Goal: Information Seeking & Learning: Learn about a topic

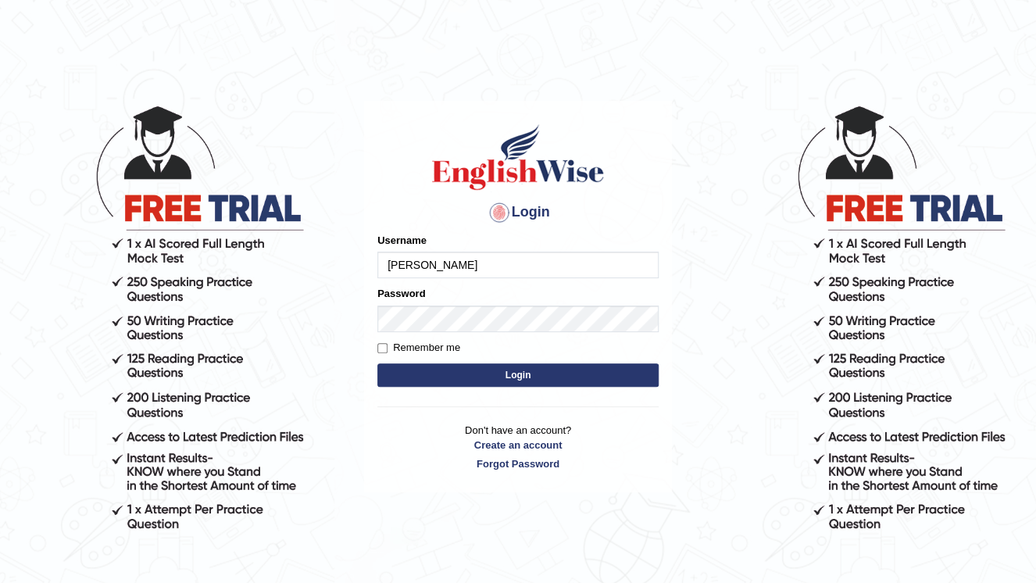
type input "[PERSON_NAME]"
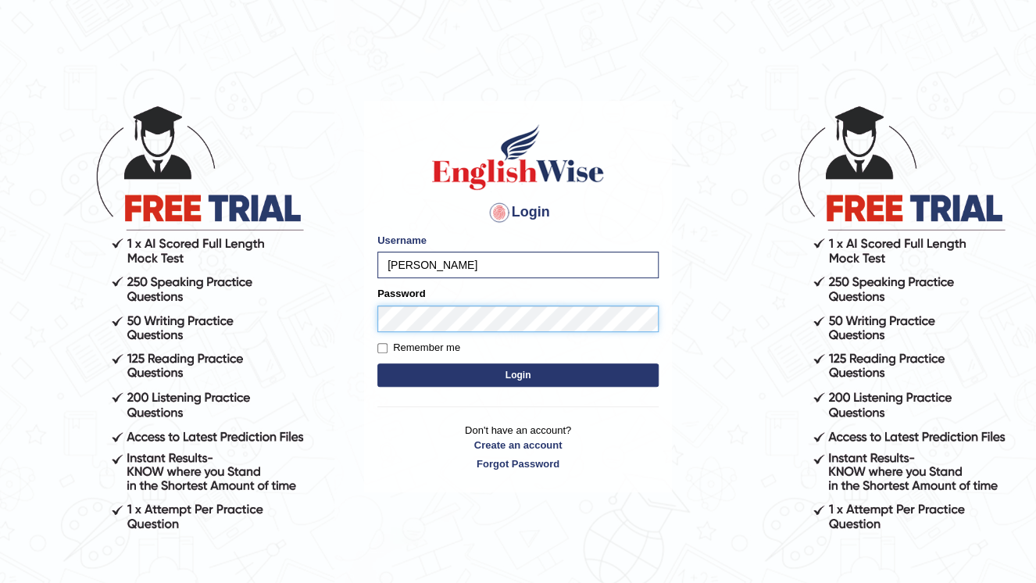
click at [377, 363] on button "Login" at bounding box center [517, 374] width 281 height 23
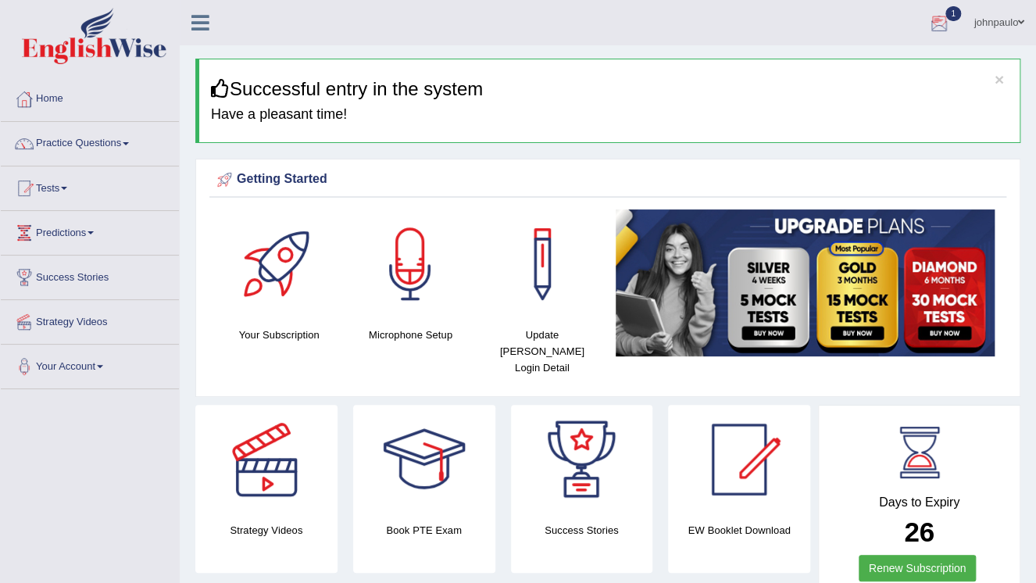
click at [942, 18] on div at bounding box center [938, 23] width 23 height 23
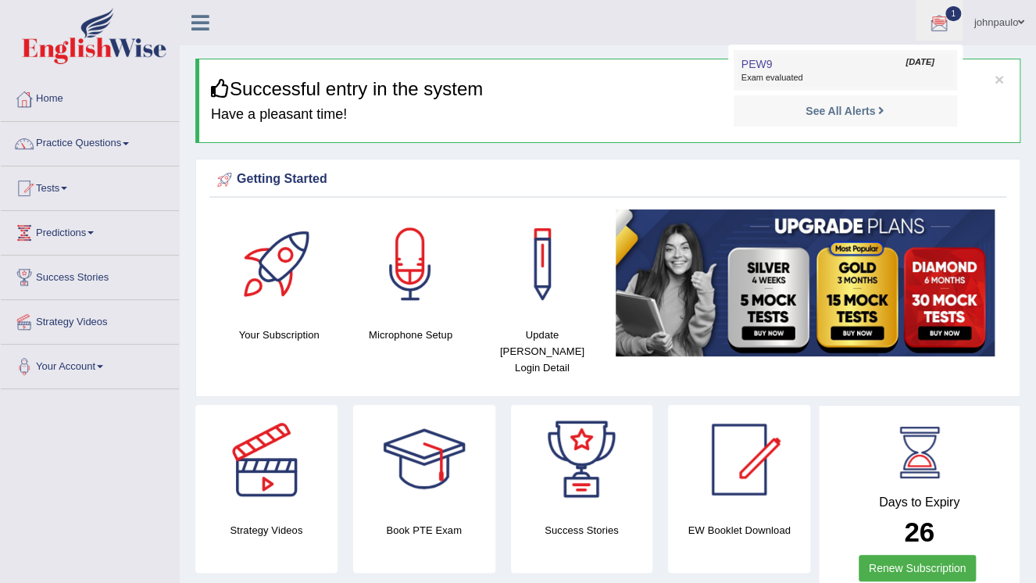
click at [793, 76] on span "Exam evaluated" at bounding box center [845, 78] width 208 height 12
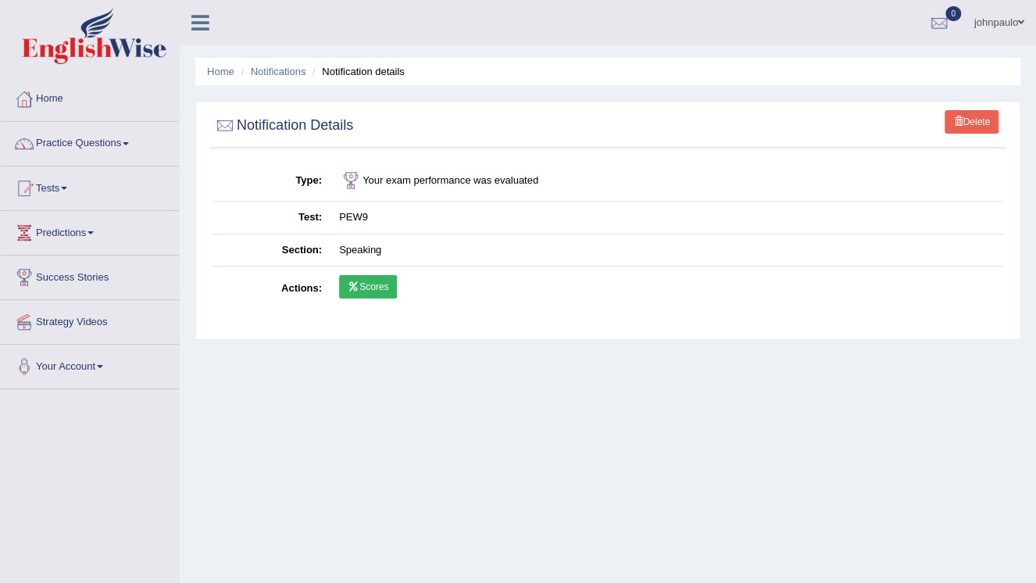
click at [372, 287] on link "Scores" at bounding box center [368, 286] width 58 height 23
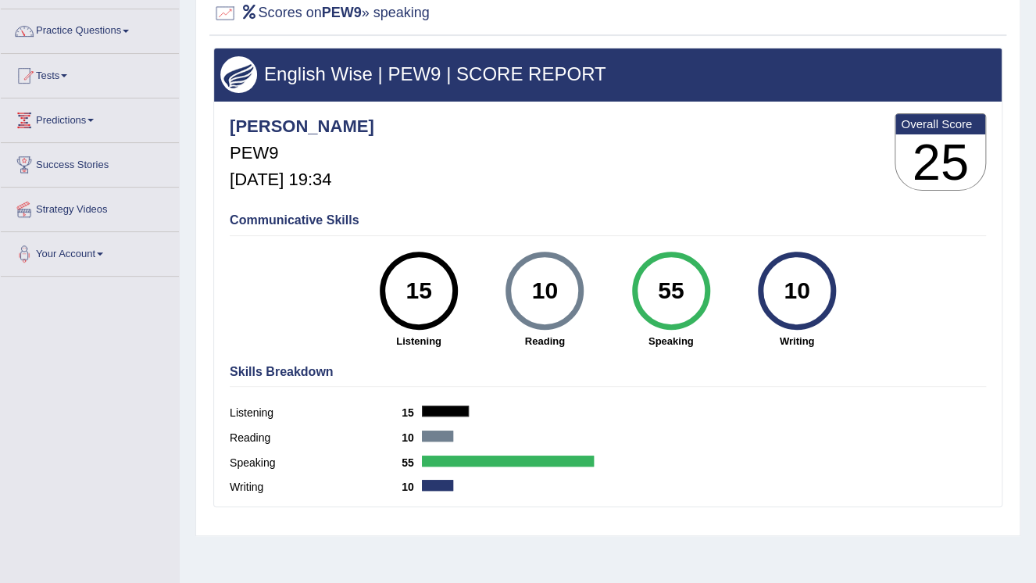
scroll to position [50, 0]
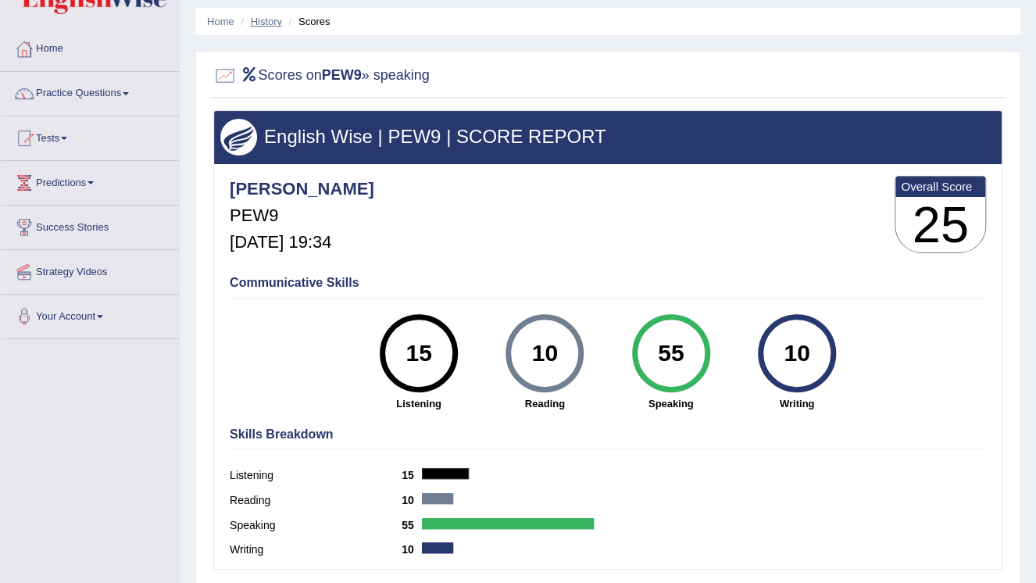
click at [262, 23] on link "History" at bounding box center [266, 22] width 31 height 12
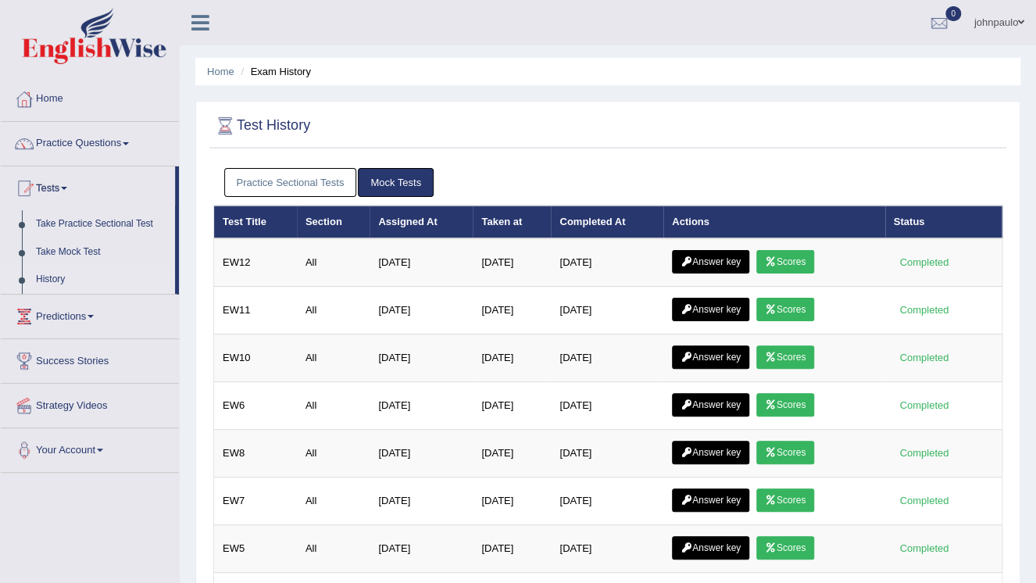
click at [288, 184] on link "Practice Sectional Tests" at bounding box center [290, 182] width 133 height 29
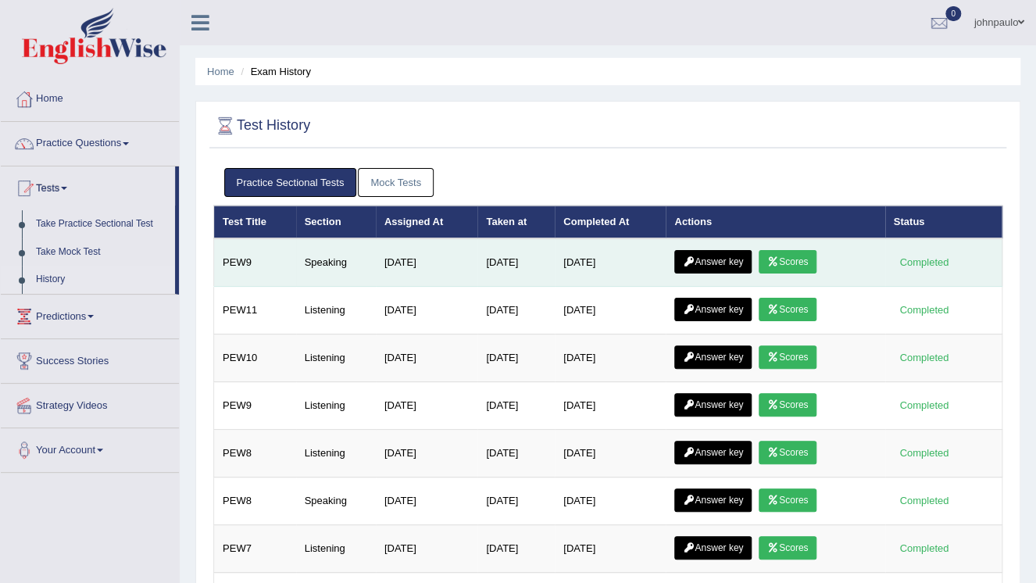
click at [708, 259] on link "Answer key" at bounding box center [712, 261] width 77 height 23
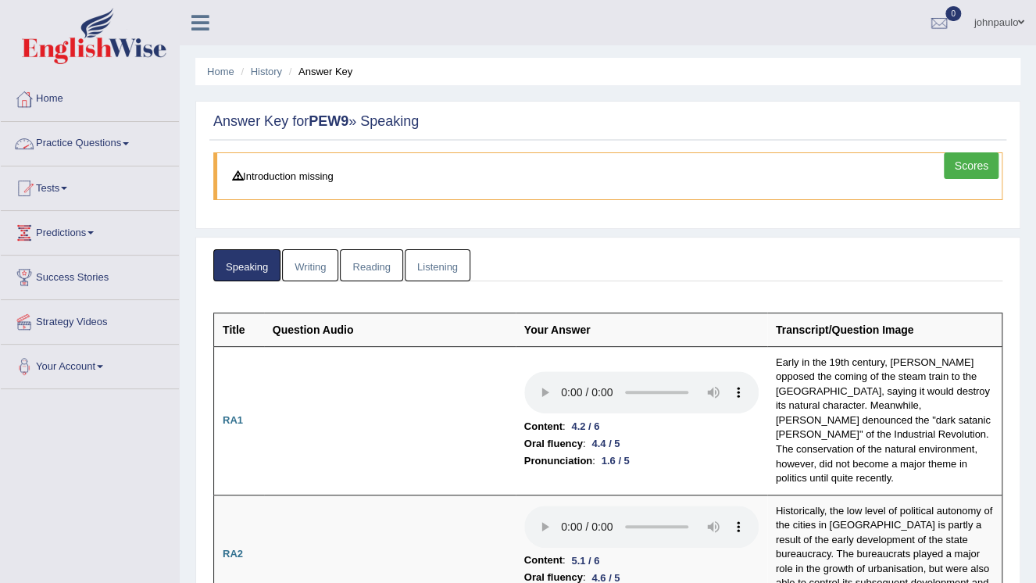
click at [128, 142] on span at bounding box center [126, 143] width 6 height 3
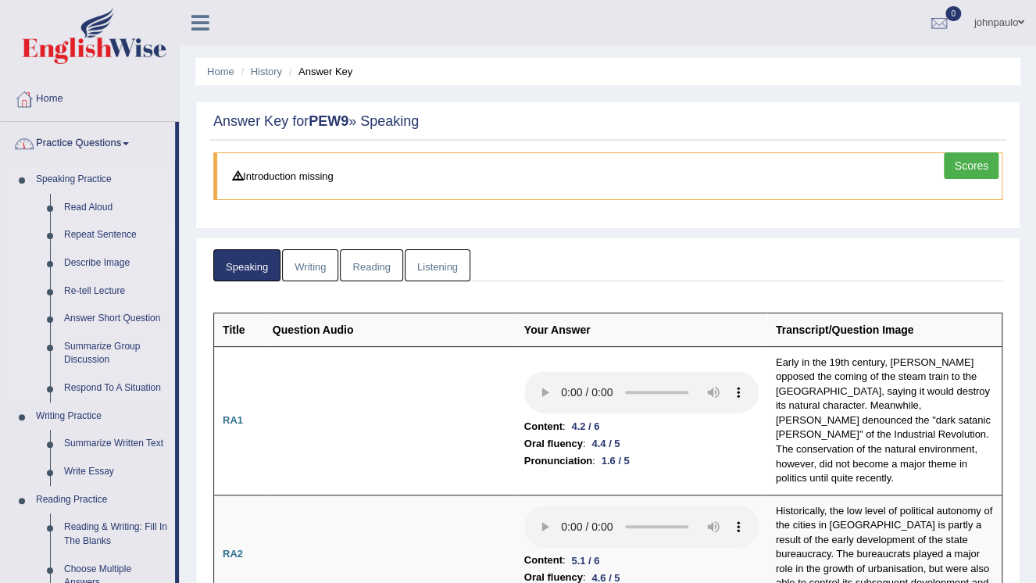
click at [109, 232] on link "Repeat Sentence" at bounding box center [116, 235] width 118 height 28
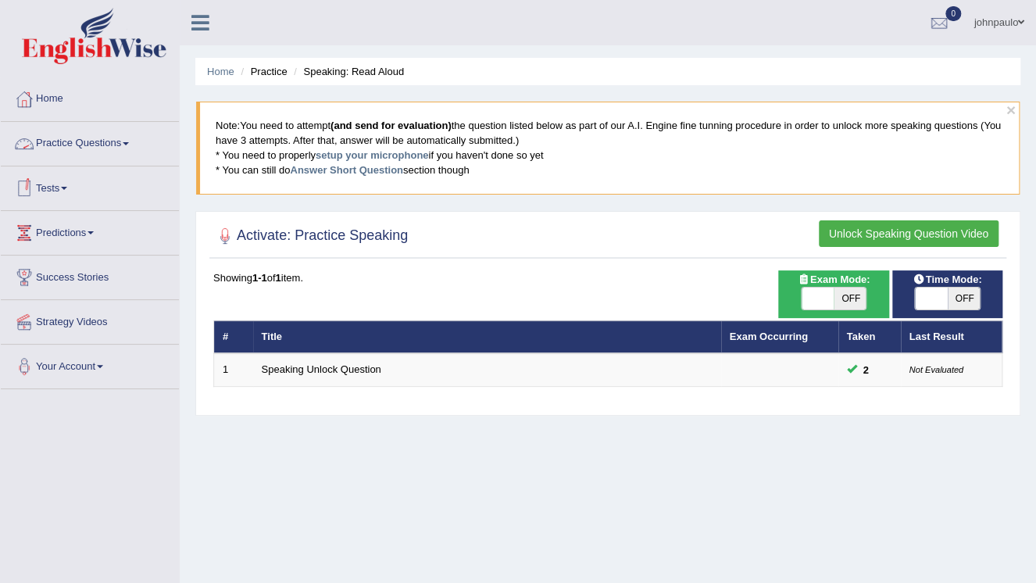
click at [129, 143] on span at bounding box center [126, 143] width 6 height 3
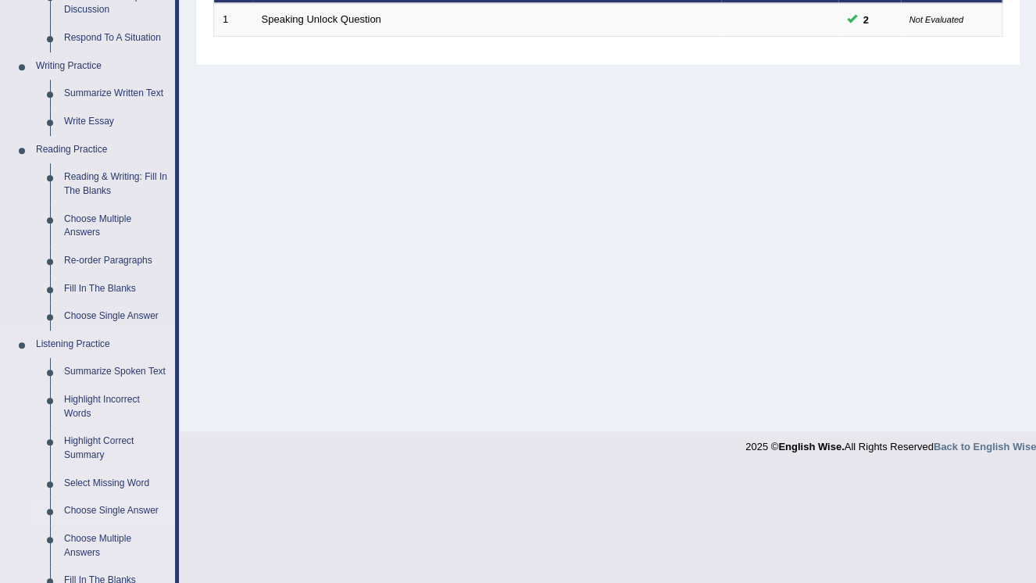
scroll to position [328, 0]
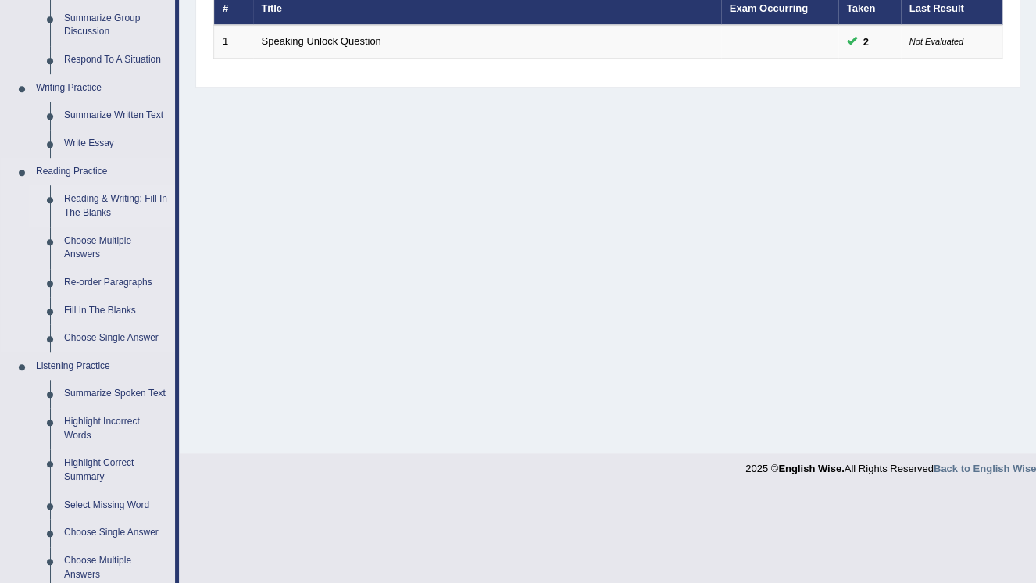
click at [131, 200] on link "Reading & Writing: Fill In The Blanks" at bounding box center [116, 205] width 118 height 41
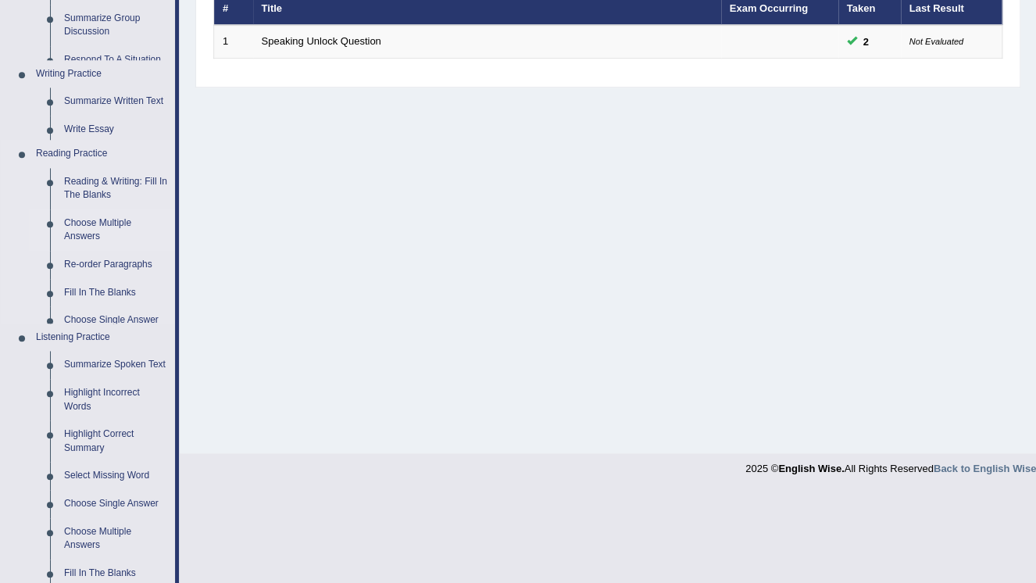
scroll to position [237, 0]
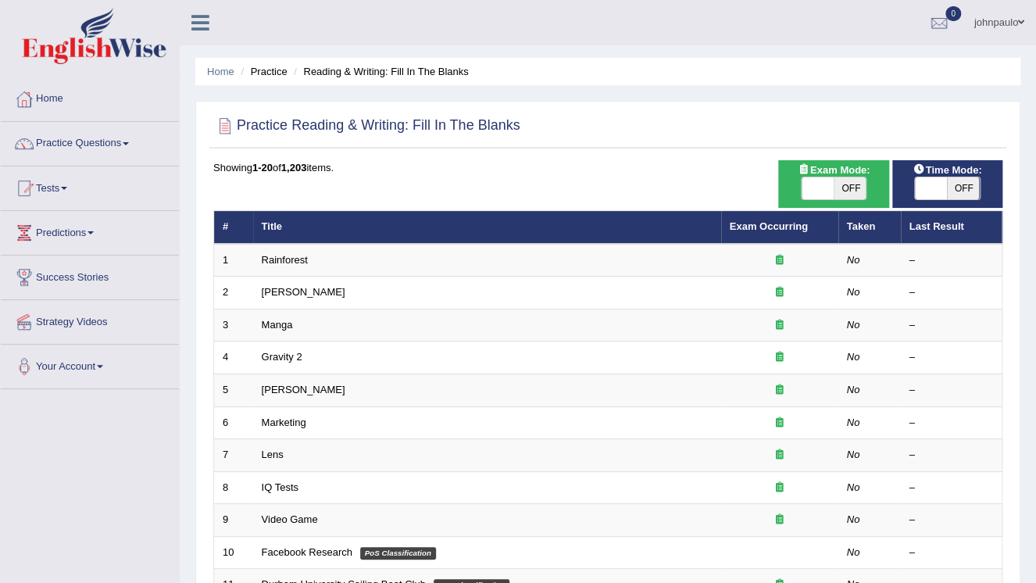
drag, startPoint x: 807, startPoint y: 188, endPoint x: 801, endPoint y: 197, distance: 10.6
click at [808, 188] on span at bounding box center [817, 188] width 33 height 22
click at [818, 191] on span at bounding box center [817, 188] width 33 height 22
checkbox input "true"
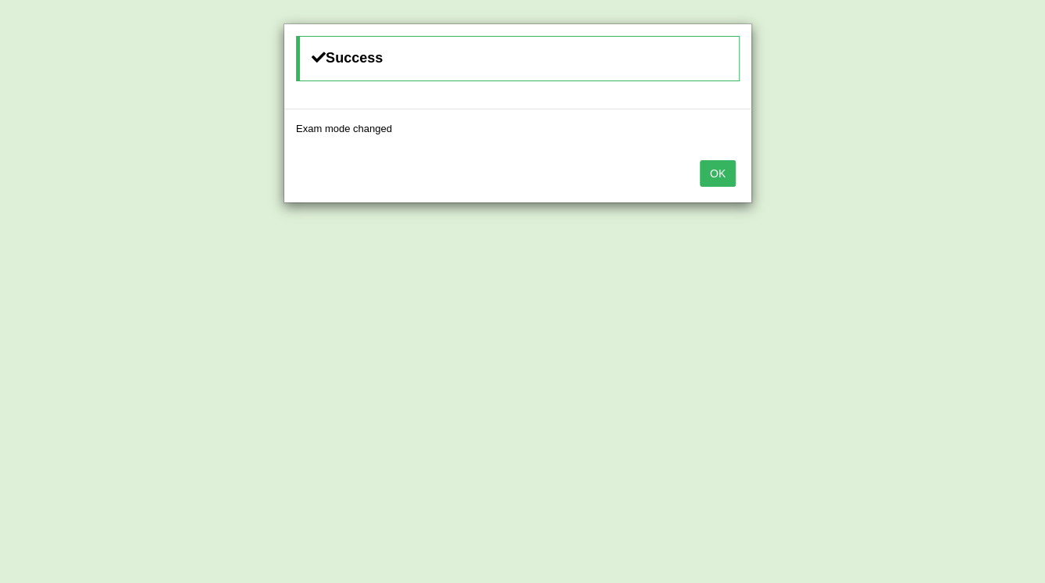
click at [713, 176] on button "OK" at bounding box center [718, 173] width 36 height 27
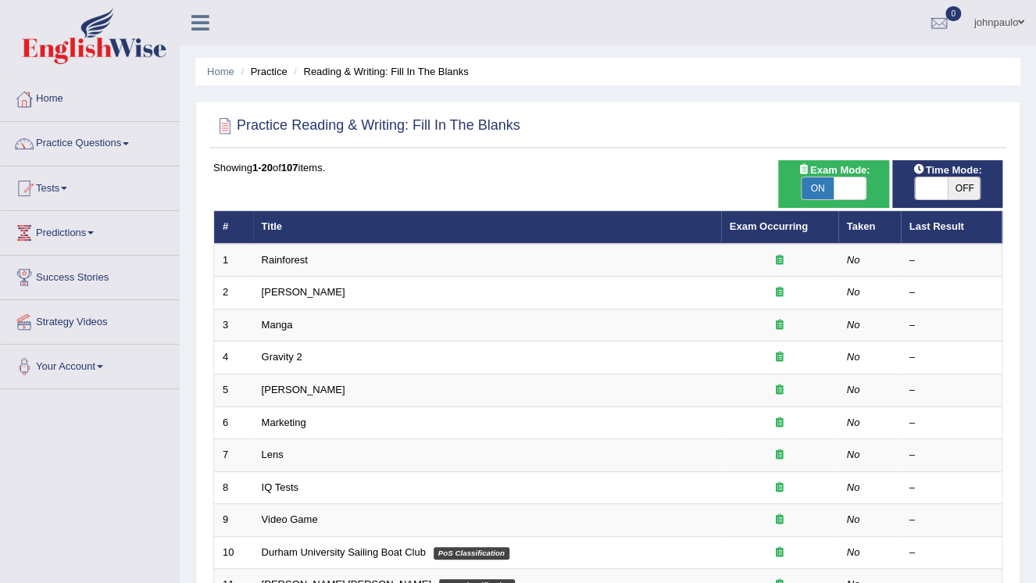
click at [926, 184] on span at bounding box center [931, 188] width 33 height 22
checkbox input "true"
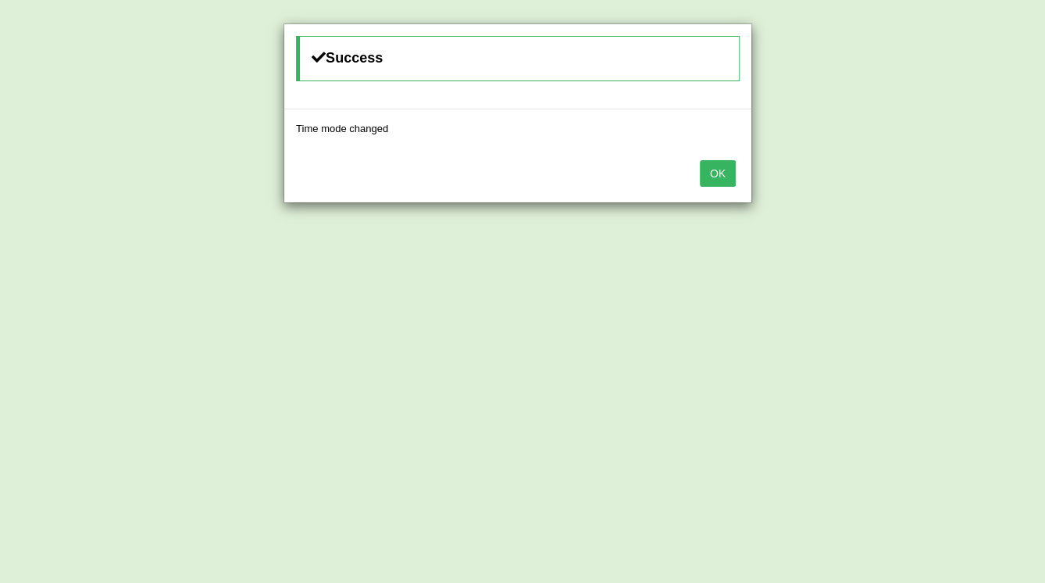
click at [720, 174] on button "OK" at bounding box center [718, 173] width 36 height 27
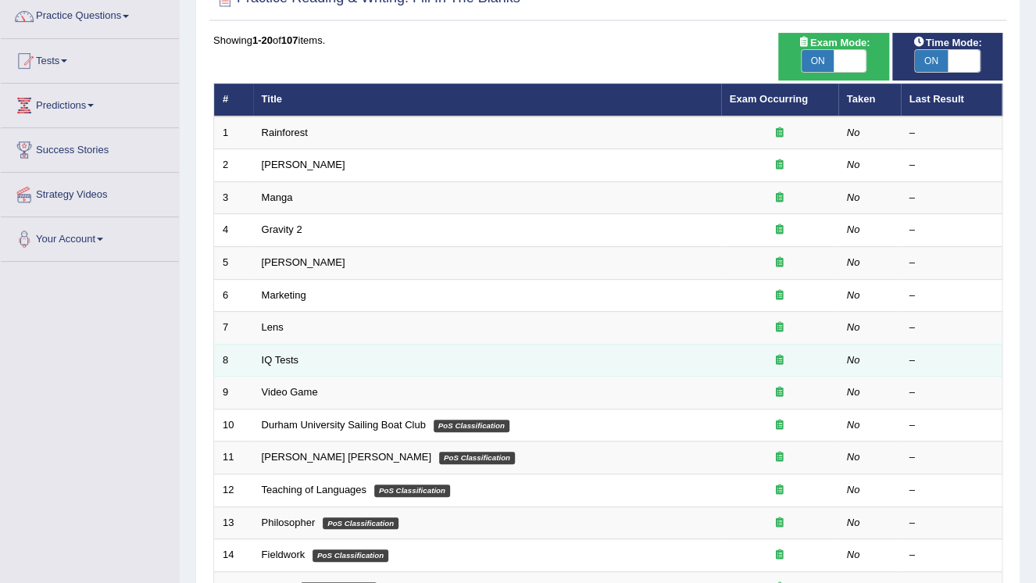
scroll to position [125, 0]
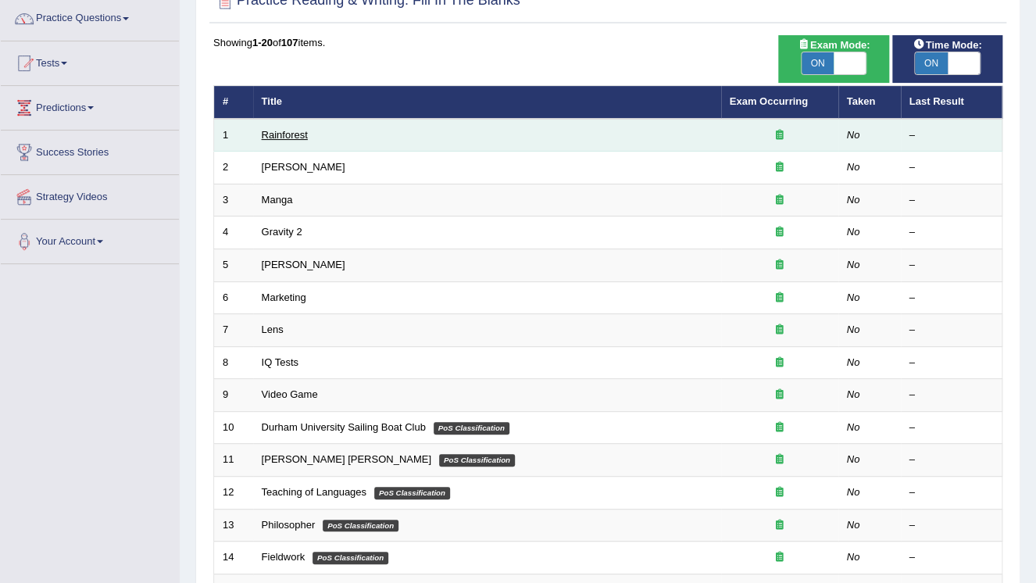
click at [281, 136] on link "Rainforest" at bounding box center [285, 135] width 46 height 12
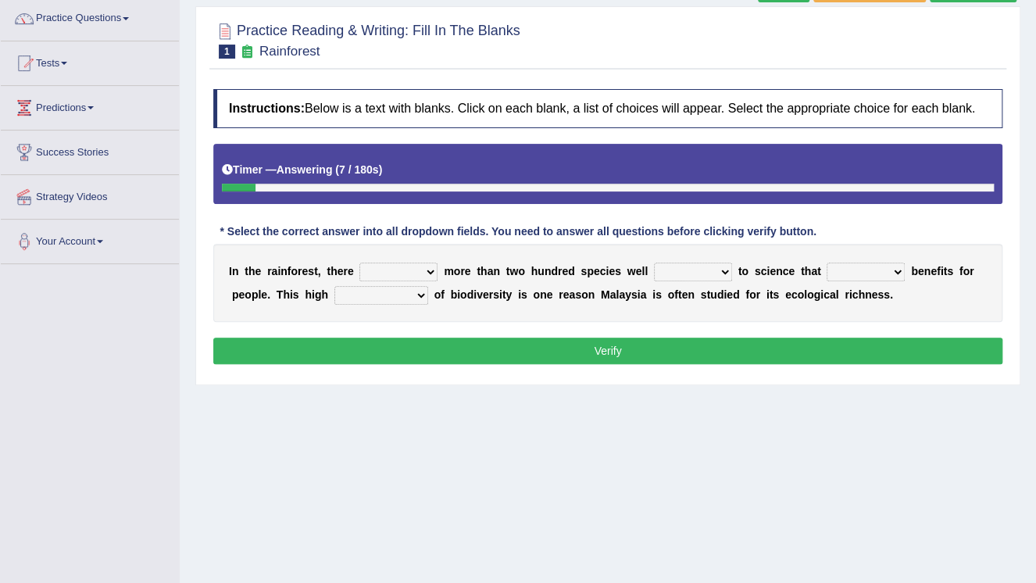
click at [424, 273] on select "have can be has is" at bounding box center [398, 271] width 78 height 19
select select "is"
click at [359, 262] on select "have can be has is" at bounding box center [398, 271] width 78 height 19
click at [701, 273] on select "knowing known knew know" at bounding box center [693, 271] width 78 height 19
select select "known"
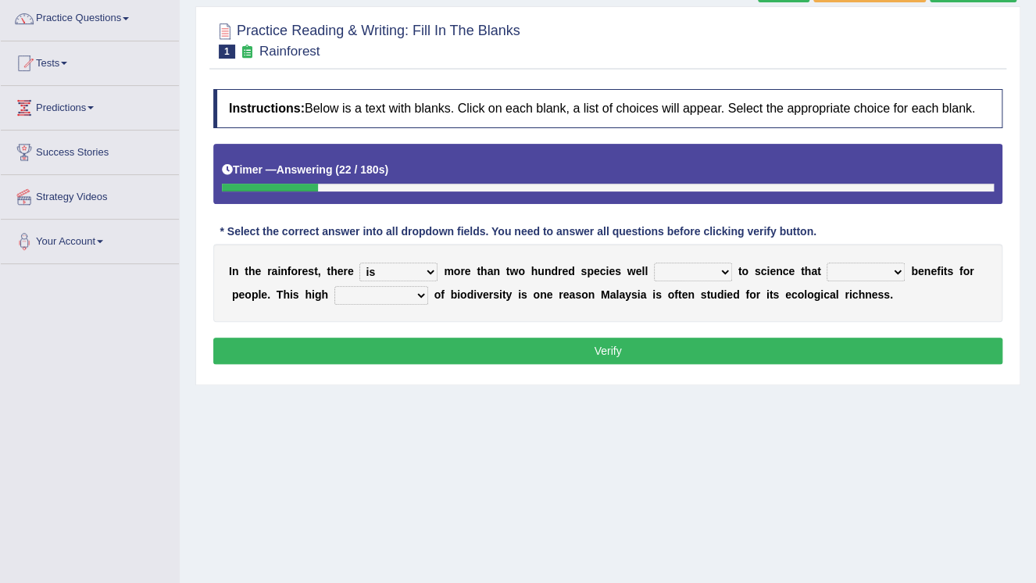
click at [654, 262] on select "knowing known knew know" at bounding box center [693, 271] width 78 height 19
click at [865, 270] on select "contain contained containing contains" at bounding box center [865, 271] width 78 height 19
select select "contained"
click at [826, 262] on select "contain contained containing contains" at bounding box center [865, 271] width 78 height 19
click at [369, 295] on select "condensation conjunction continuity complexity" at bounding box center [381, 295] width 94 height 19
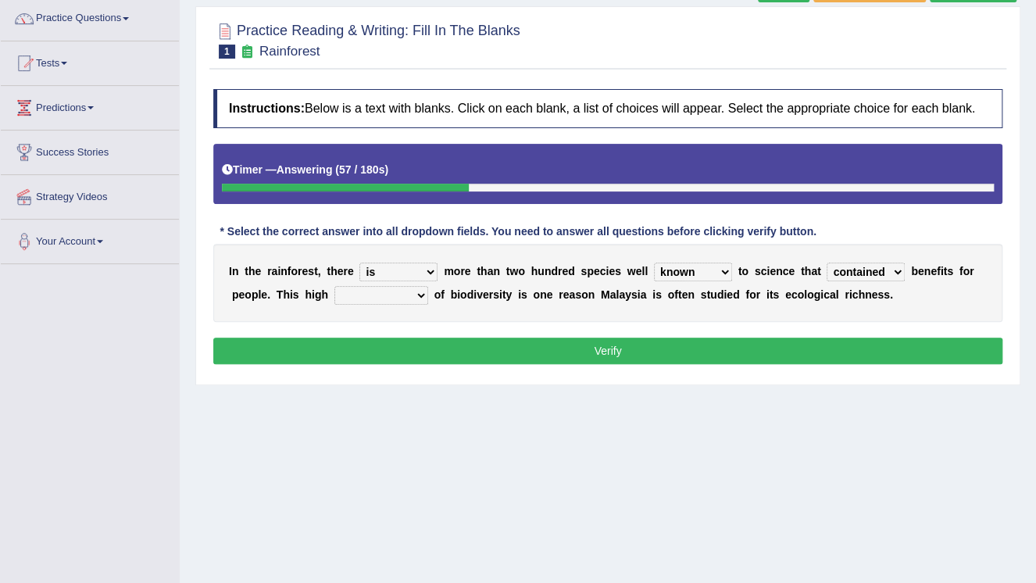
select select "condensation"
click at [334, 286] on select "condensation conjunction continuity complexity" at bounding box center [381, 295] width 94 height 19
click at [607, 354] on button "Verify" at bounding box center [607, 350] width 789 height 27
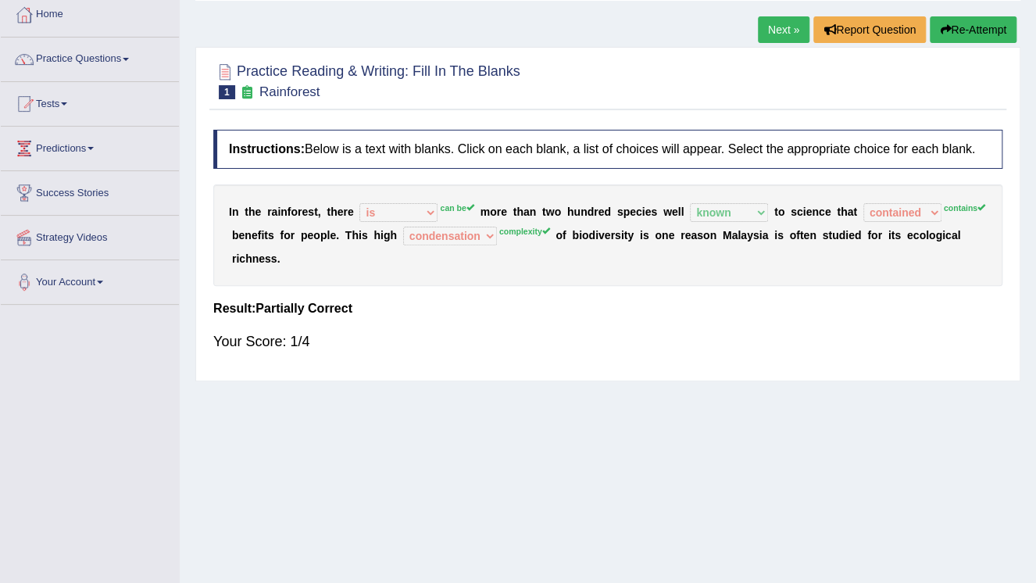
scroll to position [62, 0]
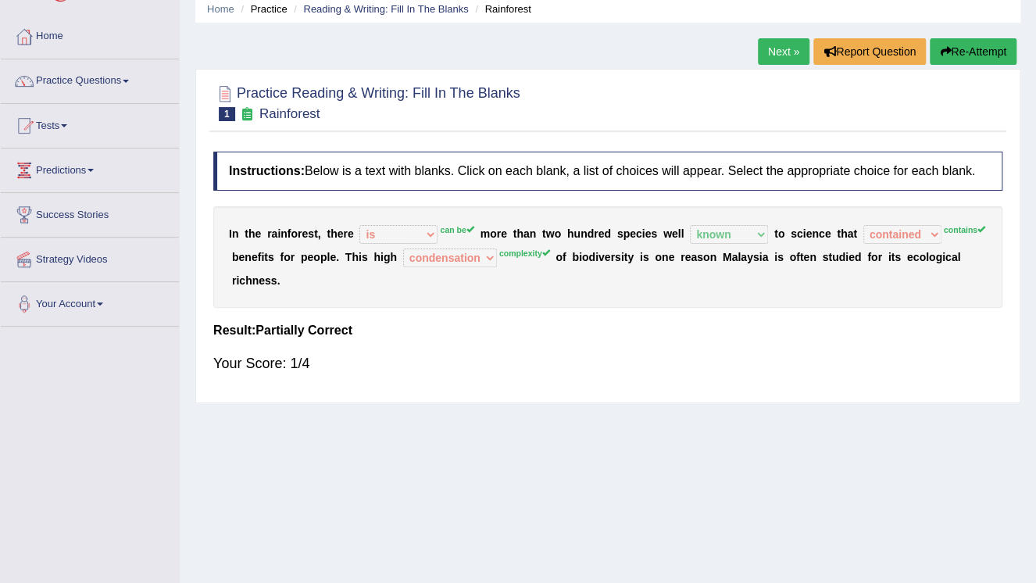
click at [786, 44] on link "Next »" at bounding box center [784, 51] width 52 height 27
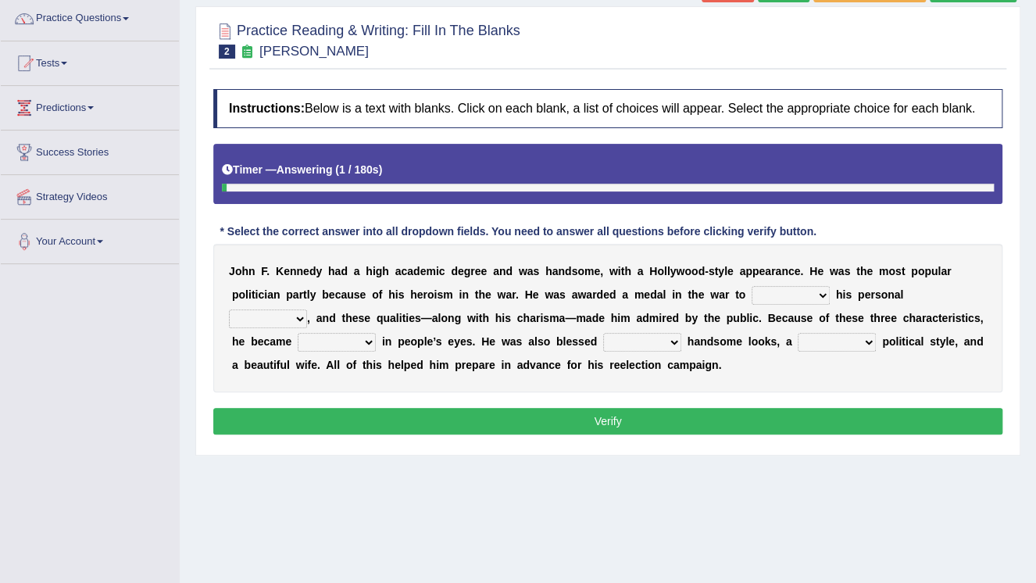
scroll to position [125, 0]
click at [751, 294] on select "prove show evidence upthrow" at bounding box center [790, 295] width 78 height 19
select select "show"
click at [751, 286] on select "prove show evidence upthrow" at bounding box center [790, 295] width 78 height 19
click at [307, 309] on select "passion courage charm liking" at bounding box center [268, 318] width 78 height 19
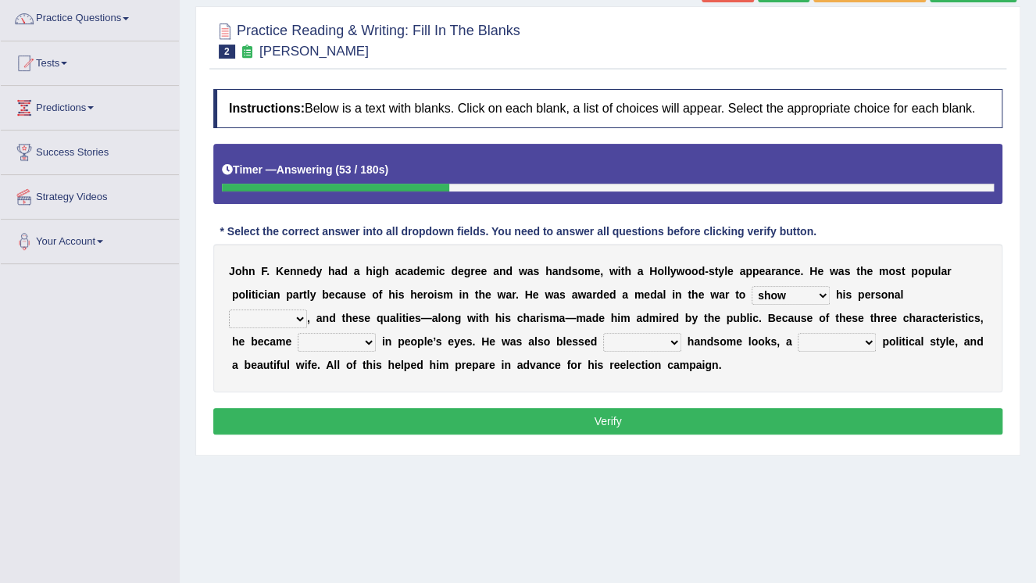
select select "courage"
click at [307, 309] on select "passion courage charm liking" at bounding box center [268, 318] width 78 height 19
click at [376, 333] on select "iconic ironic identical impotent" at bounding box center [337, 342] width 78 height 19
select select "iconic"
click at [376, 333] on select "iconic ironic identical impotent" at bounding box center [337, 342] width 78 height 19
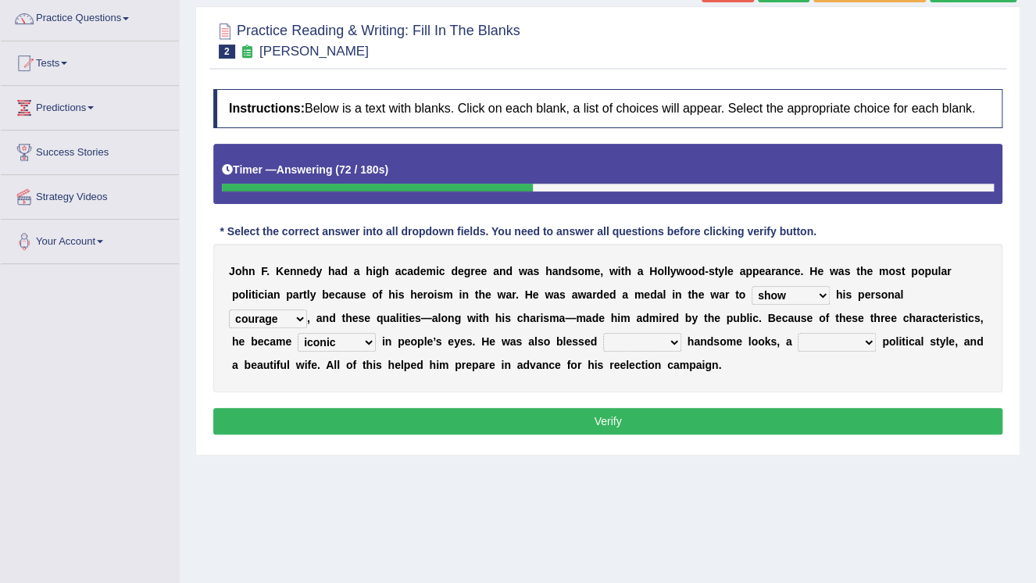
click at [603, 341] on select "with in upon to" at bounding box center [642, 342] width 78 height 19
select select "with"
click at [603, 333] on select "with in upon to" at bounding box center [642, 342] width 78 height 19
click at [797, 342] on select "mending mends mended mend" at bounding box center [836, 342] width 78 height 19
select select "mended"
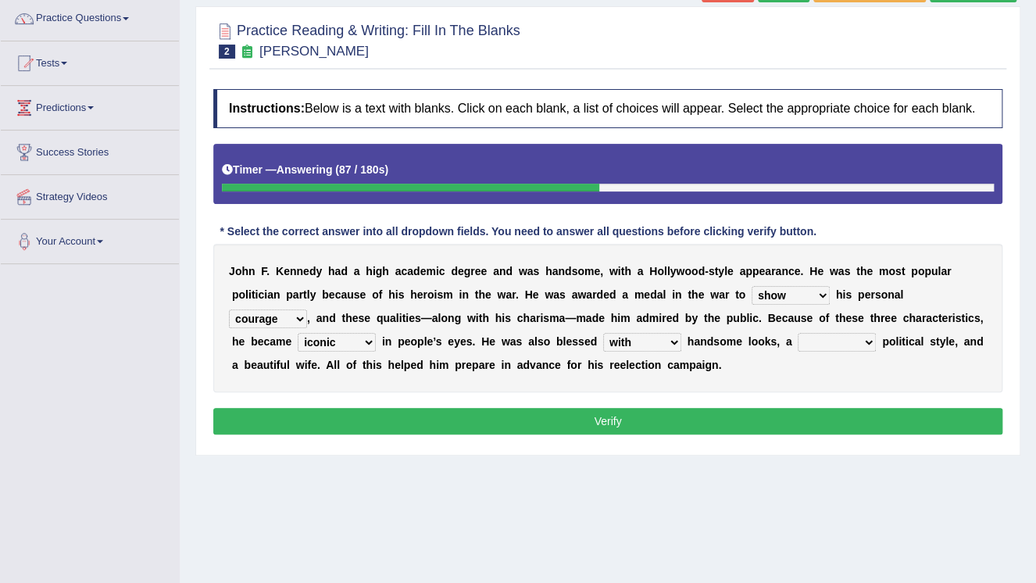
click at [797, 333] on select "mending mends mended mend" at bounding box center [836, 342] width 78 height 19
click at [701, 426] on button "Verify" at bounding box center [607, 421] width 789 height 27
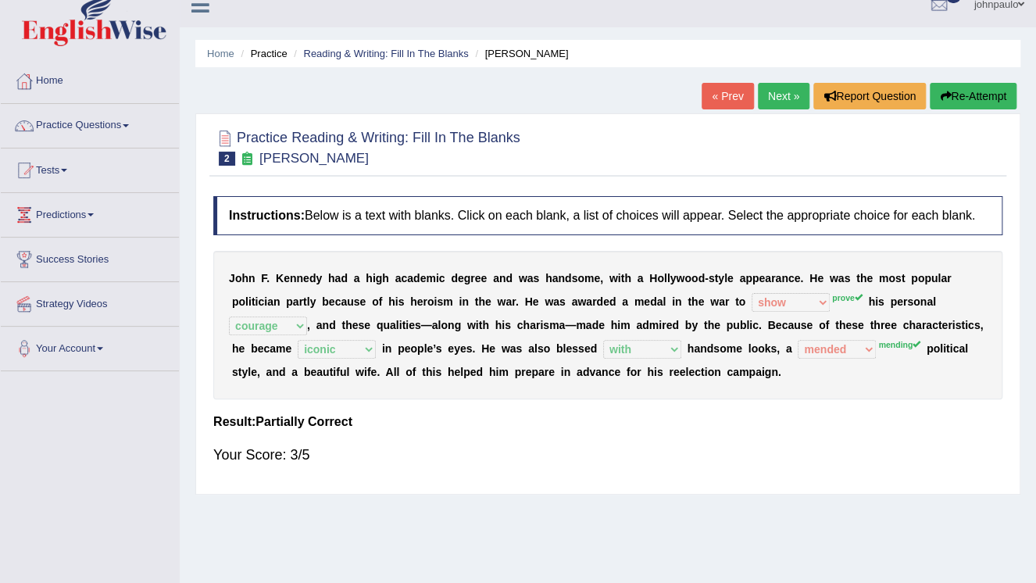
scroll to position [0, 0]
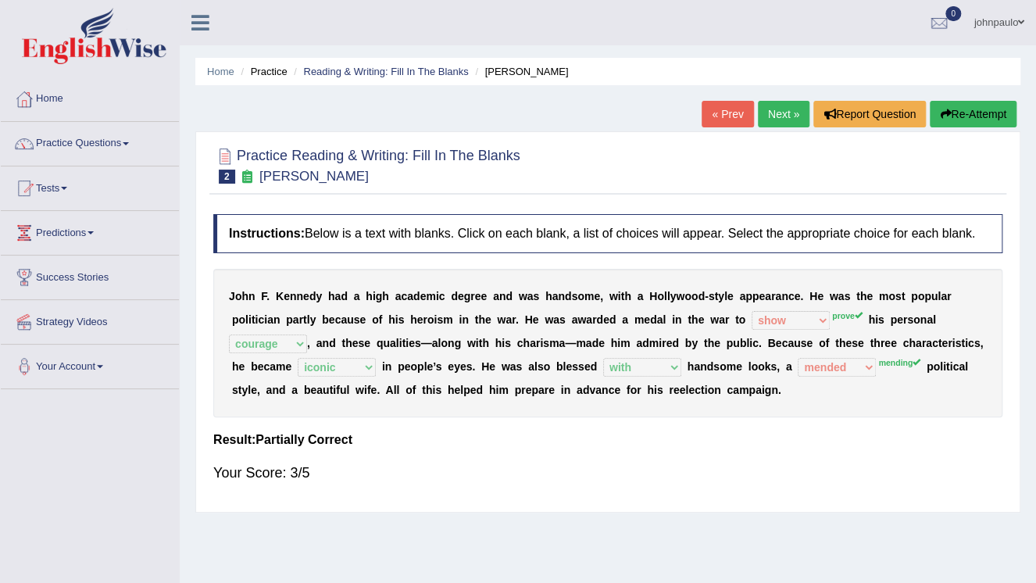
click at [780, 112] on link "Next »" at bounding box center [784, 114] width 52 height 27
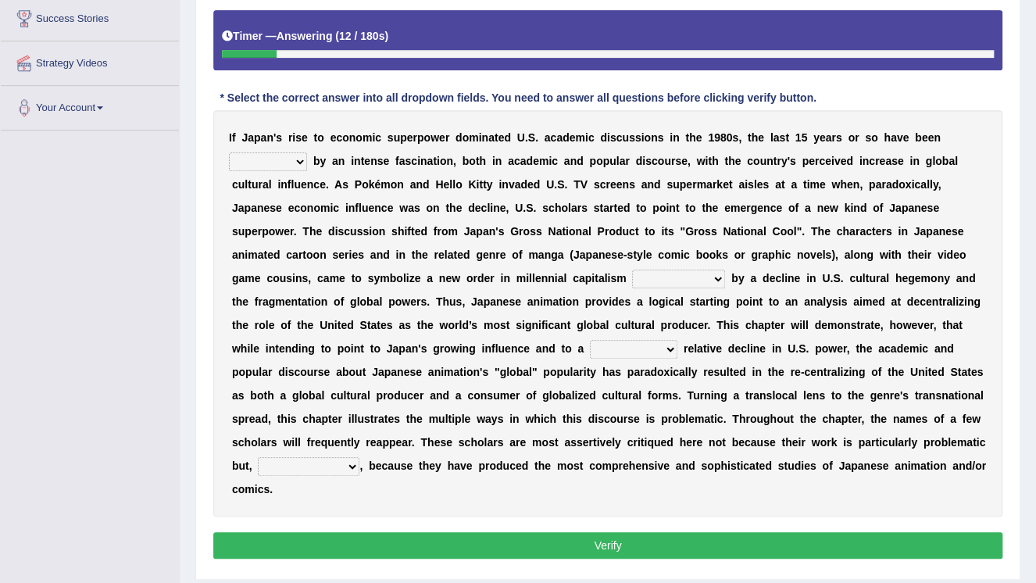
click at [307, 152] on select "marked dedicated made inspired" at bounding box center [268, 161] width 78 height 19
select select "made"
click at [307, 152] on select "marked dedicated made inspired" at bounding box center [268, 161] width 78 height 19
click at [632, 276] on select "pocessed characterized opposed tangled" at bounding box center [678, 278] width 93 height 19
select select "opposed"
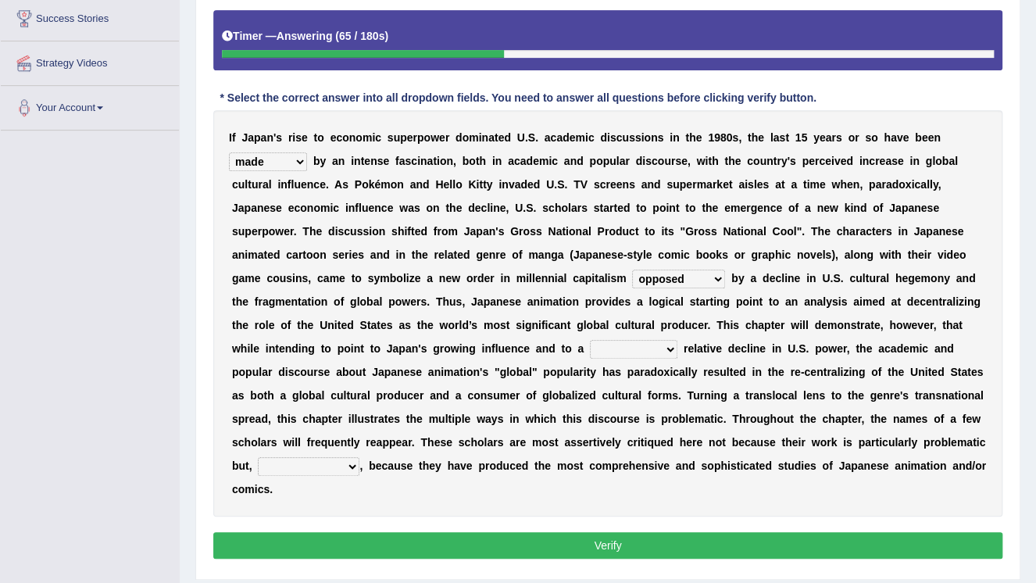
click at [632, 269] on select "pocessed characterized opposed tangled" at bounding box center [678, 278] width 93 height 19
click at [677, 340] on select "concomitant discrete proportional legitimate" at bounding box center [633, 349] width 87 height 19
select select "legitimate"
click at [677, 340] on select "concomitant discrete proportional legitimate" at bounding box center [633, 349] width 87 height 19
click at [317, 457] on select "however on the contrary in addition on the whole" at bounding box center [309, 466] width 102 height 19
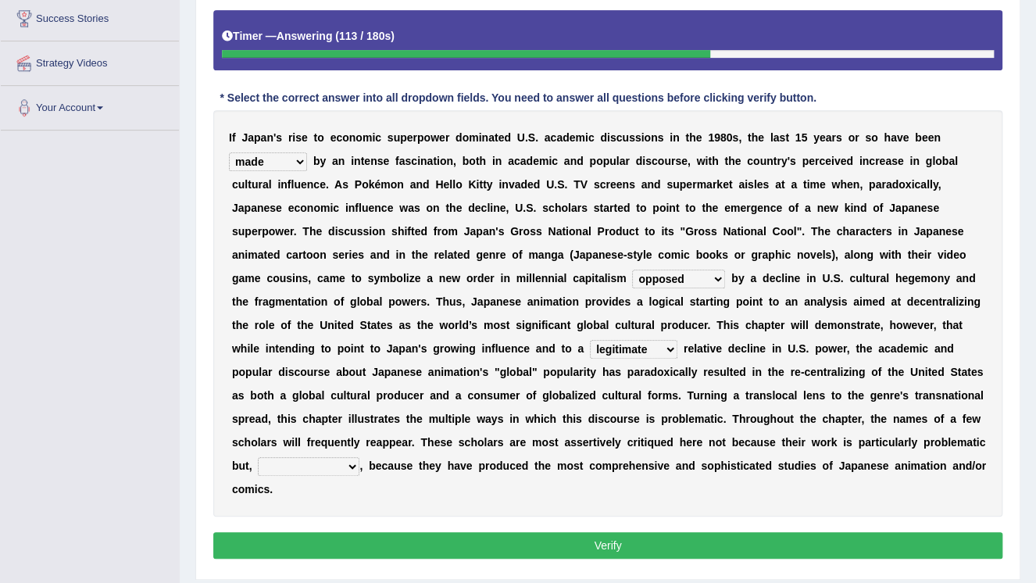
click at [322, 457] on select "however on the contrary in addition on the whole" at bounding box center [309, 466] width 102 height 19
select select "however"
click at [258, 457] on select "however on the contrary in addition on the whole" at bounding box center [309, 466] width 102 height 19
click at [566, 532] on button "Verify" at bounding box center [607, 545] width 789 height 27
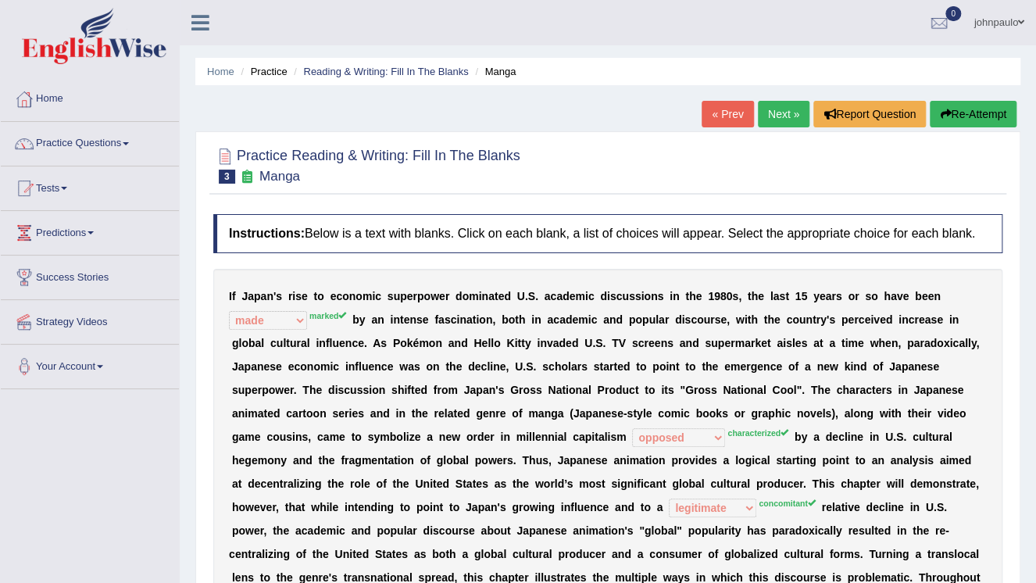
click at [794, 112] on link "Next »" at bounding box center [784, 114] width 52 height 27
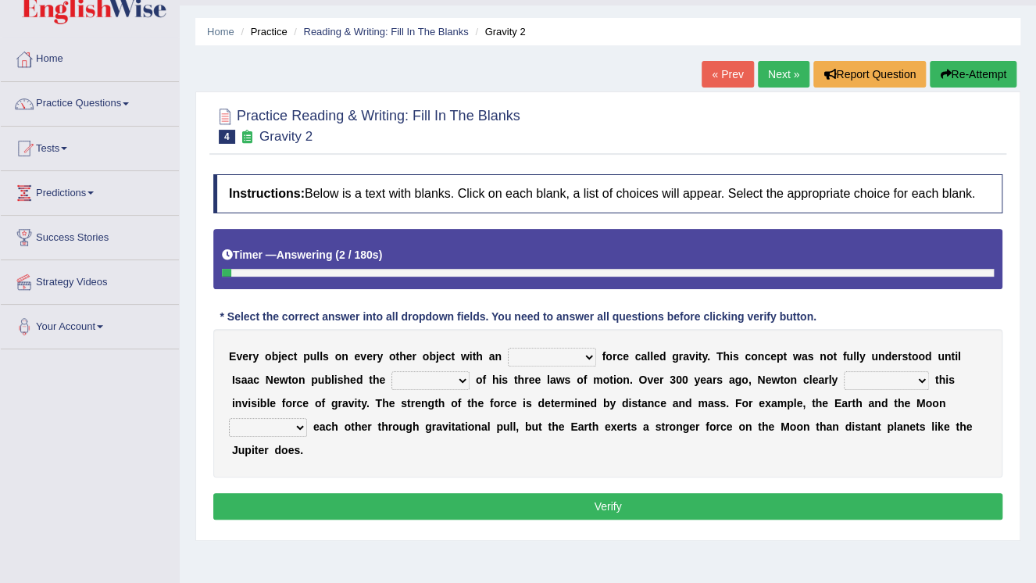
scroll to position [62, 0]
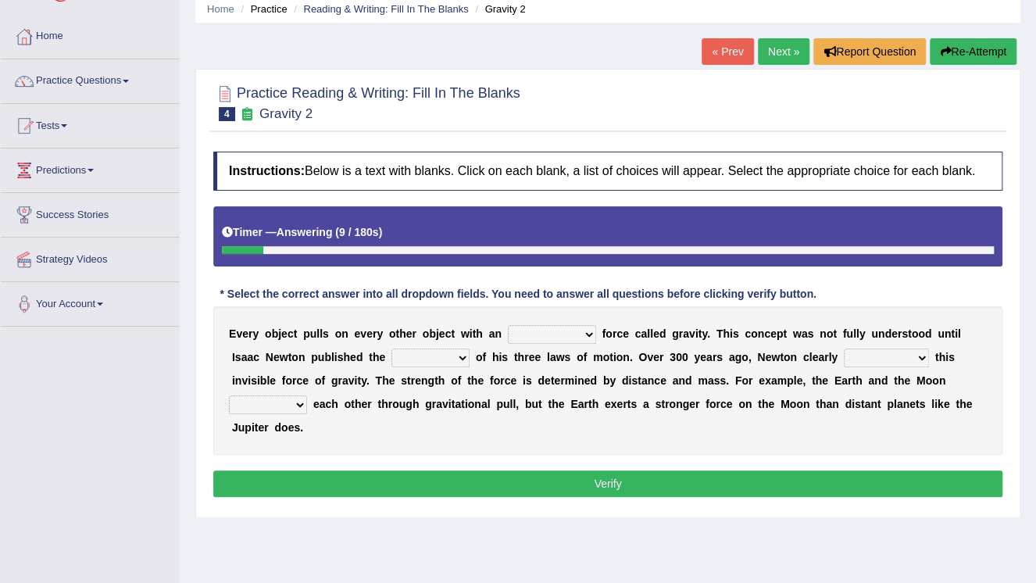
click at [565, 333] on select "invisible unknown unbelievable inconsistent" at bounding box center [552, 334] width 88 height 19
select select "invisible"
click at [508, 325] on select "invisible unknown unbelievable inconsistent" at bounding box center [552, 334] width 88 height 19
click at [420, 356] on select "concept theory method argument" at bounding box center [430, 357] width 78 height 19
select select "concept"
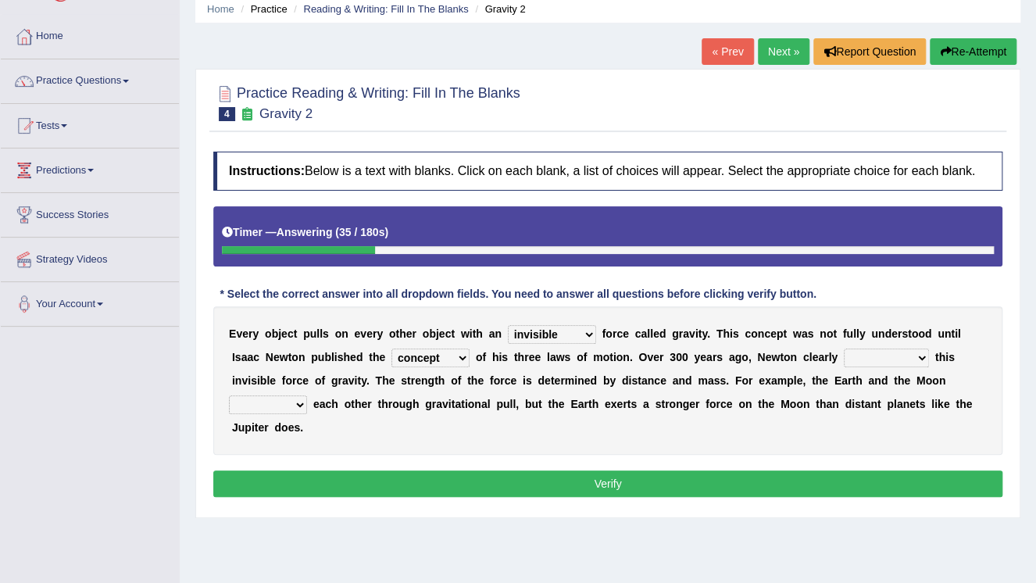
click at [391, 348] on select "concept theory method argument" at bounding box center [430, 357] width 78 height 19
click at [853, 355] on select "explained undermined overturned realized" at bounding box center [885, 357] width 85 height 19
select select "explained"
click at [843, 348] on select "explained undermined overturned realized" at bounding box center [885, 357] width 85 height 19
click at [307, 395] on select "affect spin evade span" at bounding box center [268, 404] width 78 height 19
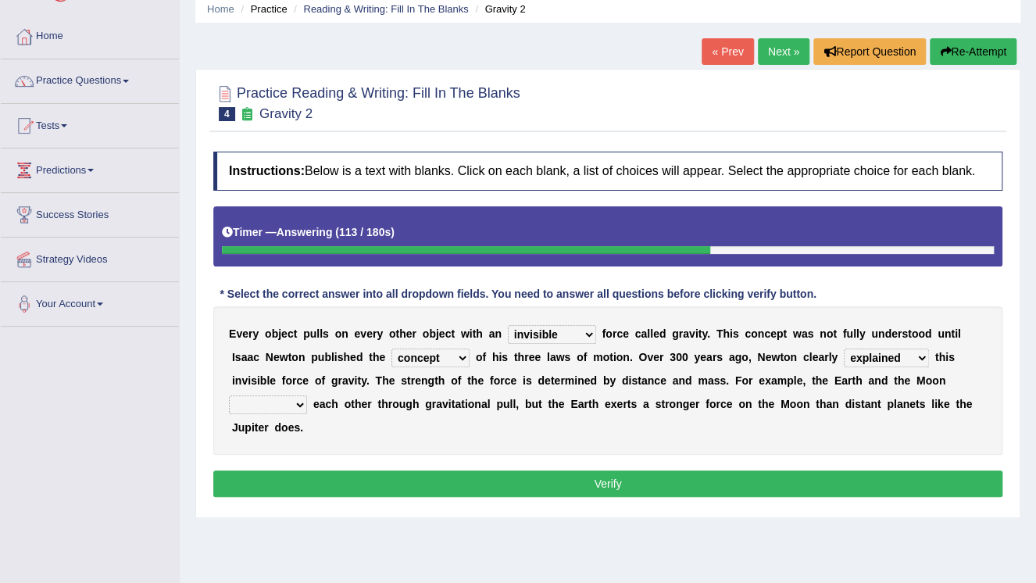
select select "affect"
click at [307, 395] on select "affect spin evade span" at bounding box center [268, 404] width 78 height 19
click at [653, 470] on button "Verify" at bounding box center [607, 483] width 789 height 27
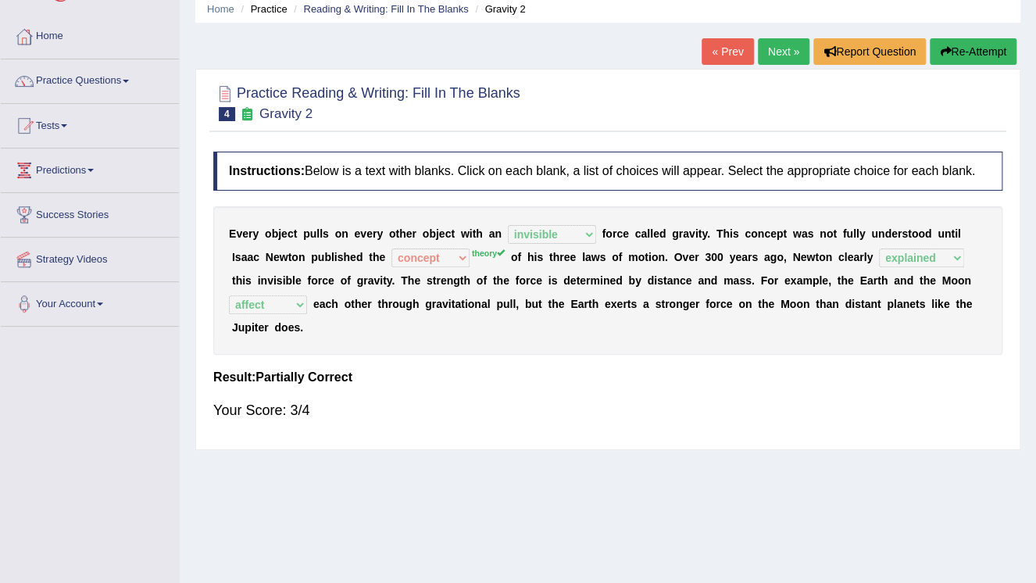
click at [776, 55] on link "Next »" at bounding box center [784, 51] width 52 height 27
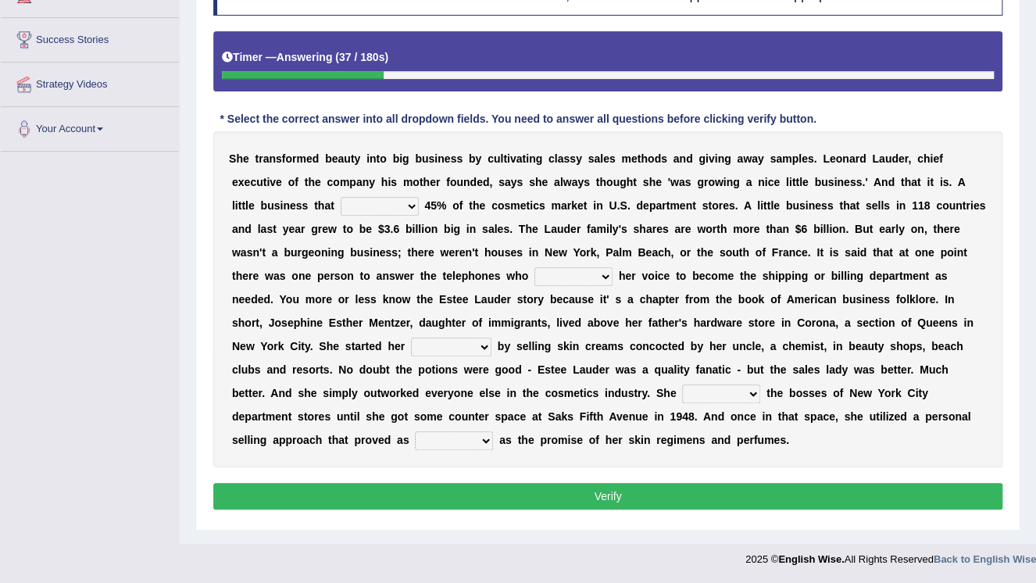
click at [341, 206] on select "has controls makes maintains" at bounding box center [380, 206] width 78 height 19
select select "has"
click at [341, 197] on select "has controls makes maintains" at bounding box center [380, 206] width 78 height 19
click at [534, 275] on select "switched changed raised used" at bounding box center [573, 276] width 78 height 19
select select "used"
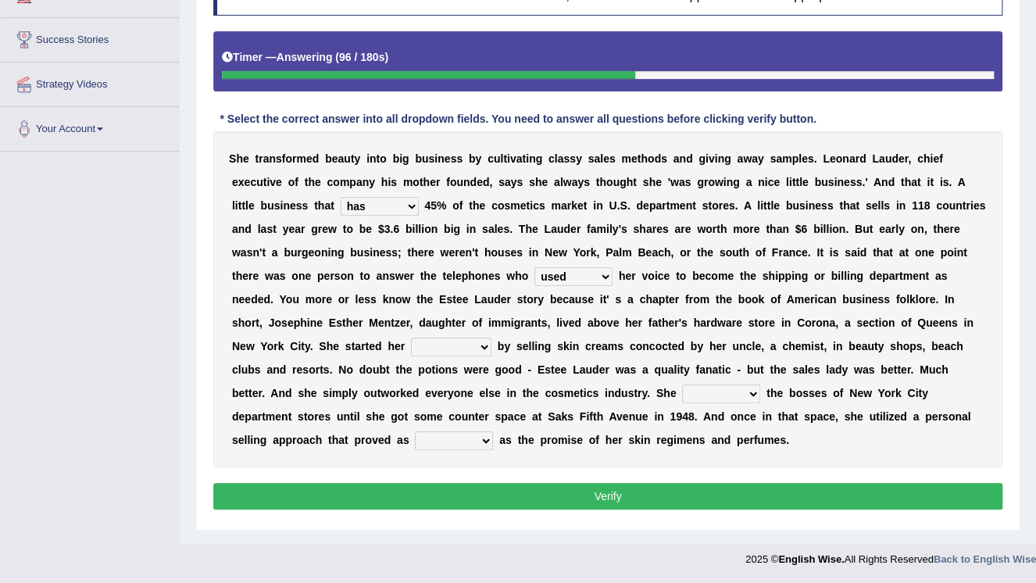
click at [534, 267] on select "switched changed raised used" at bounding box center [573, 276] width 78 height 19
click at [491, 337] on select "job institute companion enterprise" at bounding box center [451, 346] width 80 height 19
select select "enterprise"
click at [491, 337] on select "job institute companion enterprise" at bounding box center [451, 346] width 80 height 19
click at [760, 384] on select "stated bridged stalked heaved" at bounding box center [721, 393] width 78 height 19
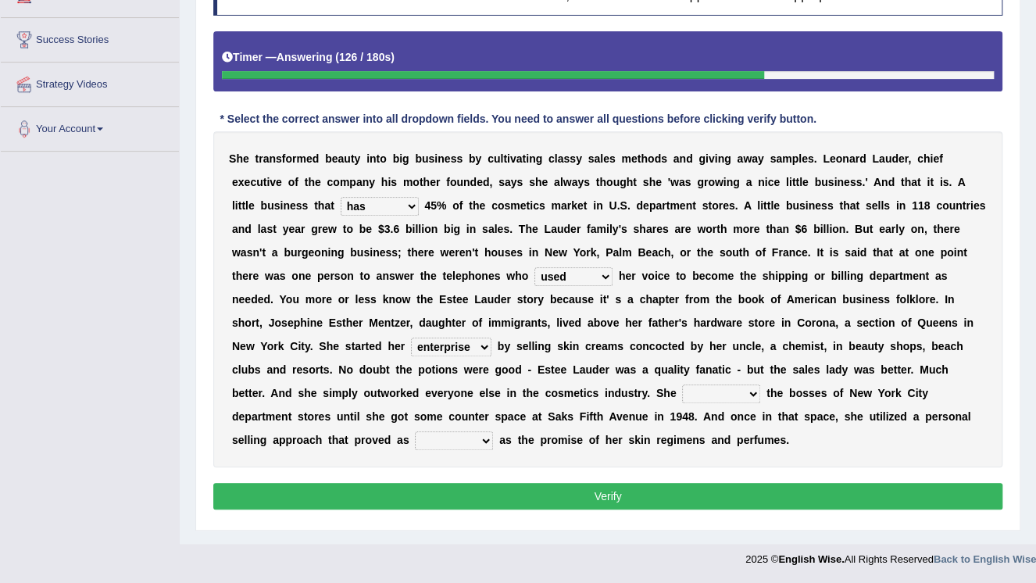
select select "stalked"
click at [760, 384] on select "stated bridged stalked heaved" at bounding box center [721, 393] width 78 height 19
click at [493, 431] on select "potent ruthless potential expensive" at bounding box center [454, 440] width 78 height 19
select select "potential"
click at [493, 431] on select "potent ruthless potential expensive" at bounding box center [454, 440] width 78 height 19
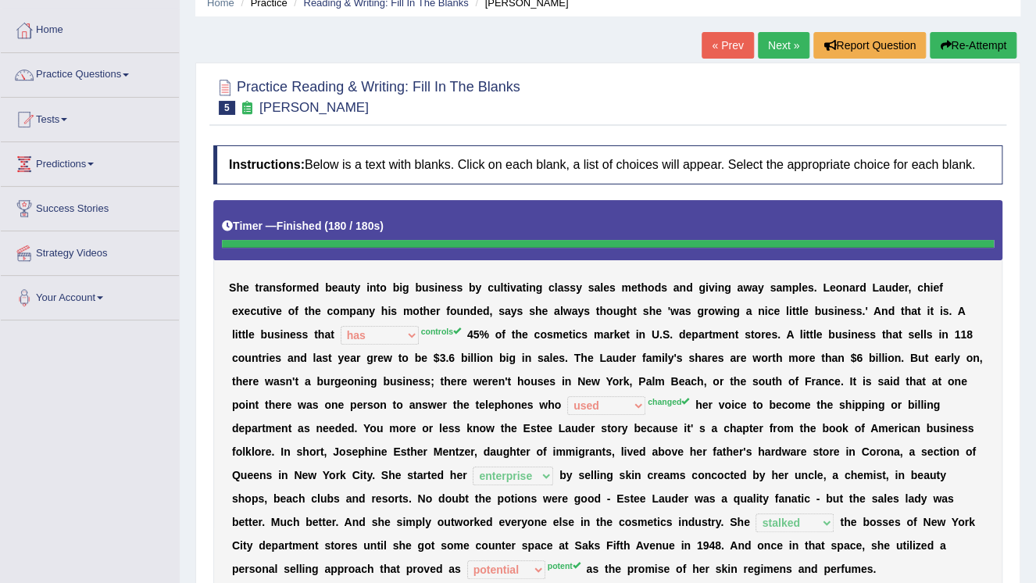
scroll to position [50, 0]
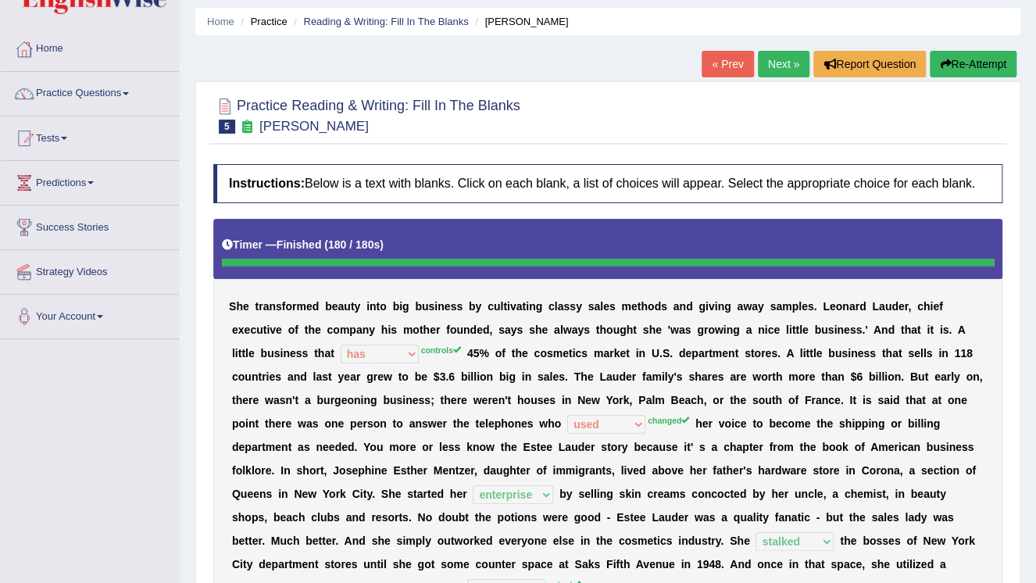
click at [781, 62] on link "Next »" at bounding box center [784, 64] width 52 height 27
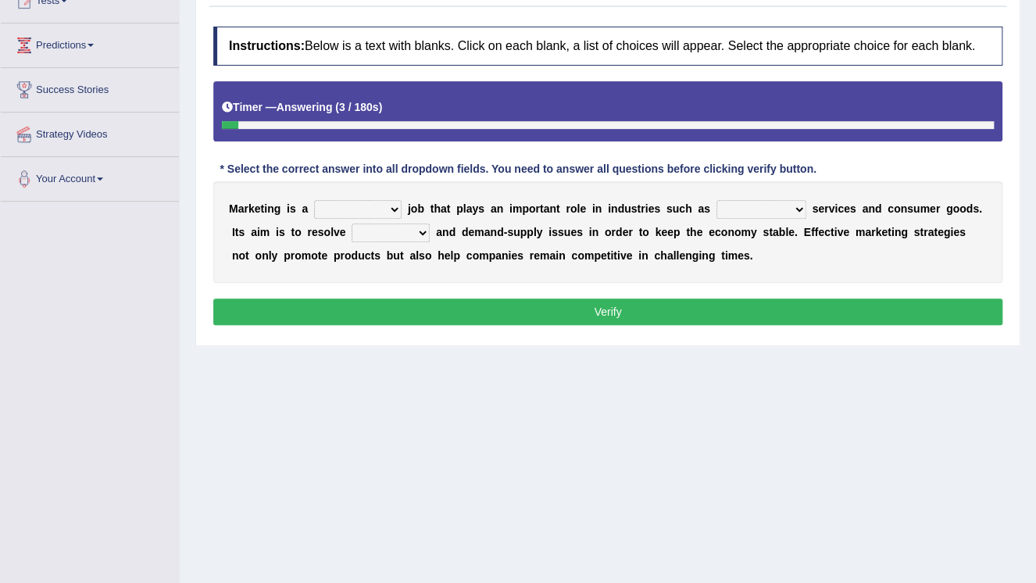
click at [384, 210] on select "professional flexible parochial descriptive" at bounding box center [357, 209] width 87 height 19
select select "professional"
click at [314, 200] on select "professional flexible parochial descriptive" at bounding box center [357, 209] width 87 height 19
click at [762, 209] on select "civil financial conventional foremost" at bounding box center [761, 209] width 90 height 19
select select "financial"
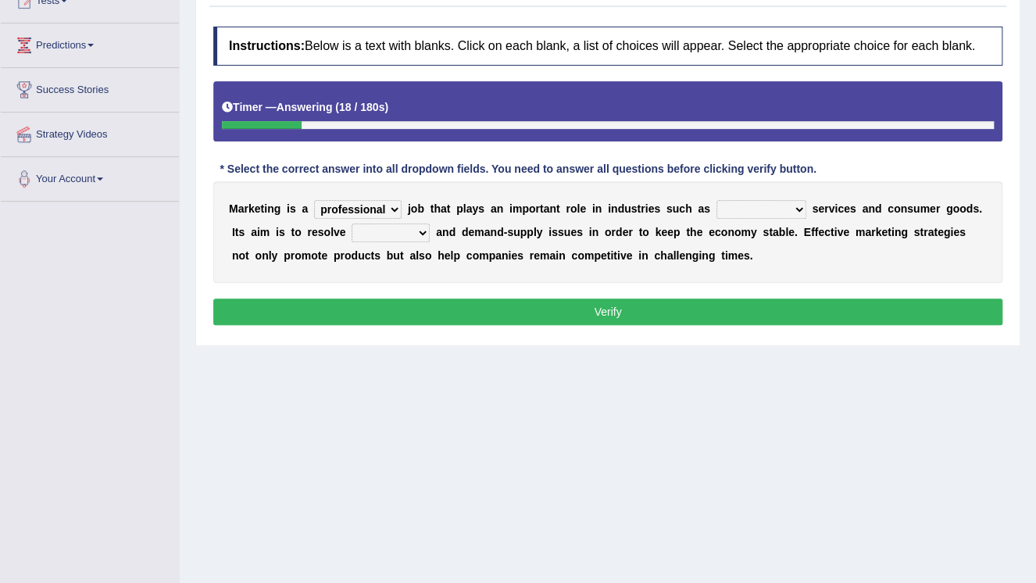
click at [716, 200] on select "civil financial conventional foremost" at bounding box center [761, 209] width 90 height 19
click at [373, 232] on select "imbalance excess symmetry budget" at bounding box center [390, 232] width 78 height 19
select select "budget"
click at [351, 223] on select "imbalance excess symmetry budget" at bounding box center [390, 232] width 78 height 19
click at [629, 312] on button "Verify" at bounding box center [607, 311] width 789 height 27
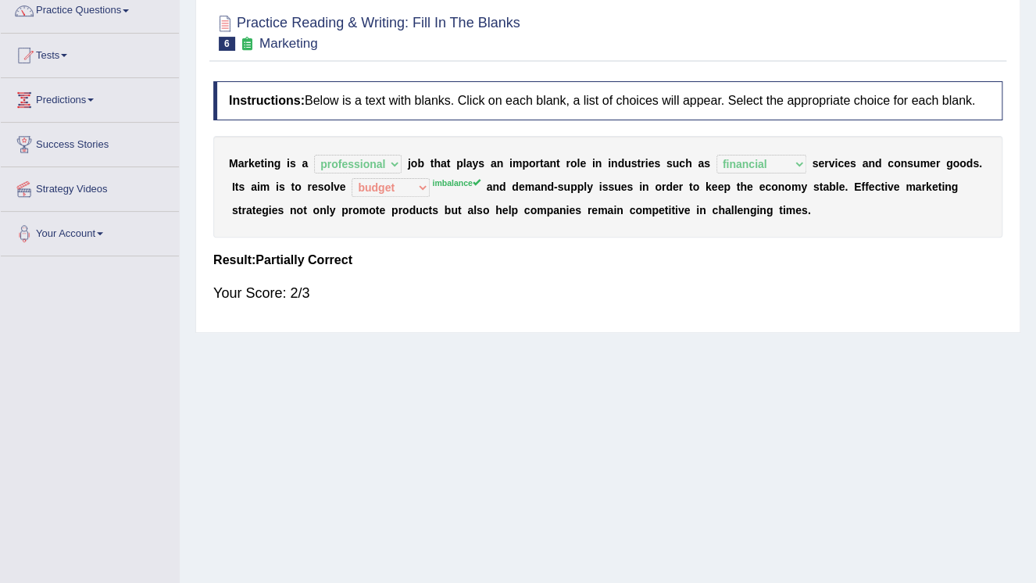
scroll to position [62, 0]
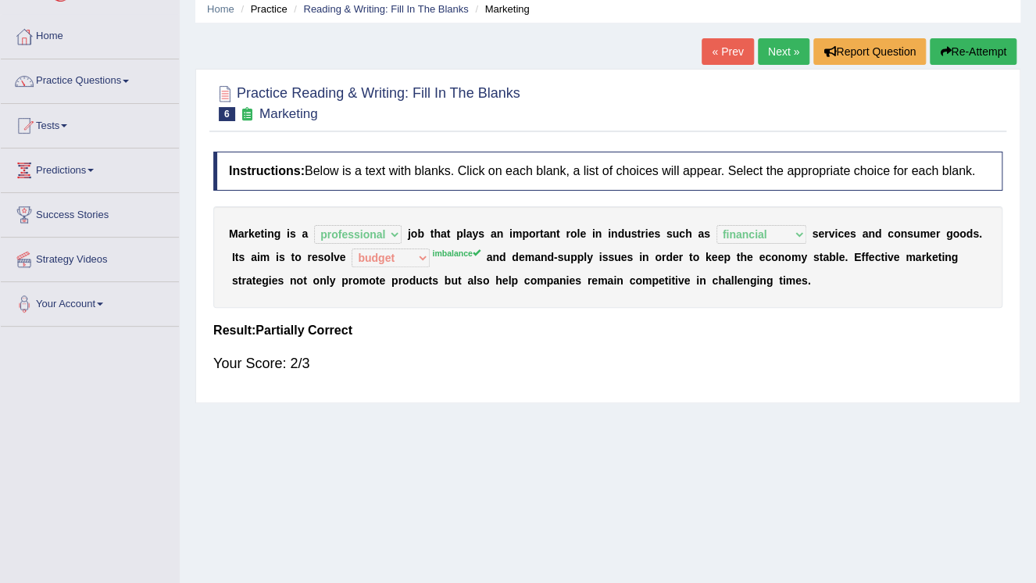
click at [779, 48] on link "Next »" at bounding box center [784, 51] width 52 height 27
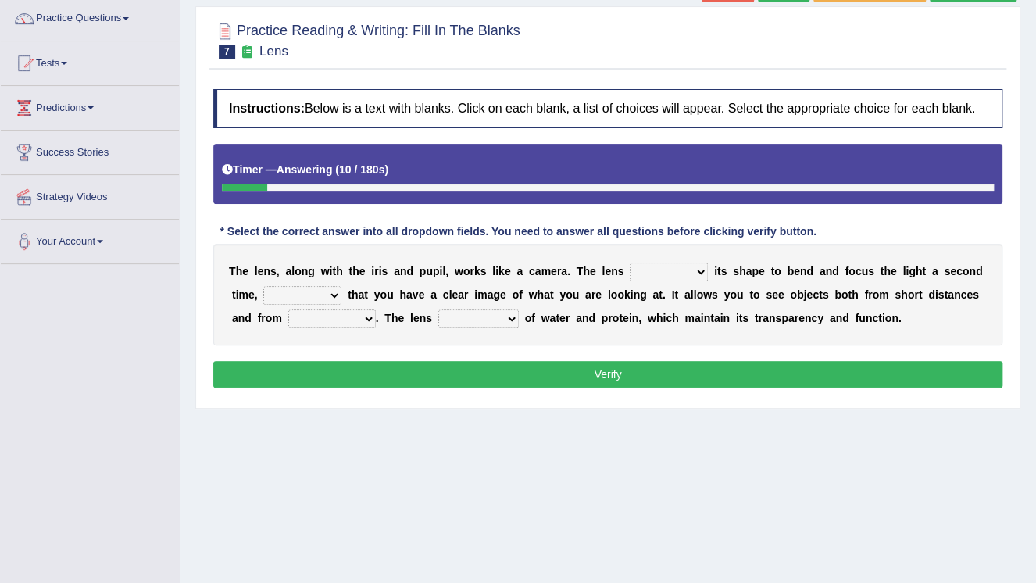
click at [675, 274] on select "adjusts shows selects presents" at bounding box center [668, 271] width 78 height 19
select select "adjusts"
click at [629, 262] on select "adjusts shows selects presents" at bounding box center [668, 271] width 78 height 19
click at [671, 271] on select "adjusts shows selects presents" at bounding box center [668, 271] width 78 height 19
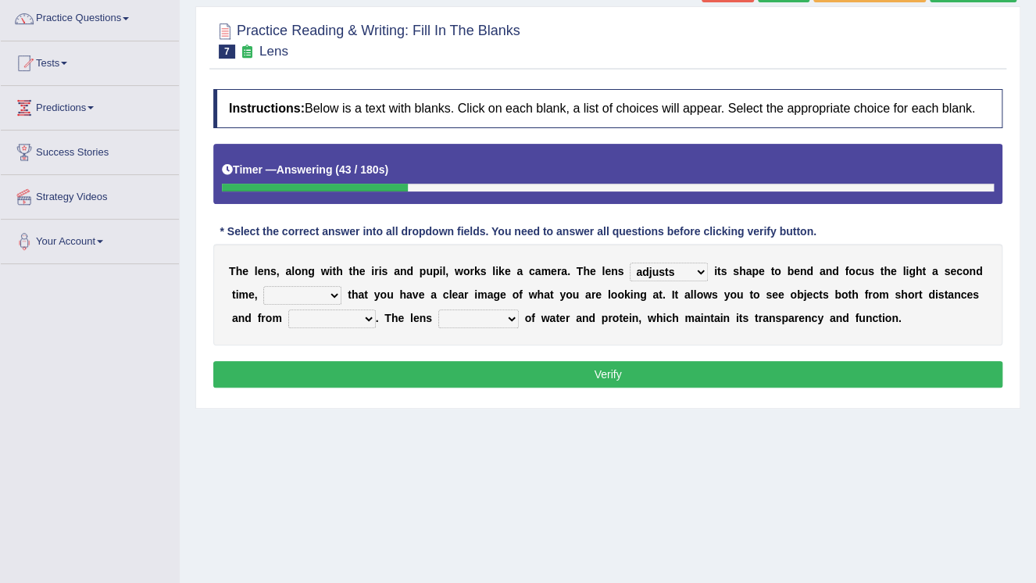
click at [297, 293] on select "ensures to ensure ensure ensured" at bounding box center [302, 295] width 78 height 19
select select "to ensure"
click at [263, 286] on select "ensures to ensure ensure ensured" at bounding box center [302, 295] width 78 height 19
click at [309, 320] on select "far away in between further apart all along" at bounding box center [331, 318] width 87 height 19
select select "far away"
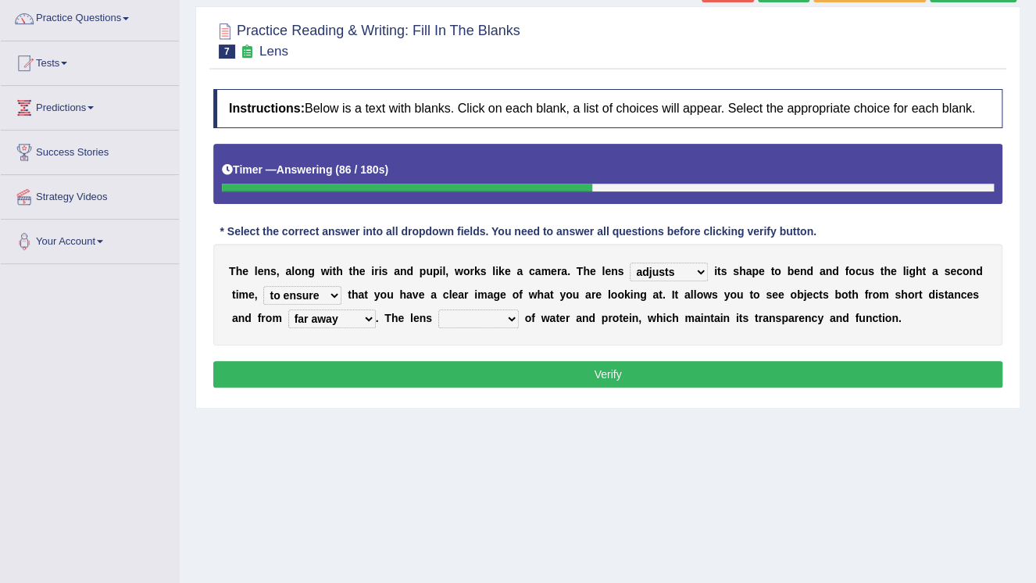
click at [288, 309] on select "far away in between further apart all along" at bounding box center [331, 318] width 87 height 19
click at [306, 319] on select "far away in between further apart all along" at bounding box center [331, 318] width 87 height 19
click at [305, 319] on select "far away in between further apart all along" at bounding box center [331, 318] width 87 height 19
click at [444, 318] on select "constitutes comprises composes consists" at bounding box center [478, 318] width 80 height 19
select select "composes"
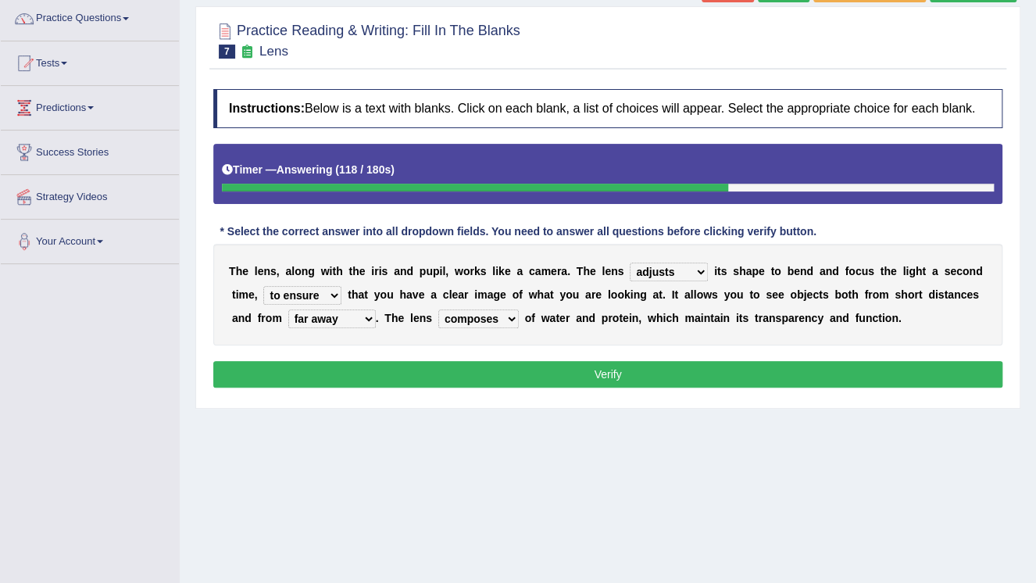
click at [438, 309] on select "constitutes comprises composes consists" at bounding box center [478, 318] width 80 height 19
click at [615, 369] on button "Verify" at bounding box center [607, 374] width 789 height 27
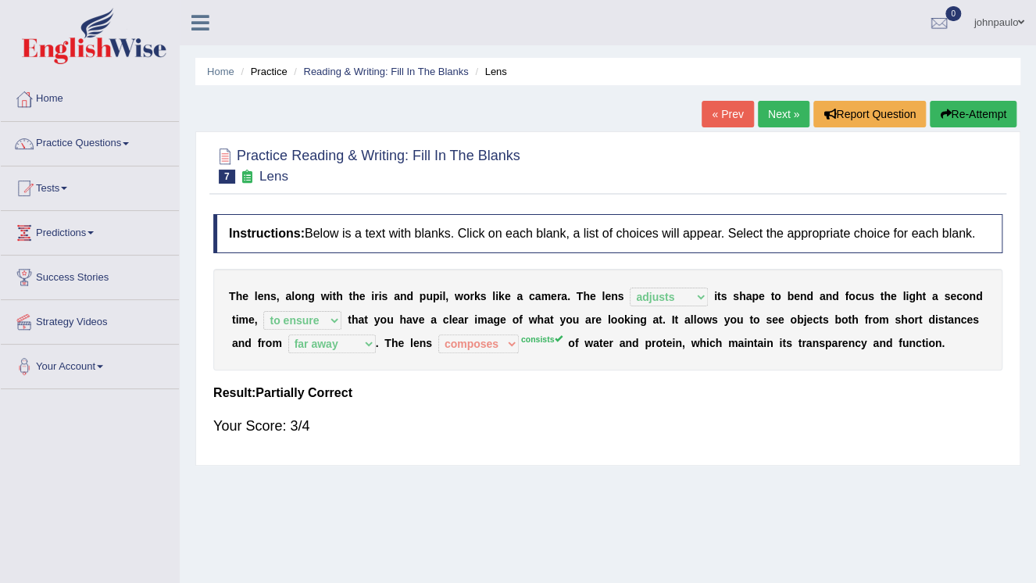
click at [775, 113] on link "Next »" at bounding box center [784, 114] width 52 height 27
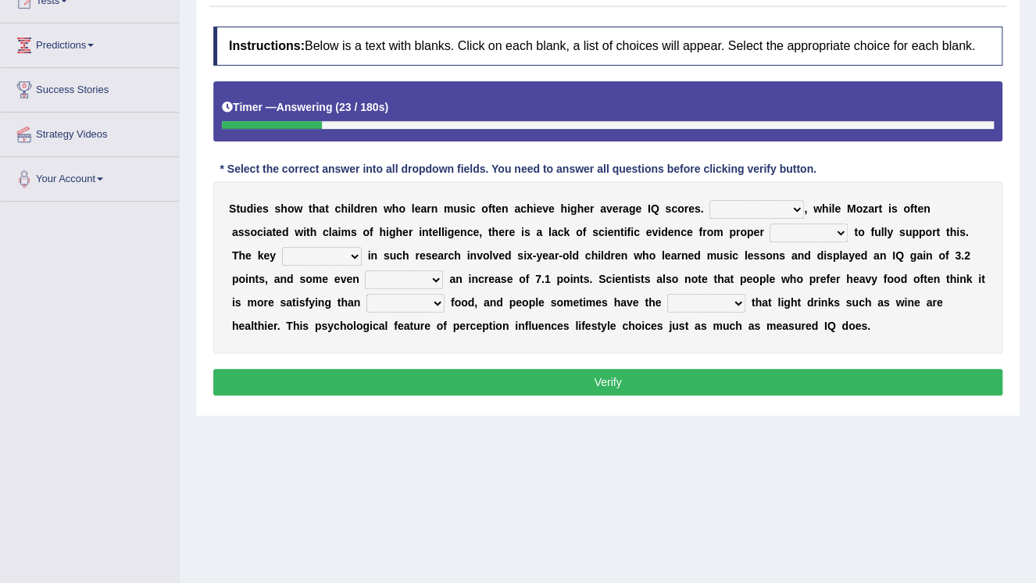
click at [760, 208] on select "However Therefore Consequently While" at bounding box center [756, 209] width 95 height 19
select select "However"
click at [709, 200] on select "However Therefore Consequently While" at bounding box center [756, 209] width 95 height 19
click at [769, 233] on select "test tests testing tested" at bounding box center [808, 232] width 78 height 19
select select "testing"
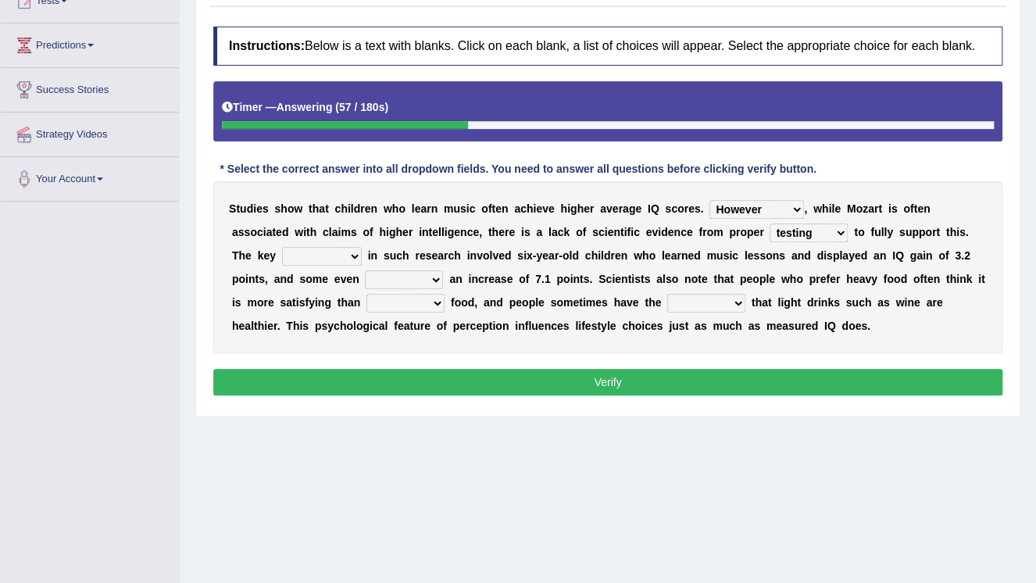
click at [769, 223] on select "test tests testing tested" at bounding box center [808, 232] width 78 height 19
click at [362, 247] on select "process goal implication odd" at bounding box center [322, 256] width 80 height 19
select select "goal"
click at [362, 247] on select "process goal implication odd" at bounding box center [322, 256] width 80 height 19
click at [365, 280] on select "exhibited taught learned threatened" at bounding box center [404, 279] width 78 height 19
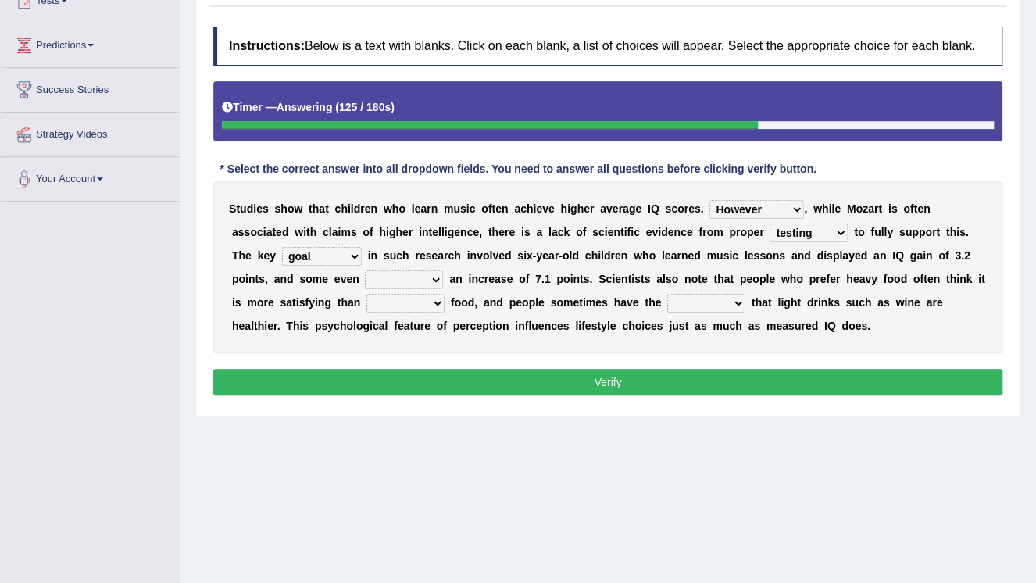
select select "learned"
click at [365, 270] on select "exhibited taught learned threatened" at bounding box center [404, 279] width 78 height 19
click at [366, 305] on select "choosy lighter cushiony spooky" at bounding box center [405, 303] width 78 height 19
click at [366, 294] on select "choosy lighter cushiony spooky" at bounding box center [405, 303] width 78 height 19
click at [366, 304] on select "choosy lighter cushiony spooky" at bounding box center [405, 303] width 78 height 19
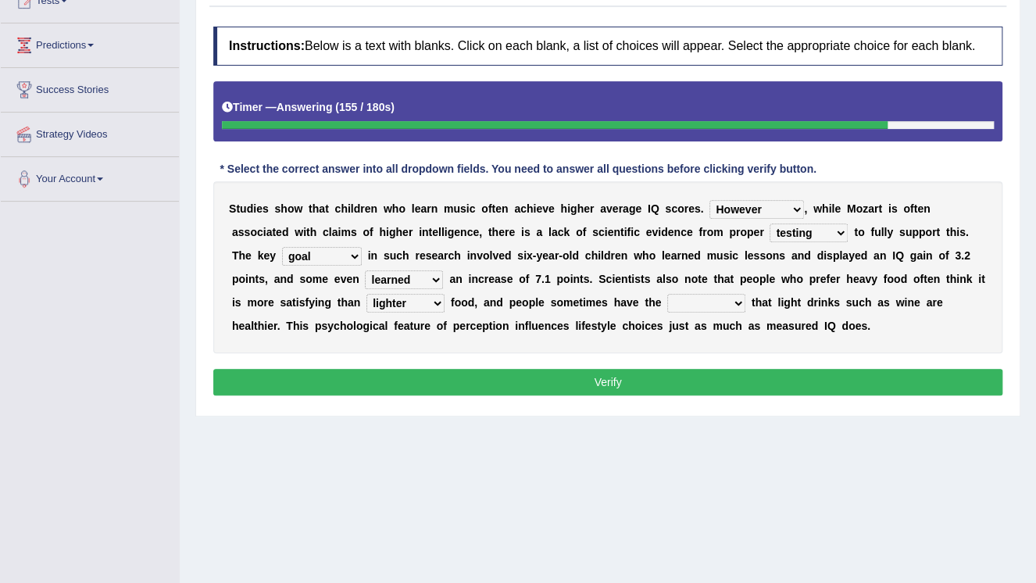
select select "choosy"
click at [366, 294] on select "choosy lighter cushiony spooky" at bounding box center [405, 303] width 78 height 19
click at [667, 301] on select "illusion sight anecdote intention" at bounding box center [706, 303] width 78 height 19
select select "illusion"
click at [667, 294] on select "illusion sight anecdote intention" at bounding box center [706, 303] width 78 height 19
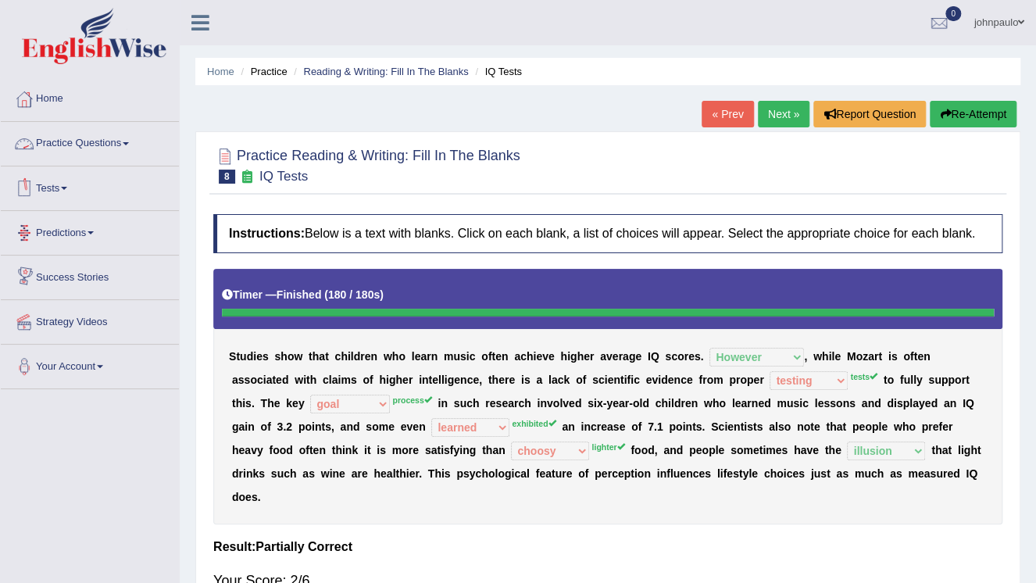
click at [129, 143] on span at bounding box center [126, 143] width 6 height 3
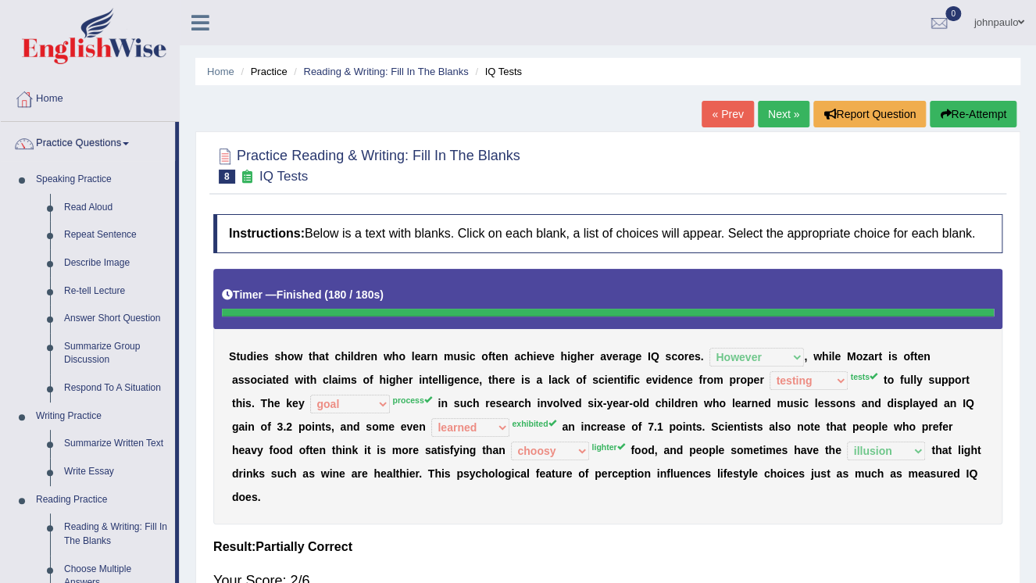
click at [790, 109] on link "Next »" at bounding box center [784, 114] width 52 height 27
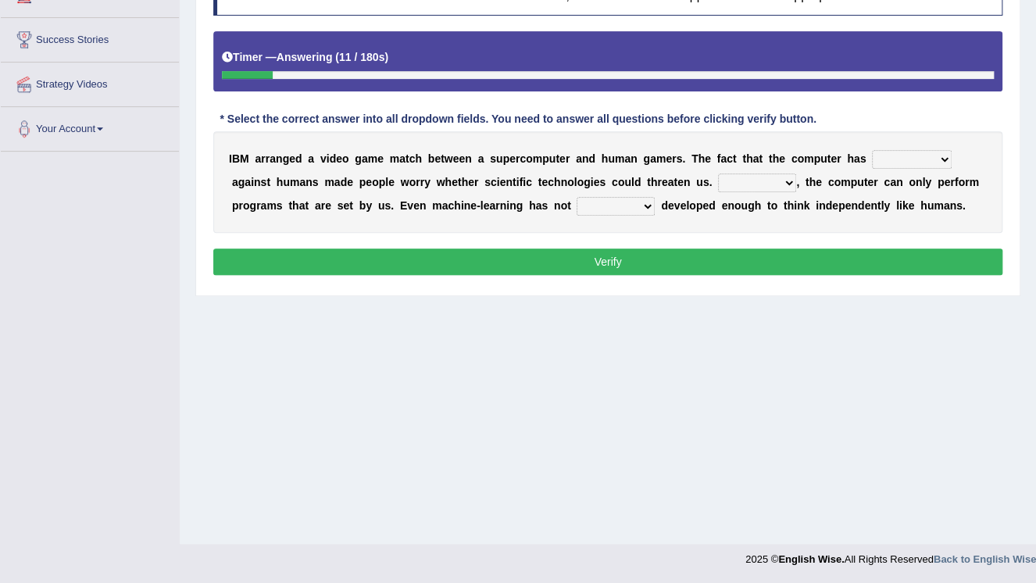
click at [904, 158] on select "competed fought acted challenged" at bounding box center [912, 159] width 80 height 19
select select "acted"
click at [872, 150] on select "competed fought acted challenged" at bounding box center [912, 159] width 80 height 19
click at [718, 182] on select "Moreover However Thus So" at bounding box center [757, 182] width 78 height 19
select select "However"
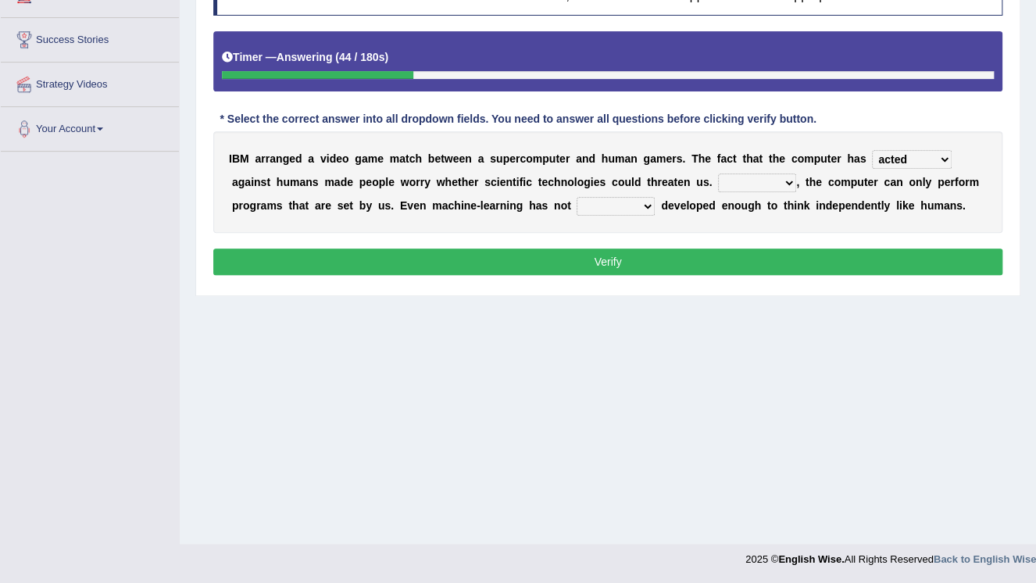
click at [718, 173] on select "Moreover However Thus So" at bounding box center [757, 182] width 78 height 19
click at [576, 203] on select "yet still only just" at bounding box center [615, 206] width 78 height 19
select select "yet"
click at [576, 197] on select "yet still only just" at bounding box center [615, 206] width 78 height 19
click at [601, 255] on button "Verify" at bounding box center [607, 261] width 789 height 27
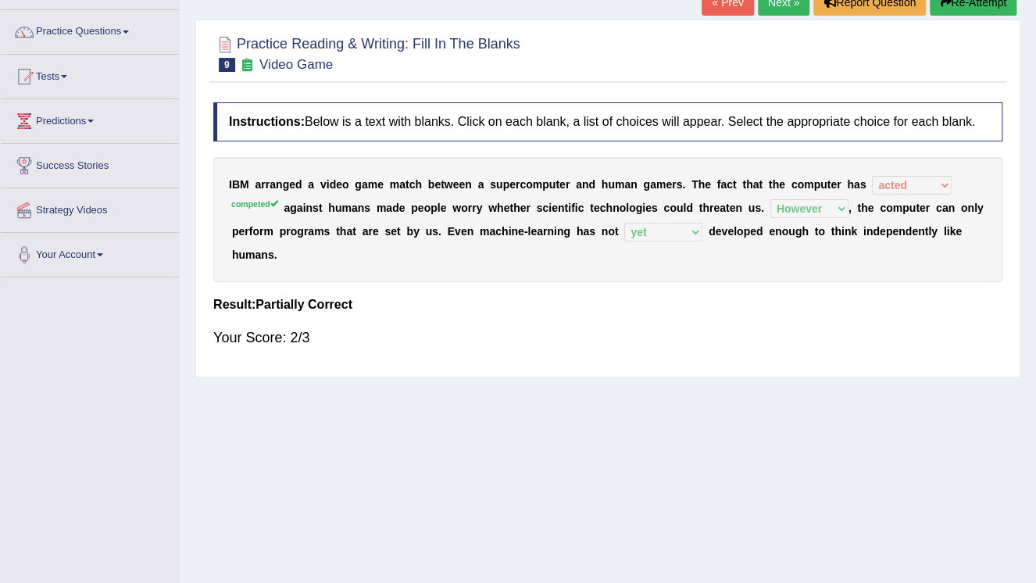
scroll to position [50, 0]
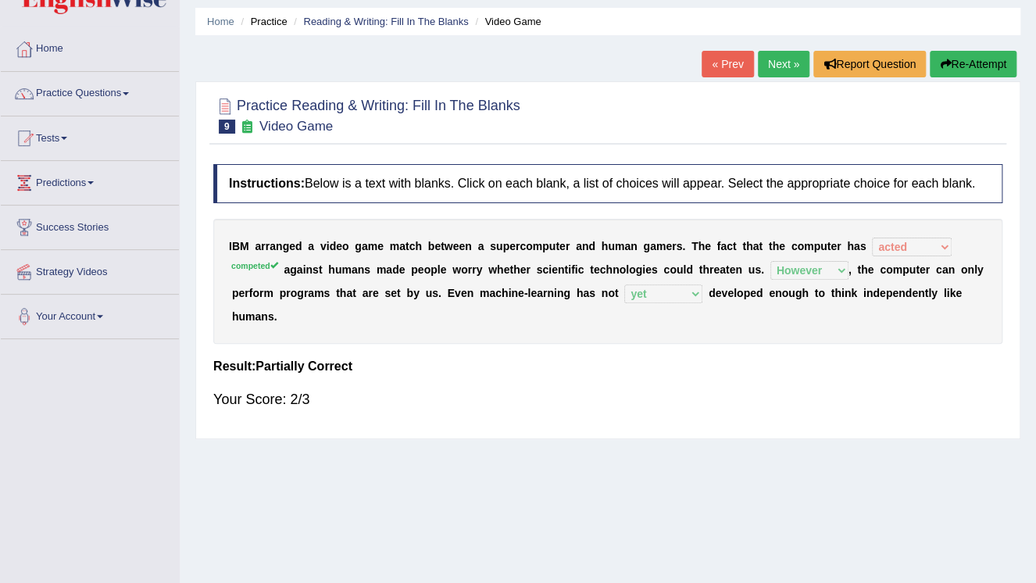
click at [786, 62] on link "Next »" at bounding box center [784, 64] width 52 height 27
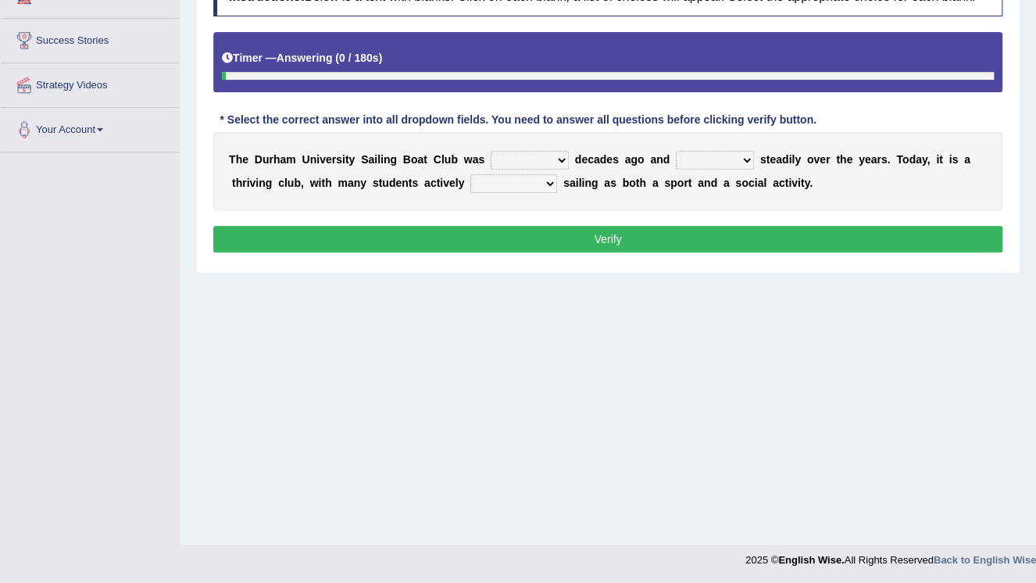
scroll to position [237, 0]
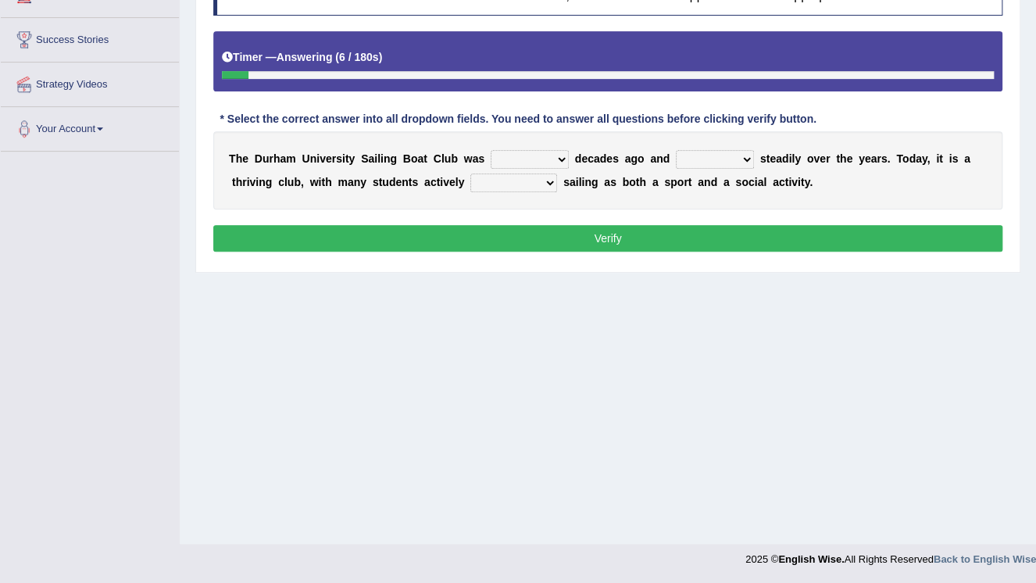
click at [540, 161] on select "found fund founded find" at bounding box center [529, 159] width 78 height 19
select select "found"
click at [490, 150] on select "found fund founded find" at bounding box center [529, 159] width 78 height 19
click at [721, 159] on select "grow growing has grown grown" at bounding box center [715, 159] width 78 height 19
select select "has grown"
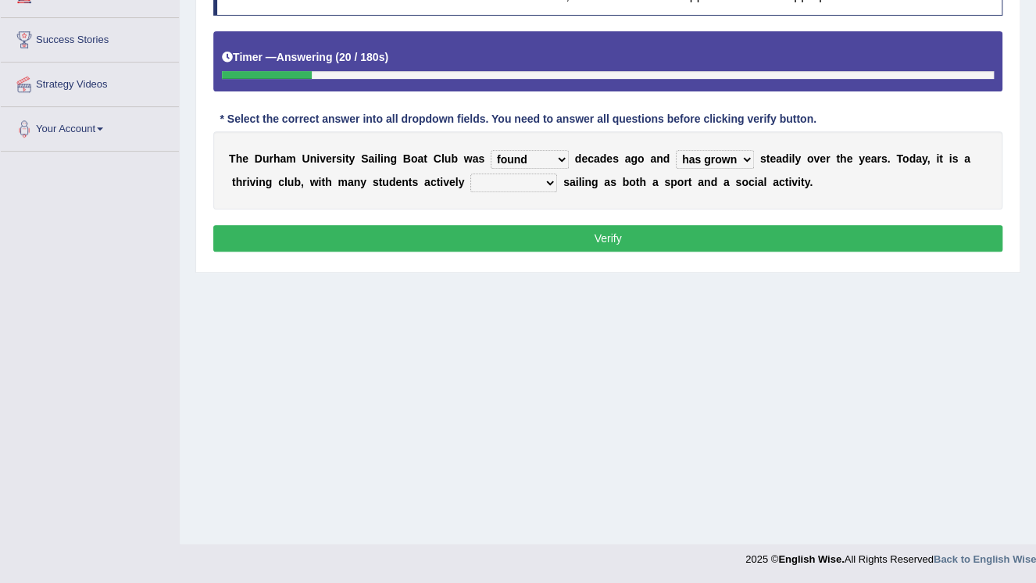
click at [676, 150] on select "grow growing has grown grown" at bounding box center [715, 159] width 78 height 19
click at [486, 181] on select "enjoy enjoyed are enjoying enjoying" at bounding box center [513, 182] width 87 height 19
select select "enjoyed"
click at [470, 173] on select "enjoy enjoyed are enjoying enjoying" at bounding box center [513, 182] width 87 height 19
click at [601, 242] on button "Verify" at bounding box center [607, 238] width 789 height 27
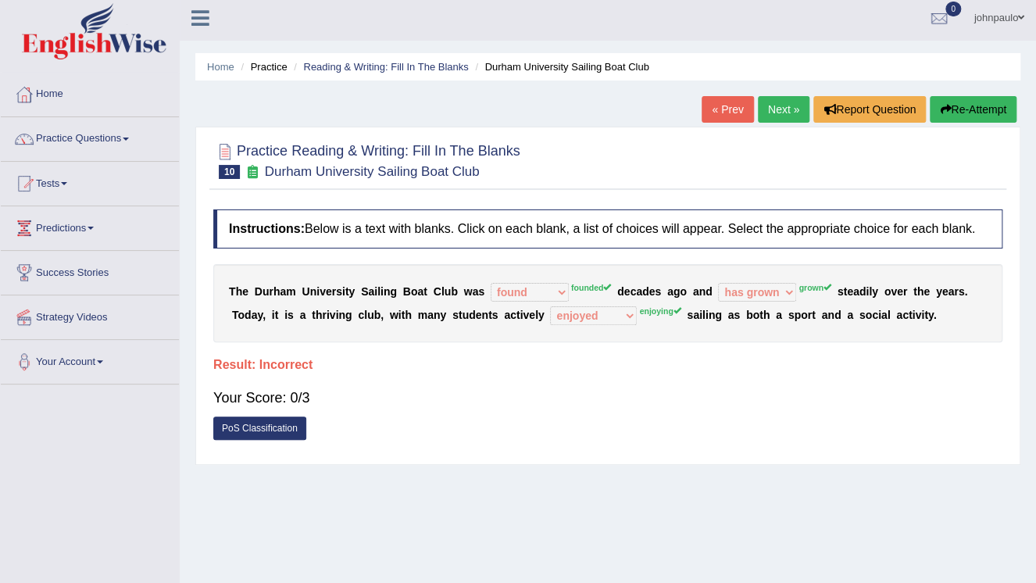
scroll to position [0, 0]
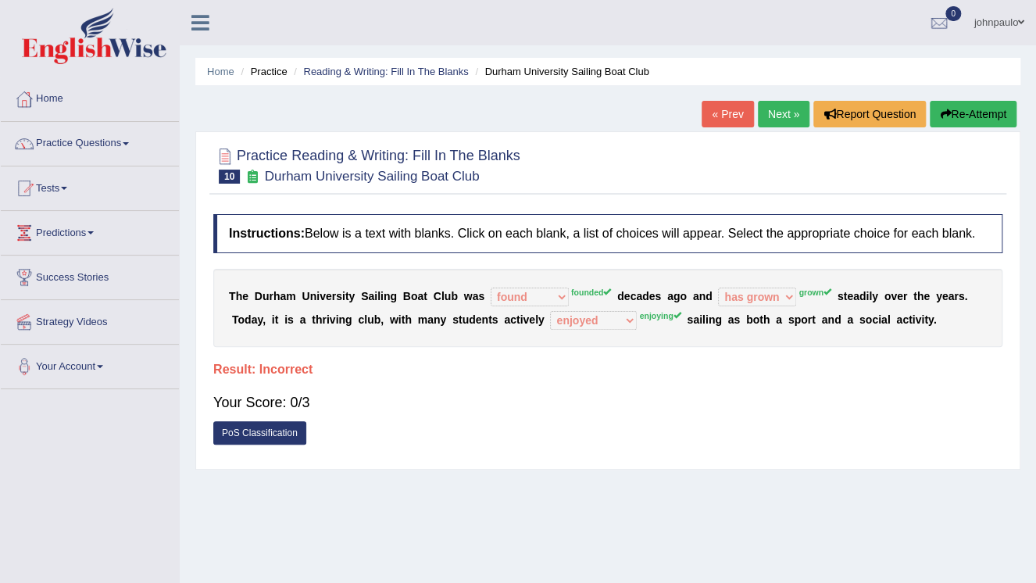
click at [962, 116] on button "Re-Attempt" at bounding box center [972, 114] width 87 height 27
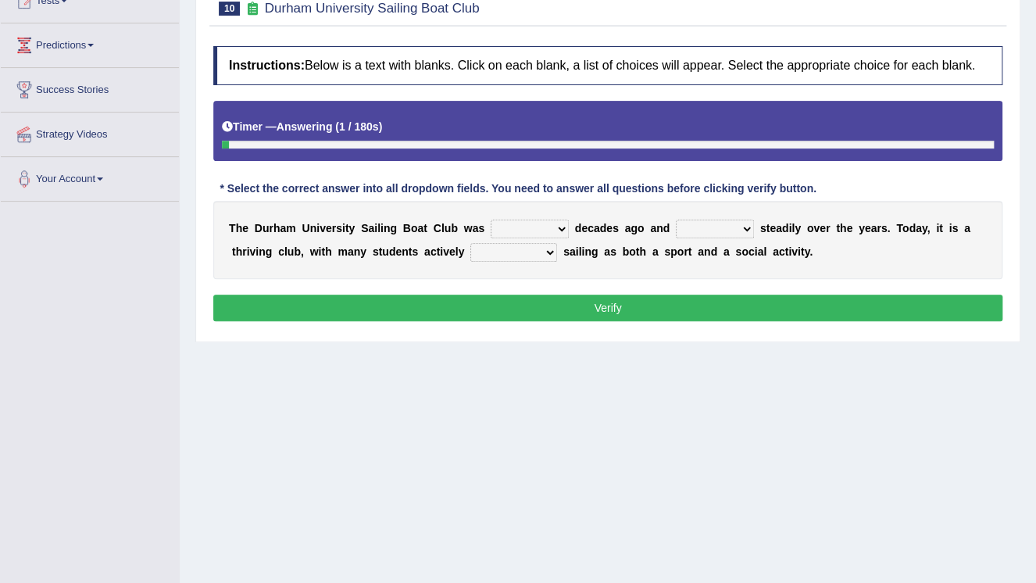
click at [545, 230] on select "found fund founded find" at bounding box center [529, 228] width 78 height 19
select select "found"
click at [490, 219] on select "found fund founded find" at bounding box center [529, 228] width 78 height 19
click at [722, 227] on select "grow growing has grown grown" at bounding box center [715, 228] width 78 height 19
select select "growing"
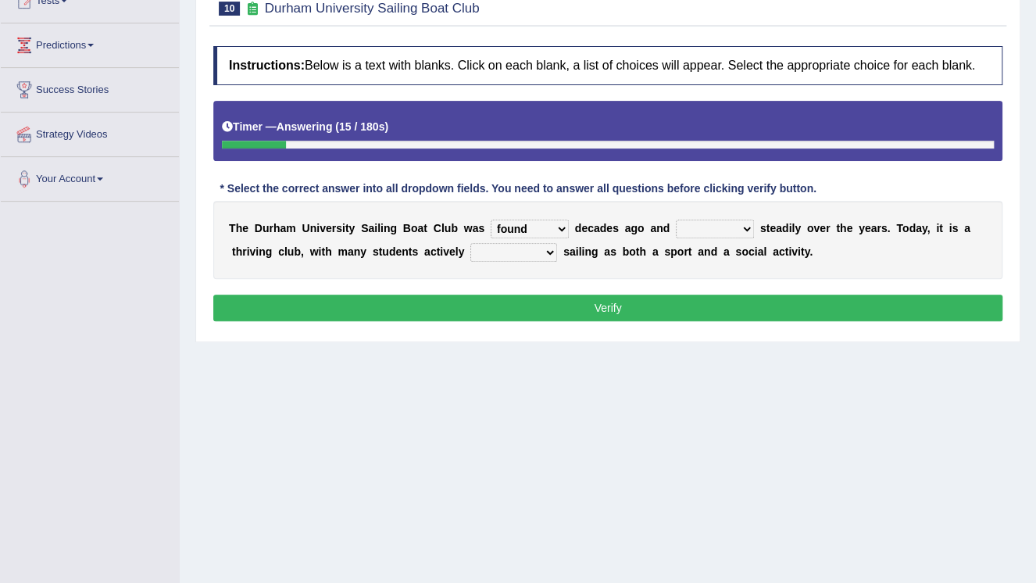
click at [676, 219] on select "grow growing has grown grown" at bounding box center [715, 228] width 78 height 19
click at [487, 251] on select "enjoy enjoyed are enjoying enjoying" at bounding box center [513, 252] width 87 height 19
select select "enjoying"
click at [470, 243] on select "enjoy enjoyed are enjoying enjoying" at bounding box center [513, 252] width 87 height 19
click at [577, 305] on button "Verify" at bounding box center [607, 307] width 789 height 27
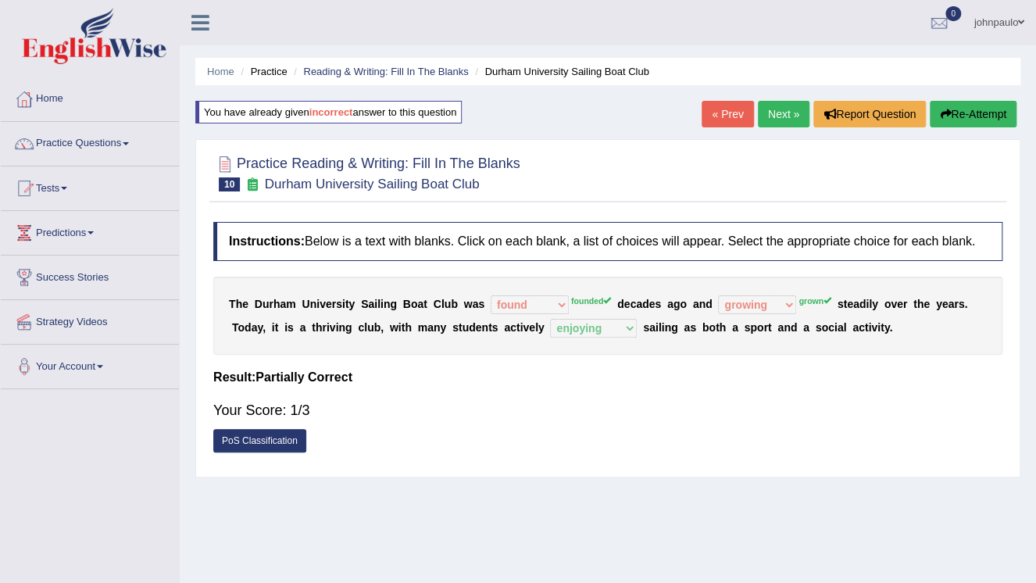
click at [776, 114] on link "Next »" at bounding box center [784, 114] width 52 height 27
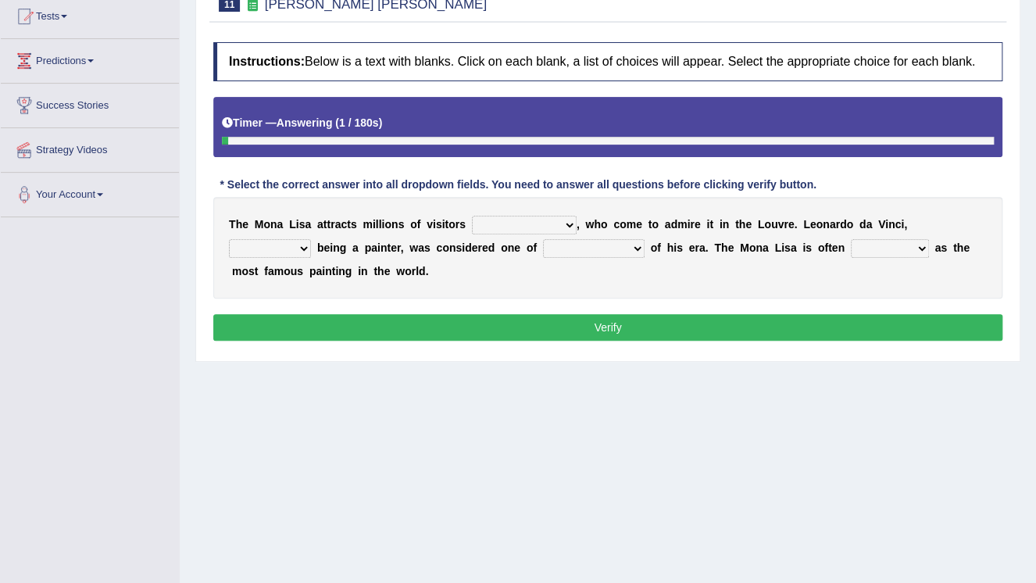
scroll to position [187, 0]
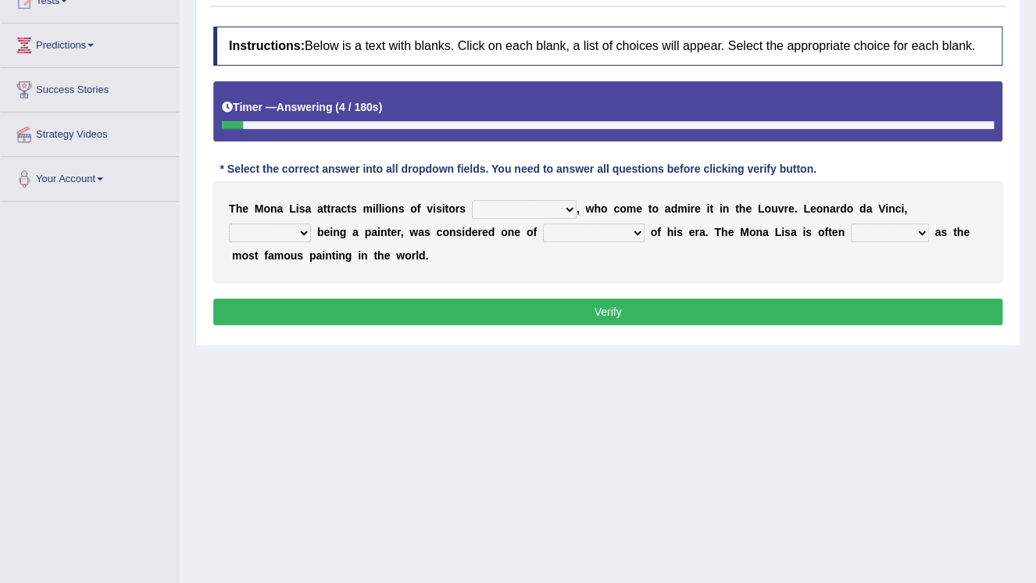
click at [548, 210] on select "around the year the all year all year round per year" at bounding box center [524, 209] width 105 height 19
select select "per year"
click at [472, 200] on select "around the year the all year all year round per year" at bounding box center [524, 209] width 105 height 19
click at [311, 223] on select "rather than as much as as well as as long as" at bounding box center [270, 232] width 82 height 19
select select "rather than"
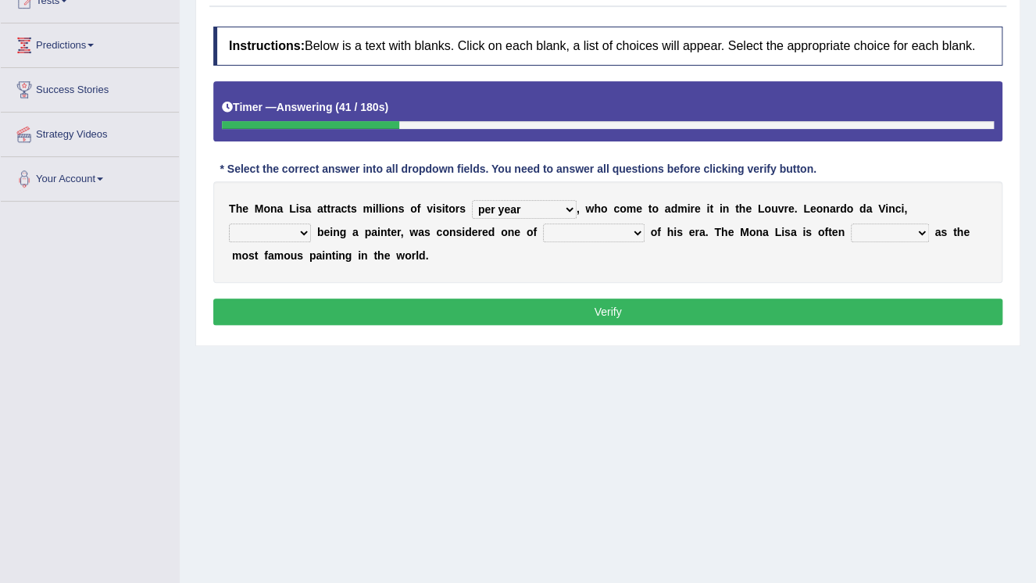
click at [311, 223] on select "rather than as much as as well as as long as" at bounding box center [270, 232] width 82 height 19
click at [543, 231] on select "better artists artist the better artist the best artists" at bounding box center [594, 232] width 102 height 19
click at [543, 223] on select "better artists artist the better artist the best artists" at bounding box center [594, 232] width 102 height 19
click at [543, 235] on select "better artists artist the better artist the best artists" at bounding box center [594, 232] width 102 height 19
select select "the best artists"
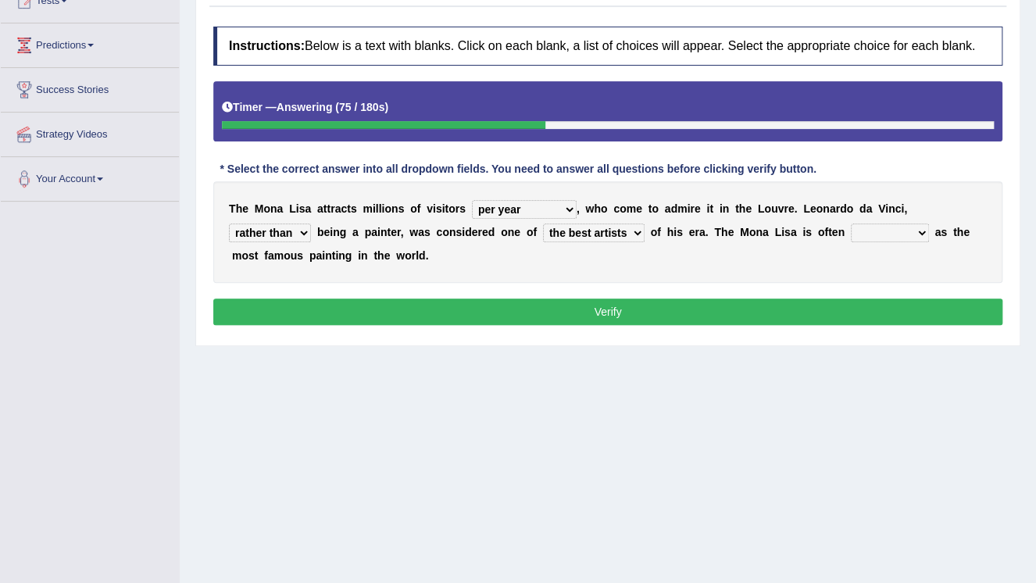
click at [543, 223] on select "better artists artist the better artist the best artists" at bounding box center [594, 232] width 102 height 19
click at [851, 231] on select "classified suggested predicted described" at bounding box center [890, 232] width 78 height 19
select select "described"
click at [851, 223] on select "classified suggested predicted described" at bounding box center [890, 232] width 78 height 19
drag, startPoint x: 672, startPoint y: 311, endPoint x: 675, endPoint y: 303, distance: 8.4
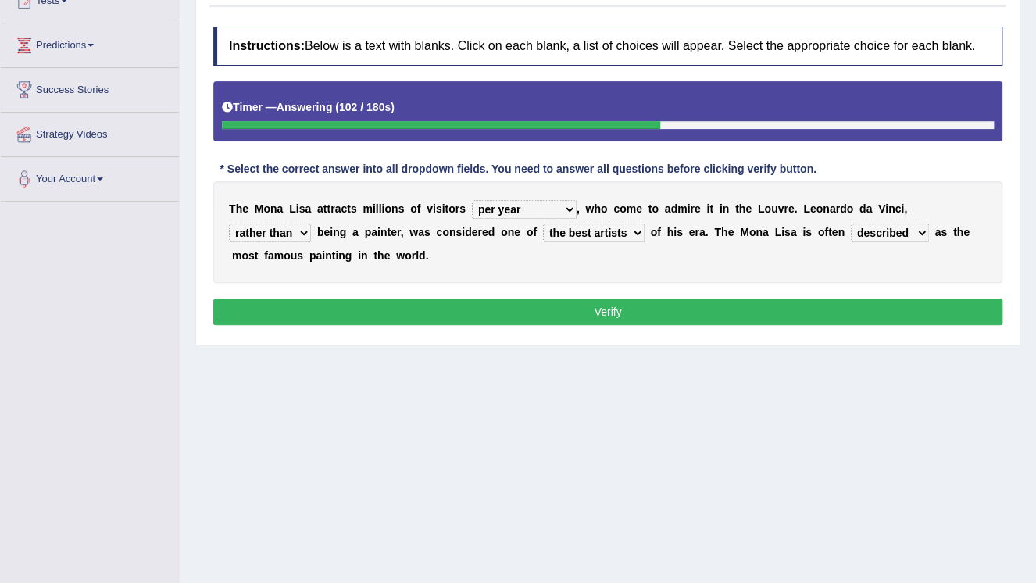
click at [672, 309] on button "Verify" at bounding box center [607, 311] width 789 height 27
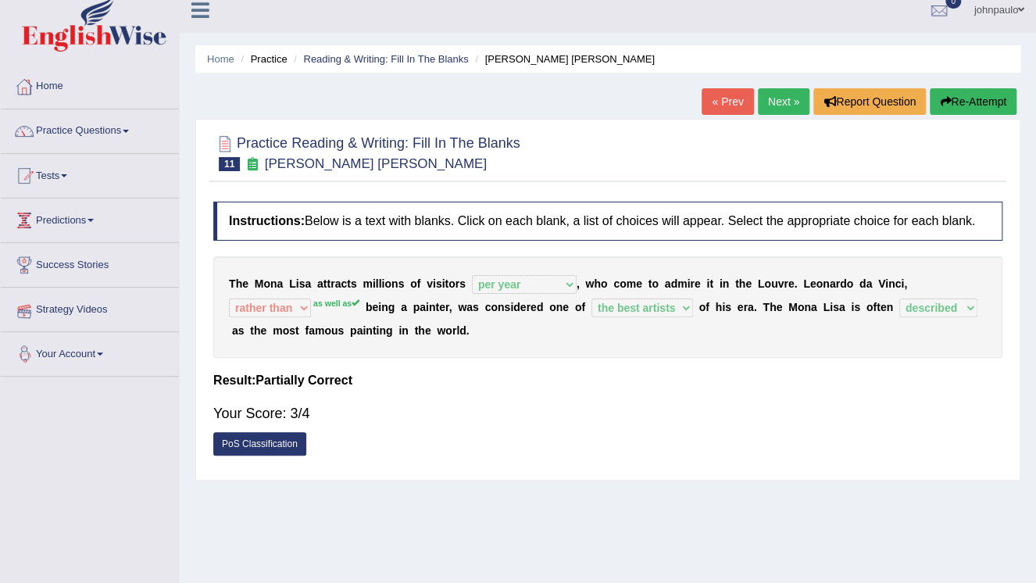
scroll to position [0, 0]
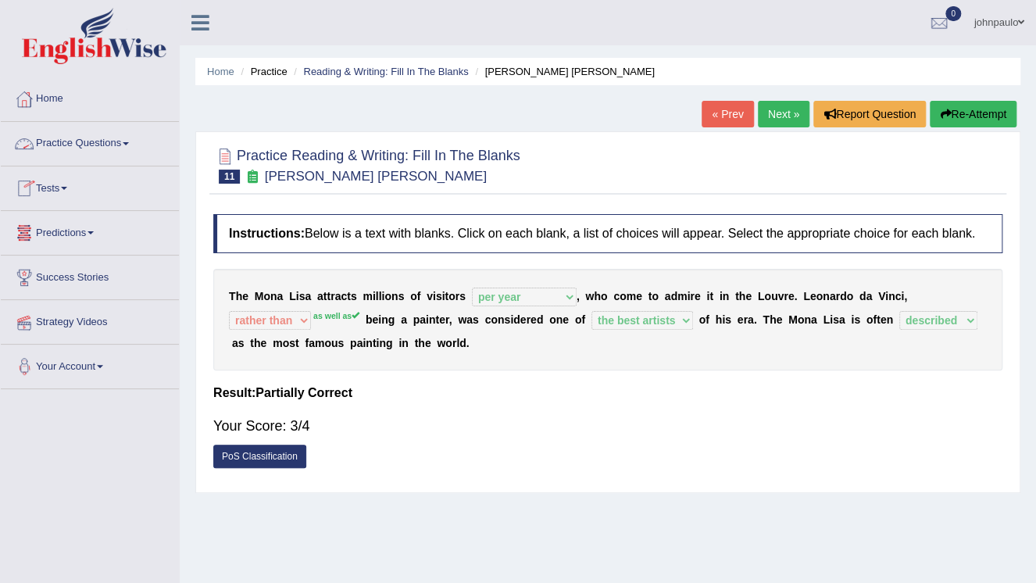
click at [127, 141] on link "Practice Questions" at bounding box center [90, 141] width 178 height 39
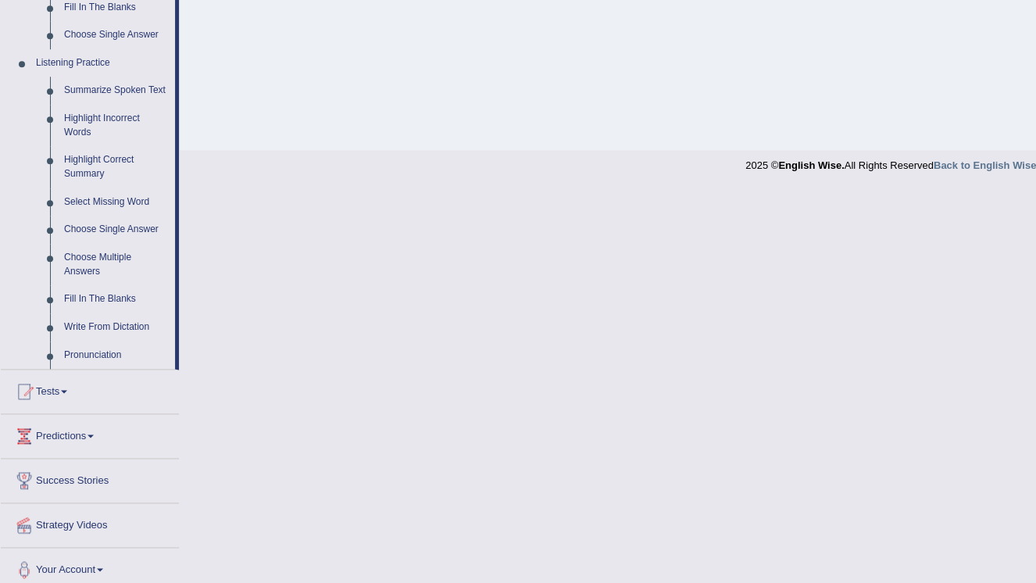
scroll to position [640, 0]
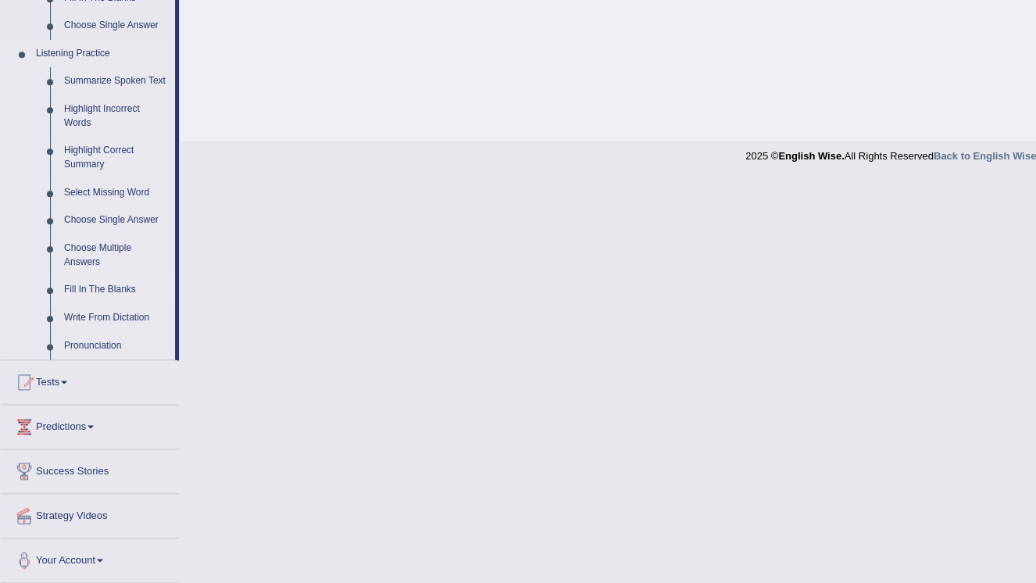
click at [112, 288] on link "Fill In The Blanks" at bounding box center [116, 290] width 118 height 28
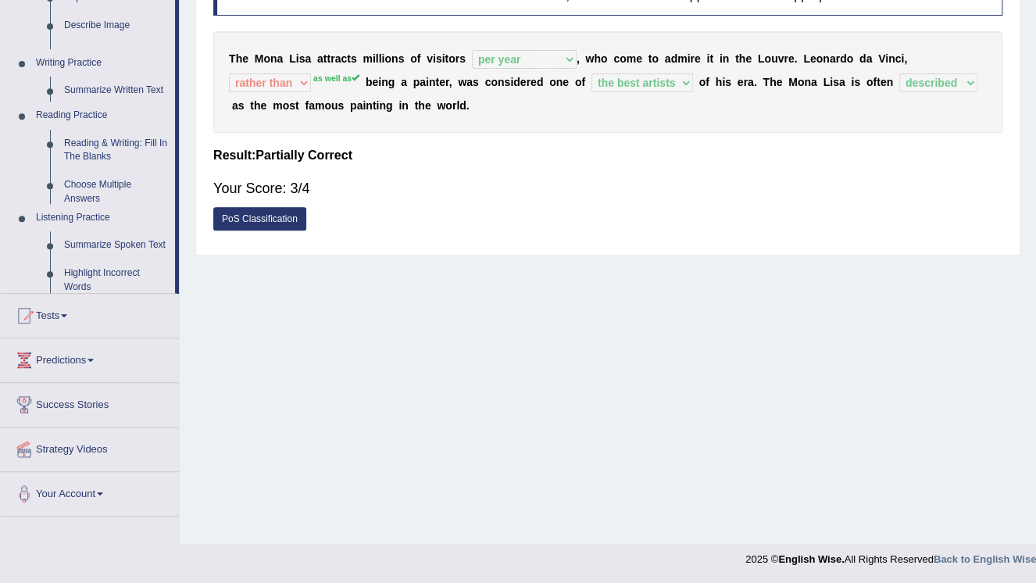
scroll to position [237, 0]
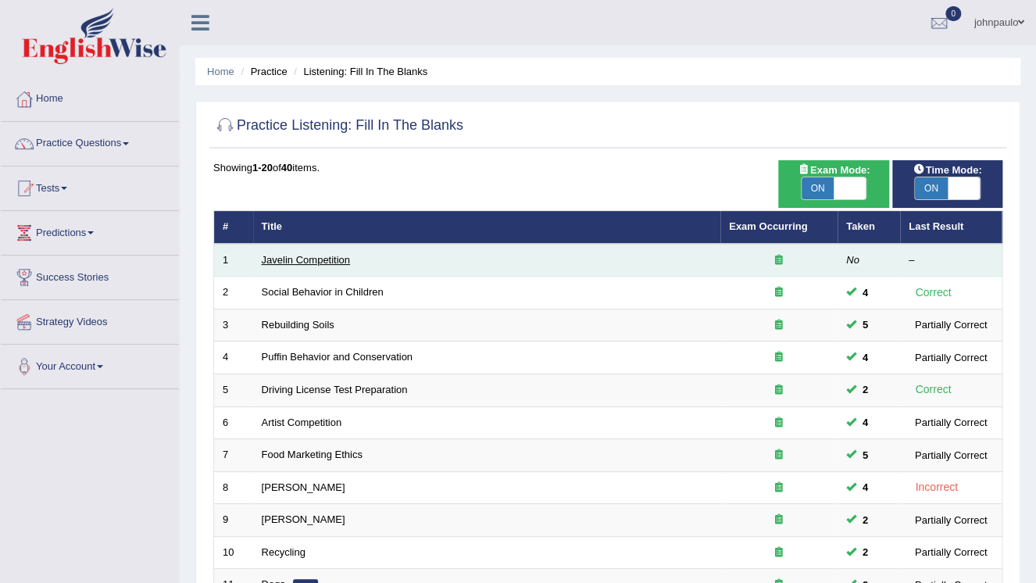
click at [334, 262] on link "Javelin Competition" at bounding box center [306, 260] width 88 height 12
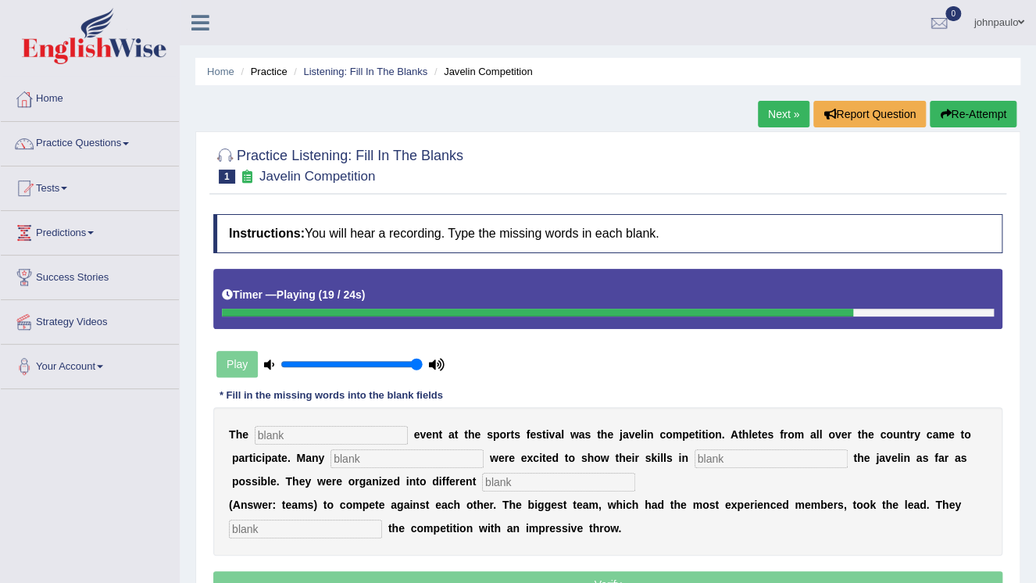
click at [964, 116] on button "Re-Attempt" at bounding box center [972, 114] width 87 height 27
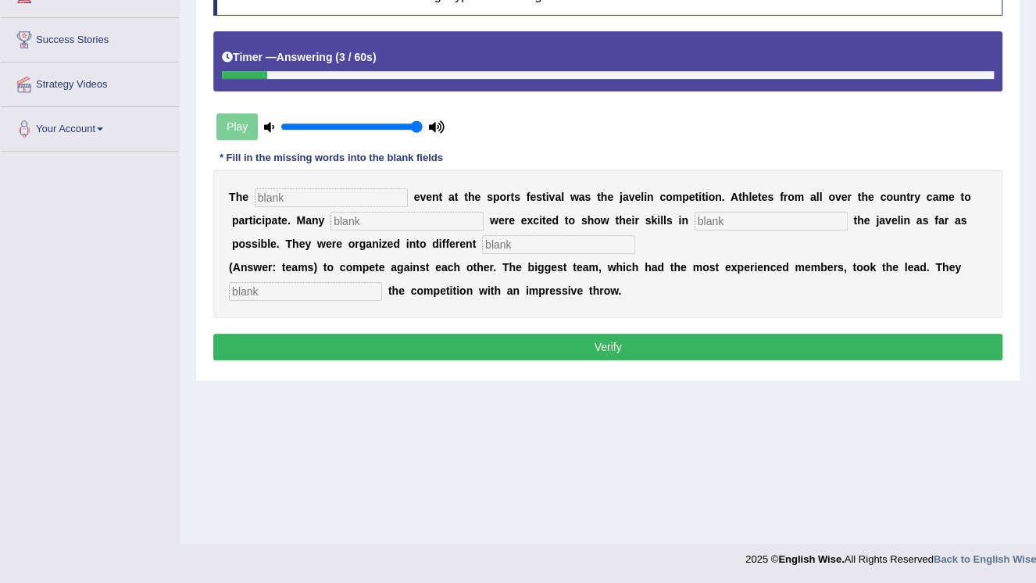
drag, startPoint x: 352, startPoint y: 194, endPoint x: 373, endPoint y: 187, distance: 22.0
click at [357, 194] on input "text" at bounding box center [331, 197] width 153 height 19
type input "biggest"
click at [330, 222] on input "text" at bounding box center [406, 221] width 153 height 19
type input "o"
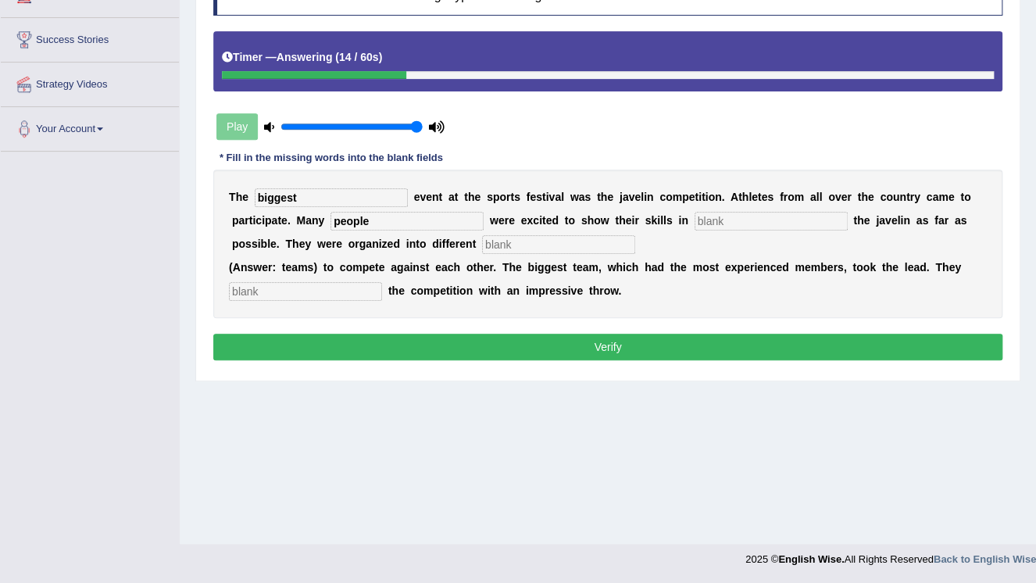
type input "people"
click at [694, 216] on input "text" at bounding box center [770, 221] width 153 height 19
type input "infront"
click at [482, 244] on input "text" at bounding box center [558, 244] width 153 height 19
type input "teams"
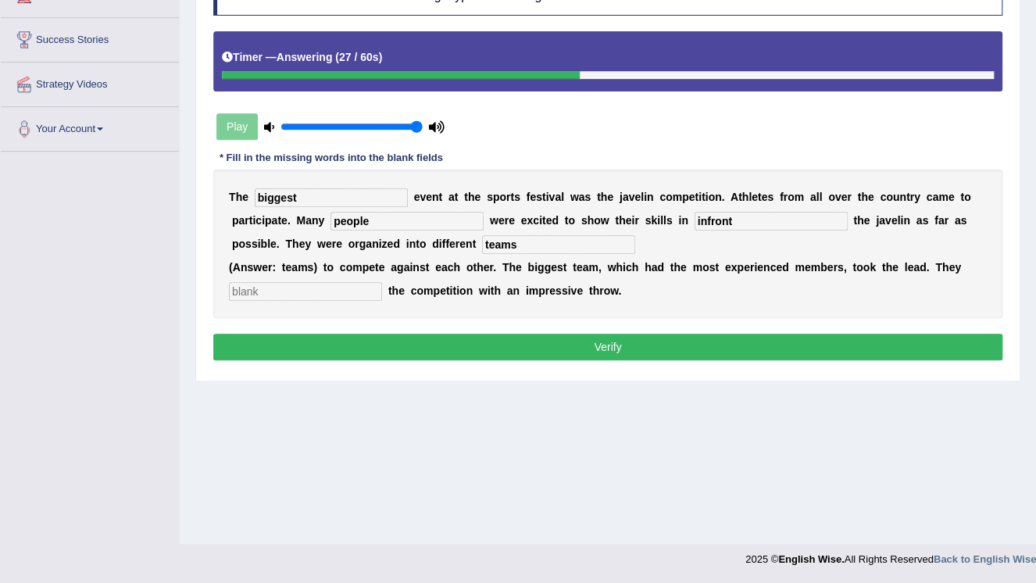
click at [256, 291] on input "text" at bounding box center [305, 291] width 153 height 19
type input "started"
click at [594, 345] on button "Verify" at bounding box center [607, 346] width 789 height 27
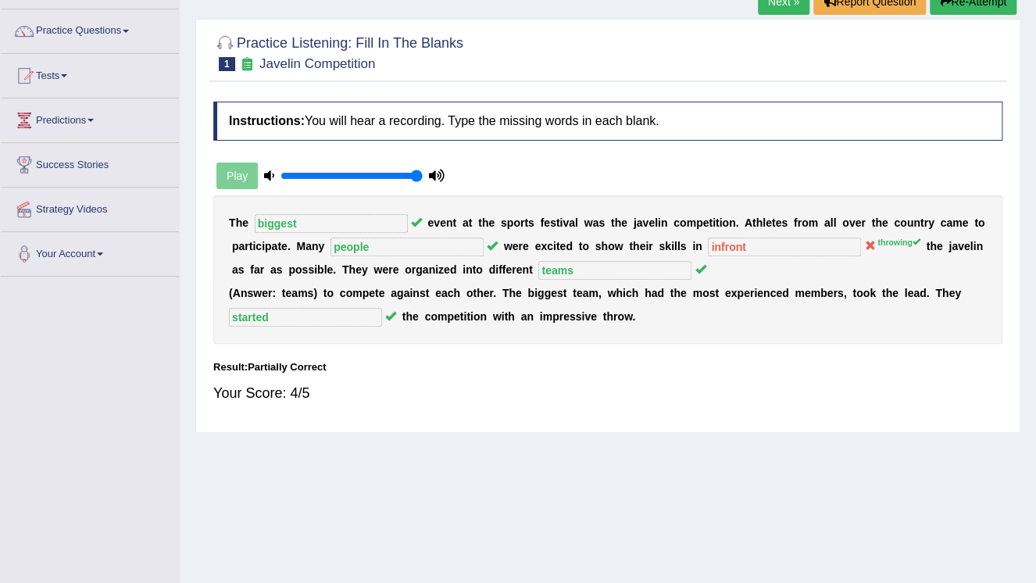
scroll to position [50, 0]
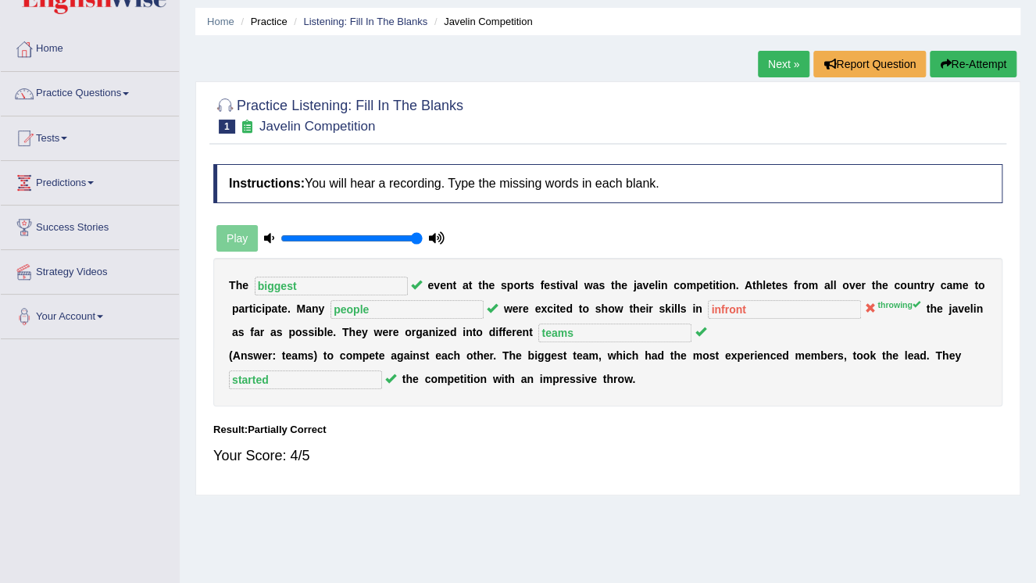
click at [783, 65] on link "Next »" at bounding box center [784, 64] width 52 height 27
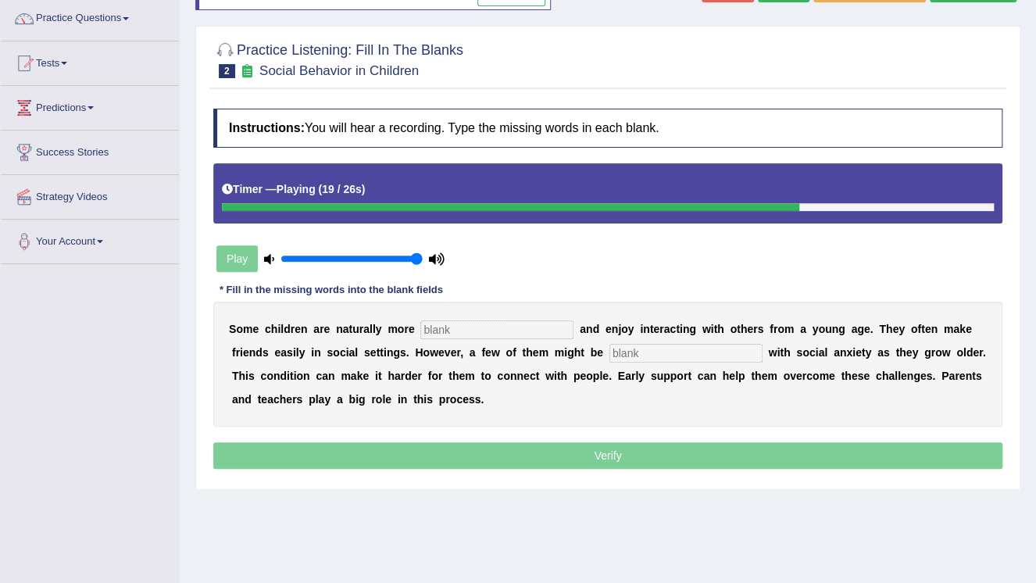
click at [421, 328] on input "text" at bounding box center [496, 329] width 153 height 19
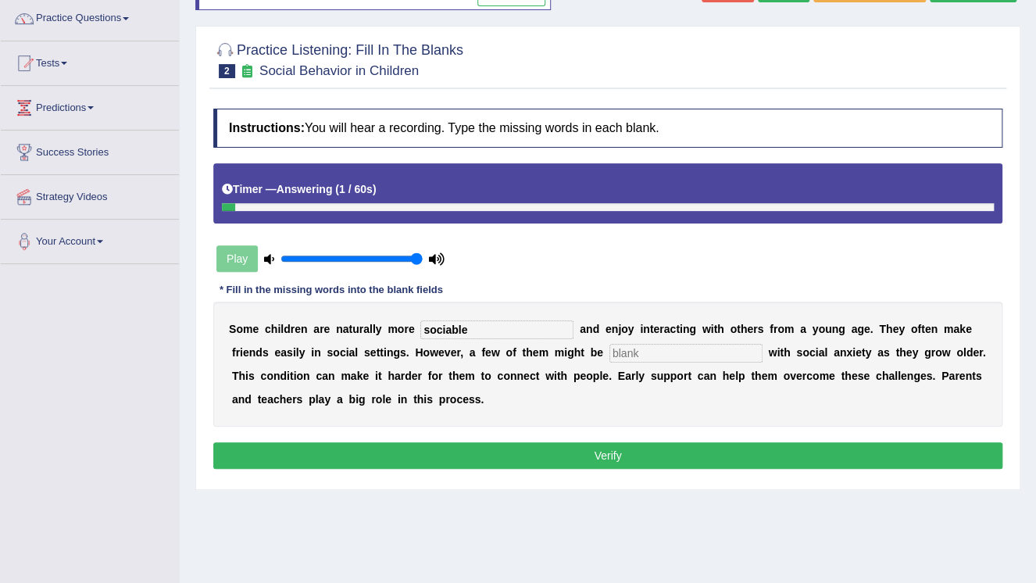
type input "sociable"
click at [609, 353] on input "text" at bounding box center [685, 353] width 153 height 19
type input "diagnosed"
click at [646, 450] on button "Verify" at bounding box center [607, 455] width 789 height 27
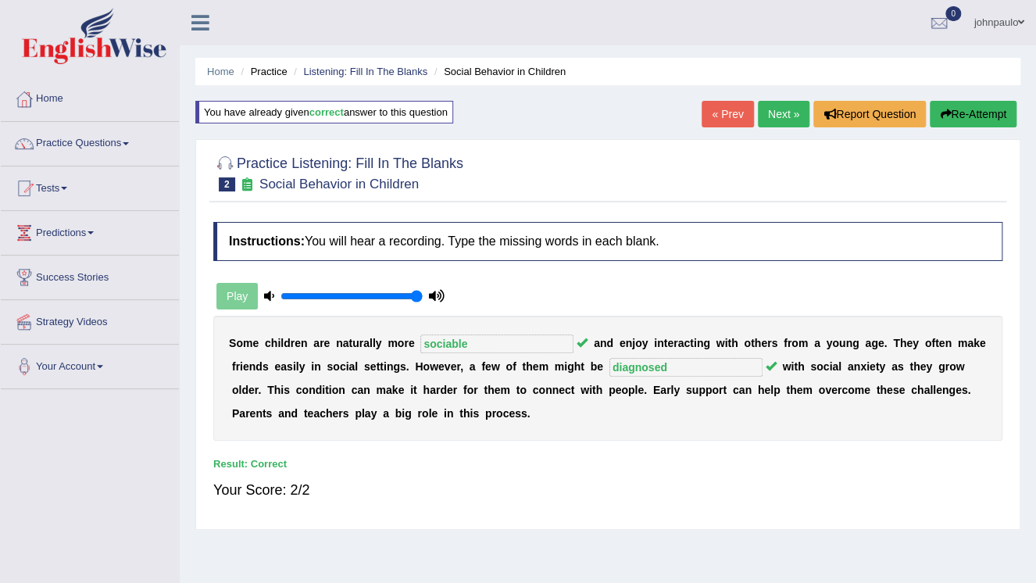
click at [784, 112] on link "Next »" at bounding box center [784, 114] width 52 height 27
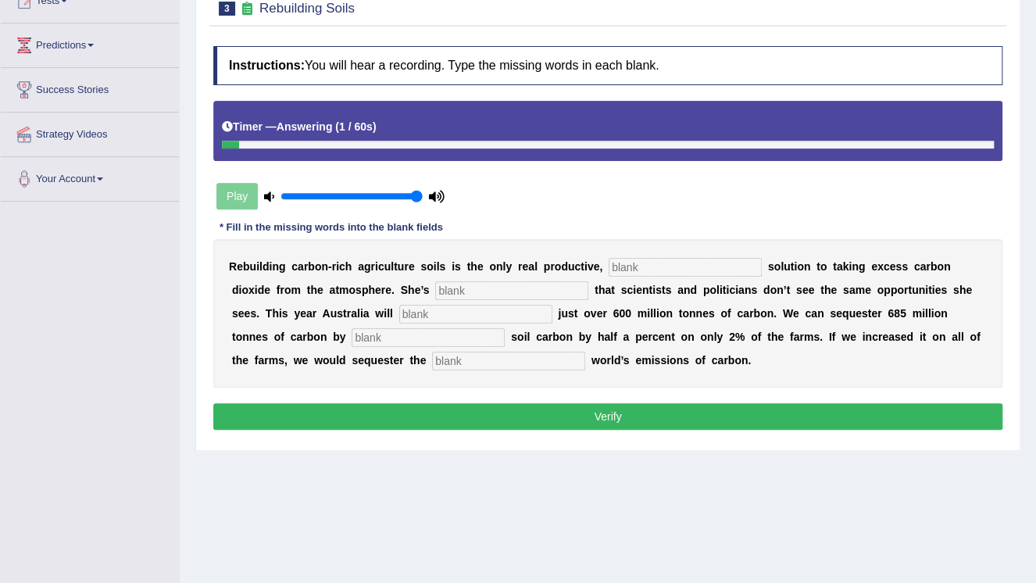
click at [637, 255] on div "R e b u i l d i n g c a r b o n - r i c h a g r i c u l t u r e s o i l s i s t…" at bounding box center [607, 313] width 789 height 148
click at [612, 266] on input "text" at bounding box center [684, 267] width 153 height 19
type input "permanent"
click at [435, 288] on input "text" at bounding box center [511, 290] width 153 height 19
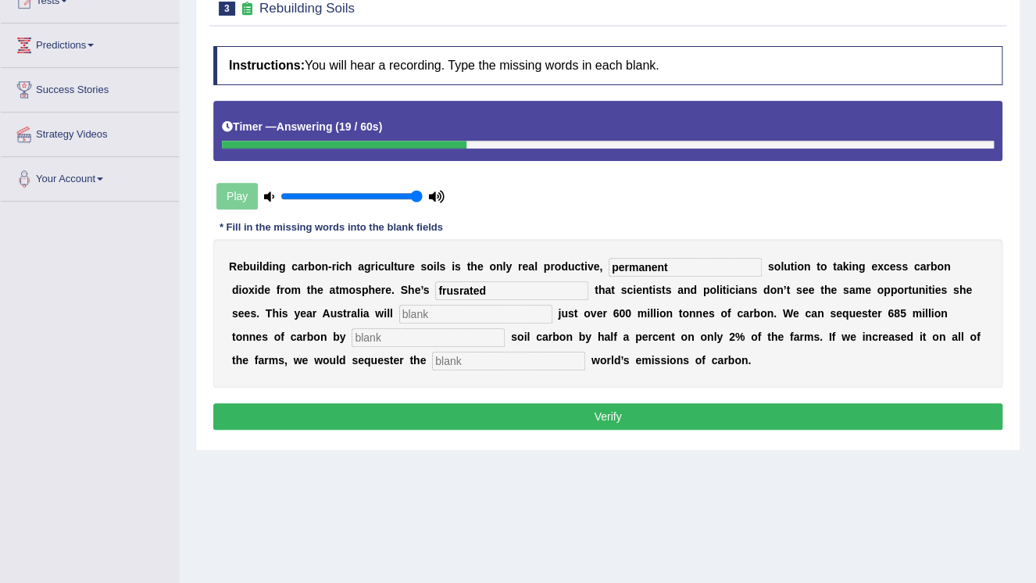
click at [435, 289] on input "frusrated" at bounding box center [511, 290] width 153 height 19
type input "frustrated"
click at [399, 314] on input "text" at bounding box center [475, 314] width 153 height 19
type input "amit"
click at [505, 328] on input "text" at bounding box center [427, 337] width 153 height 19
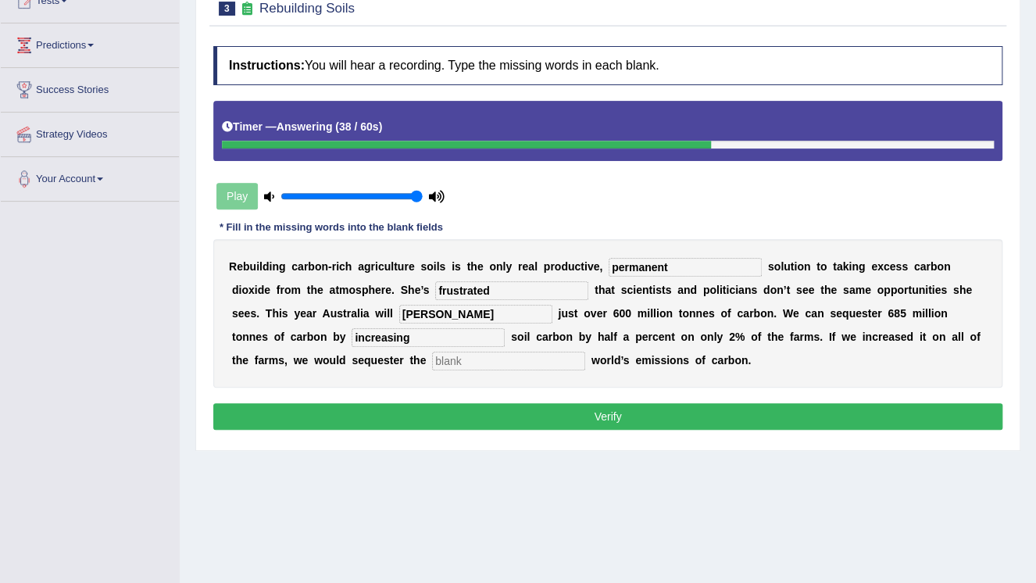
type input "increasing"
click at [432, 356] on input "text" at bounding box center [508, 360] width 153 height 19
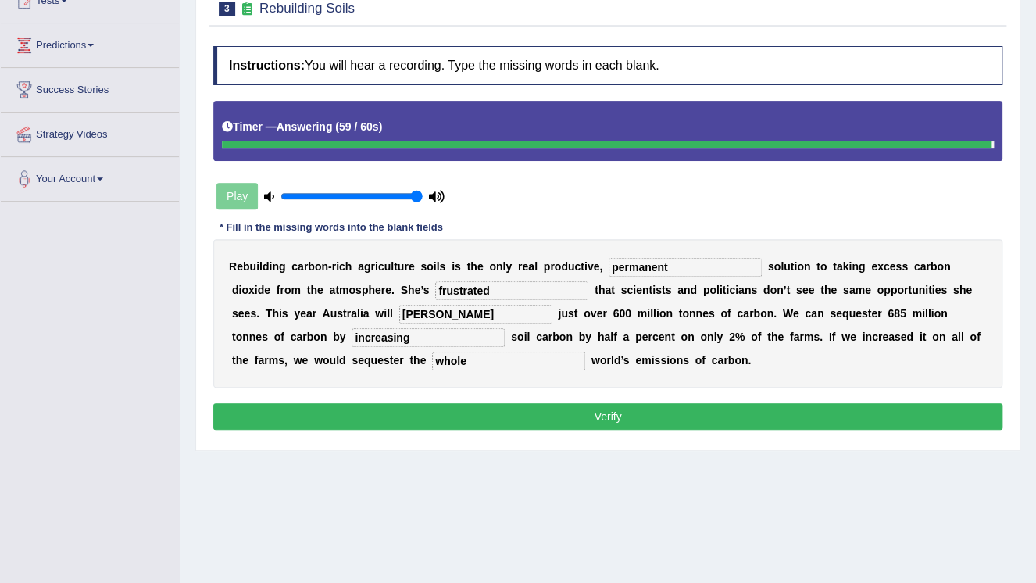
type input "whole"
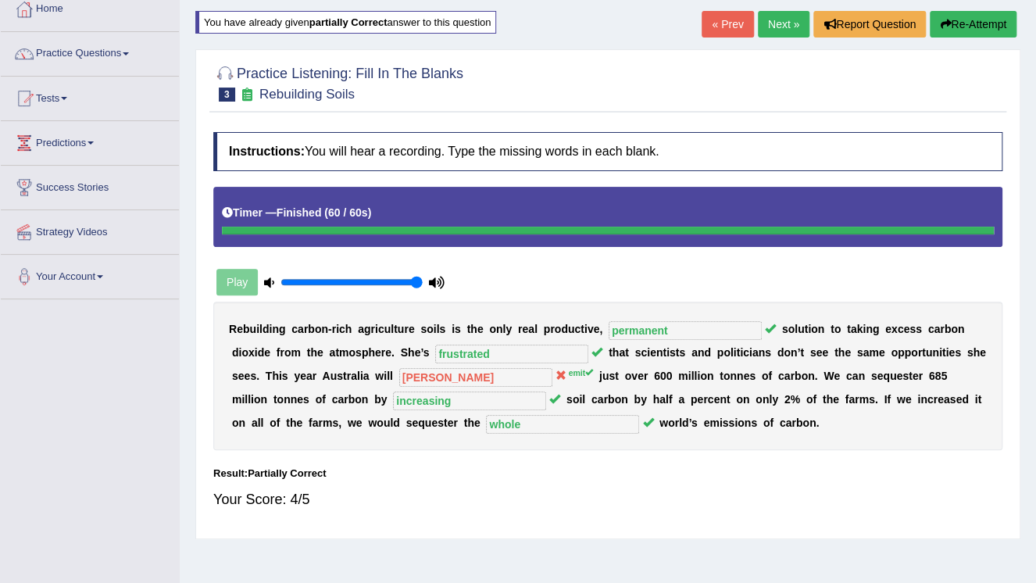
scroll to position [62, 0]
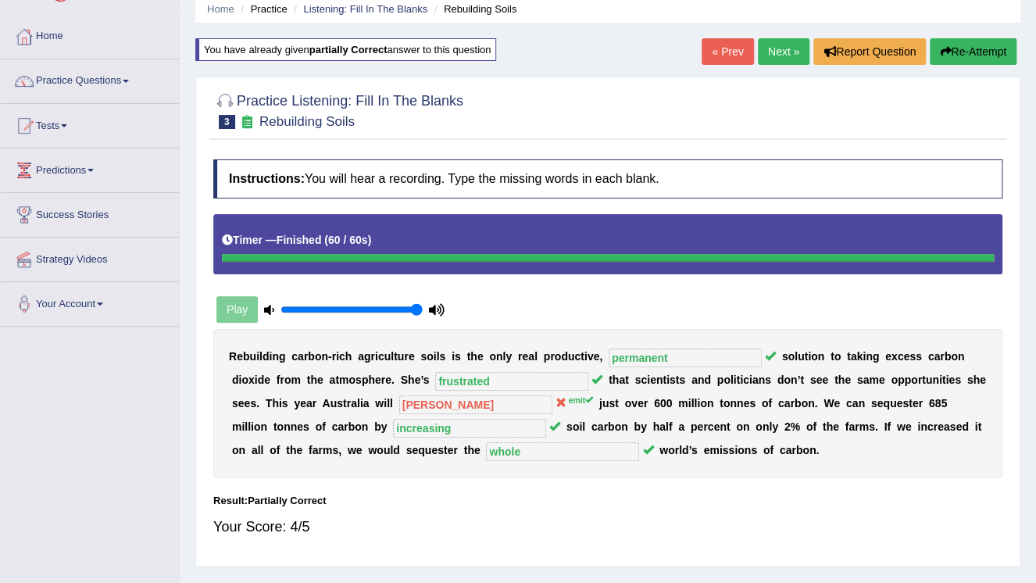
click at [769, 47] on link "Next »" at bounding box center [784, 51] width 52 height 27
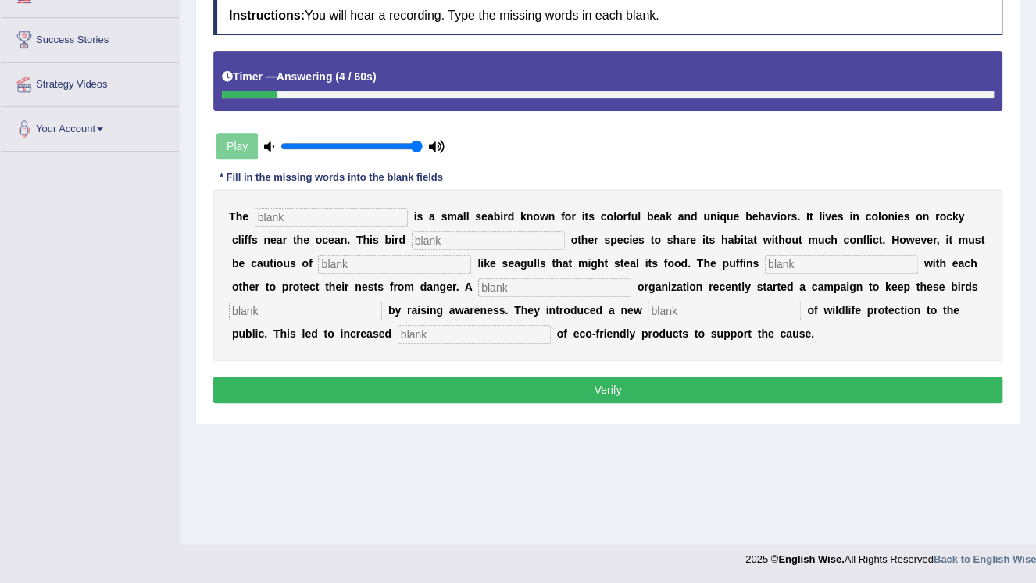
click at [329, 213] on input "text" at bounding box center [331, 217] width 153 height 19
type input "puffin"
drag, startPoint x: 362, startPoint y: 241, endPoint x: 380, endPoint y: 235, distance: 18.8
click at [412, 240] on input "text" at bounding box center [488, 240] width 153 height 19
type input "allows"
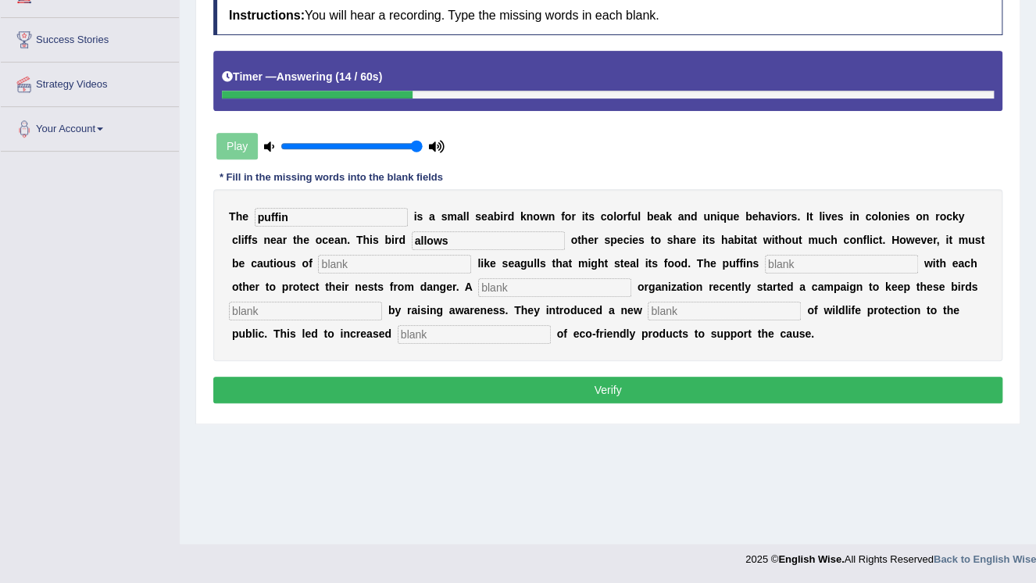
click at [318, 264] on input "text" at bounding box center [394, 264] width 153 height 19
type input "predators"
click at [765, 260] on input "text" at bounding box center [841, 264] width 153 height 19
type input "cooparate"
click at [478, 287] on input "text" at bounding box center [554, 287] width 153 height 19
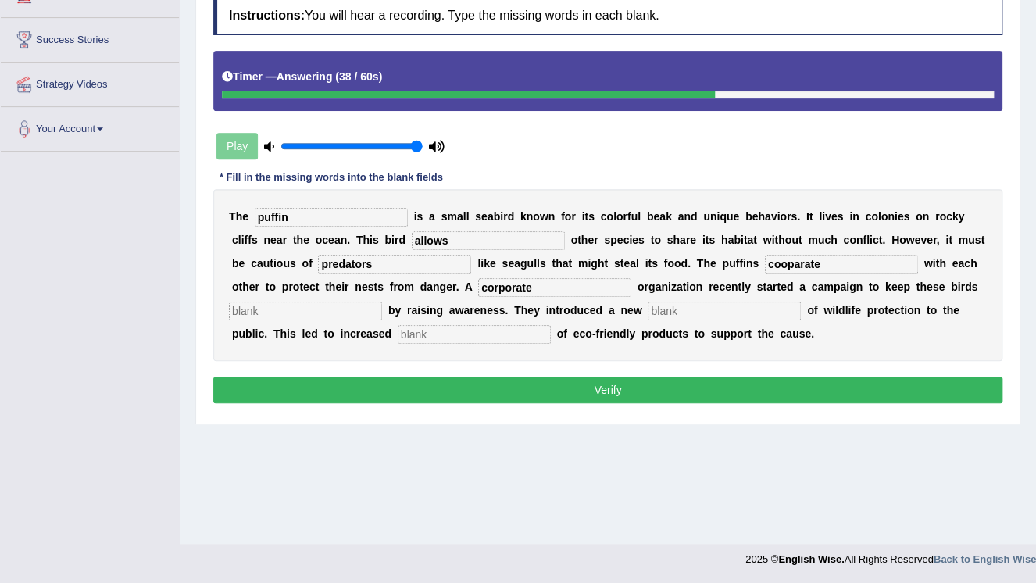
type input "corporate"
click at [382, 301] on input "text" at bounding box center [305, 310] width 153 height 19
type input "racing"
click at [647, 311] on input "text" at bounding box center [723, 310] width 153 height 19
type input "products"
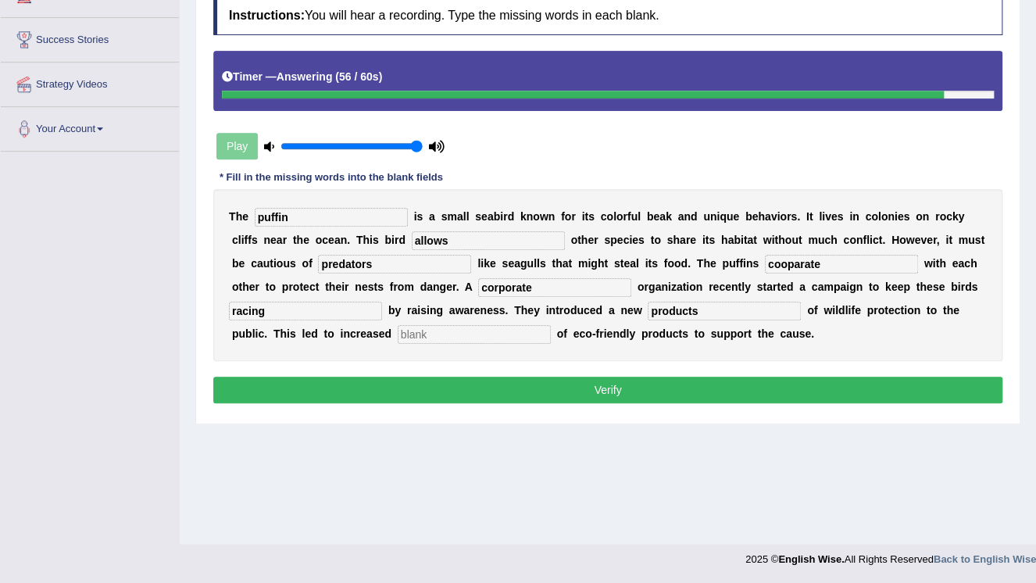
click at [398, 335] on input "text" at bounding box center [474, 334] width 153 height 19
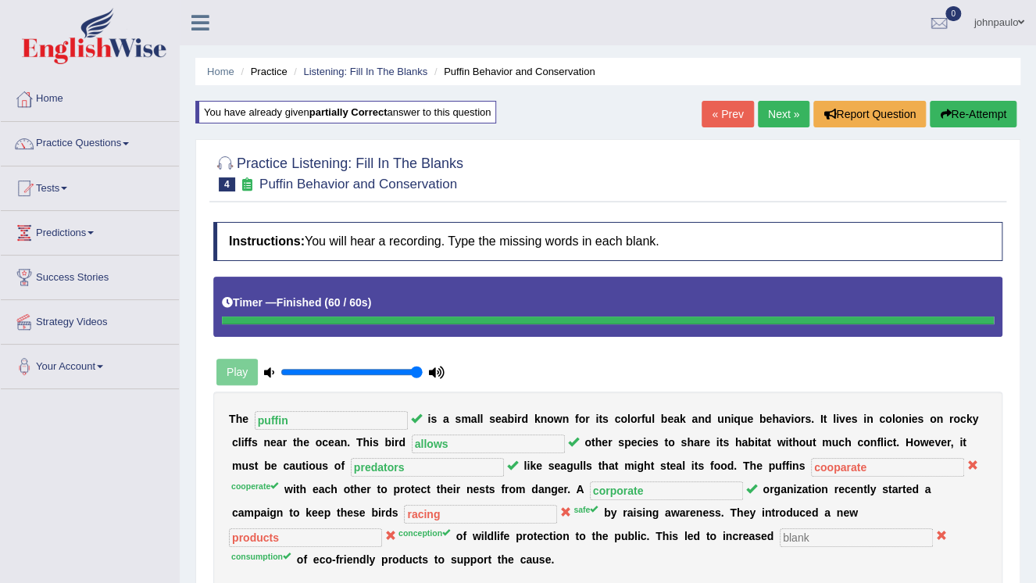
click at [783, 113] on link "Next »" at bounding box center [784, 114] width 52 height 27
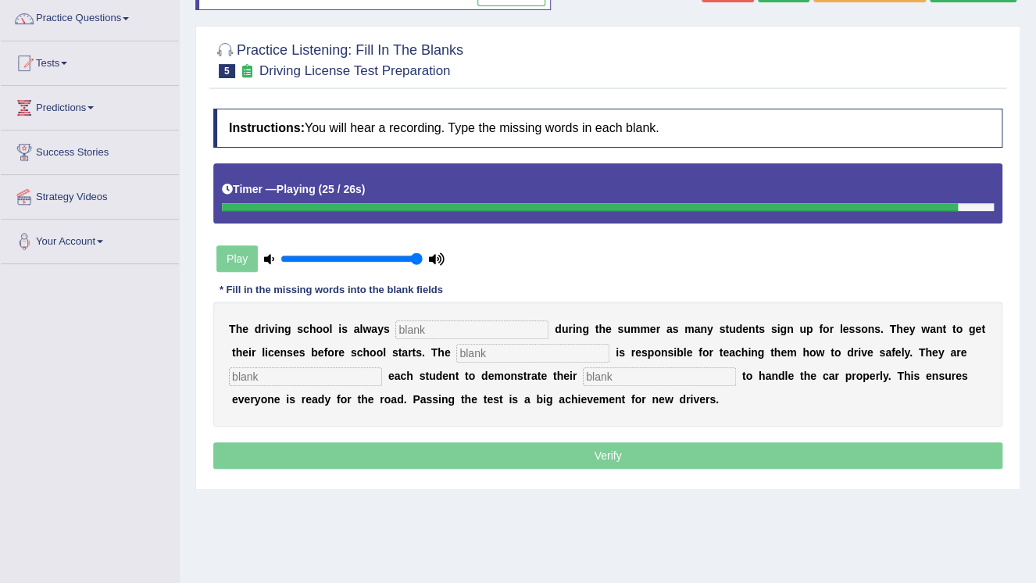
scroll to position [112, 0]
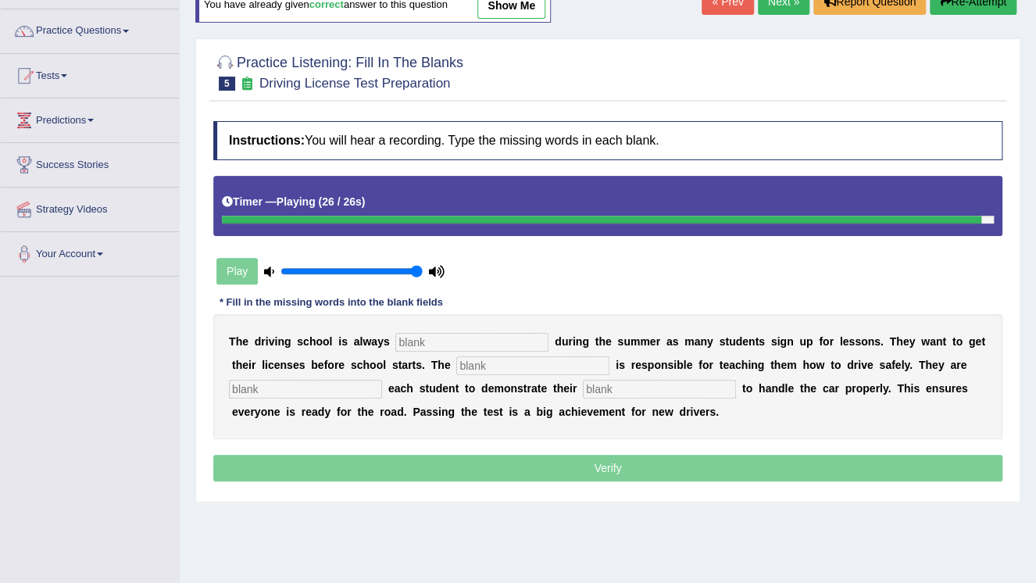
click at [969, 6] on button "Re-Attempt" at bounding box center [972, 1] width 87 height 27
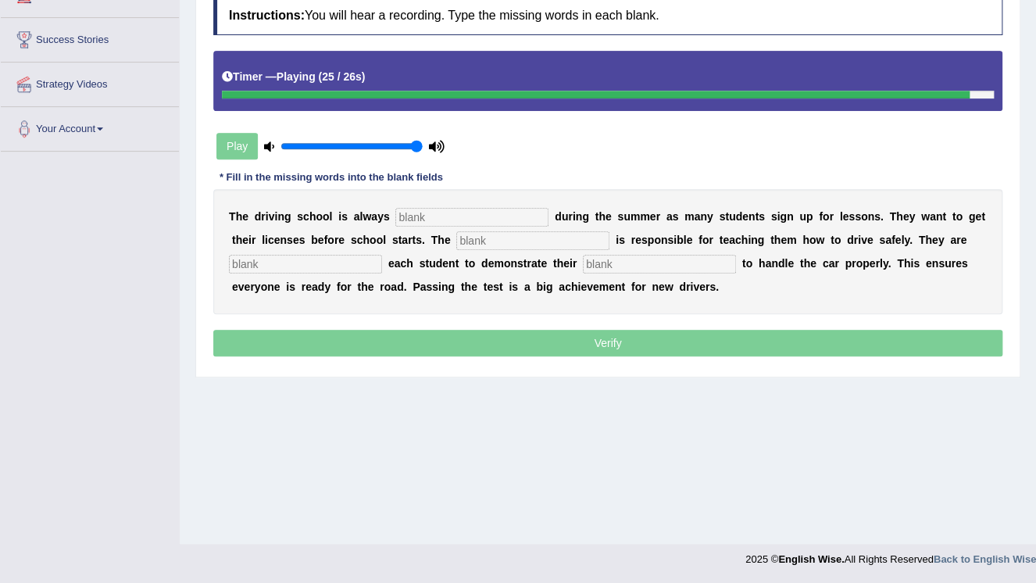
click at [435, 217] on input "text" at bounding box center [471, 217] width 153 height 19
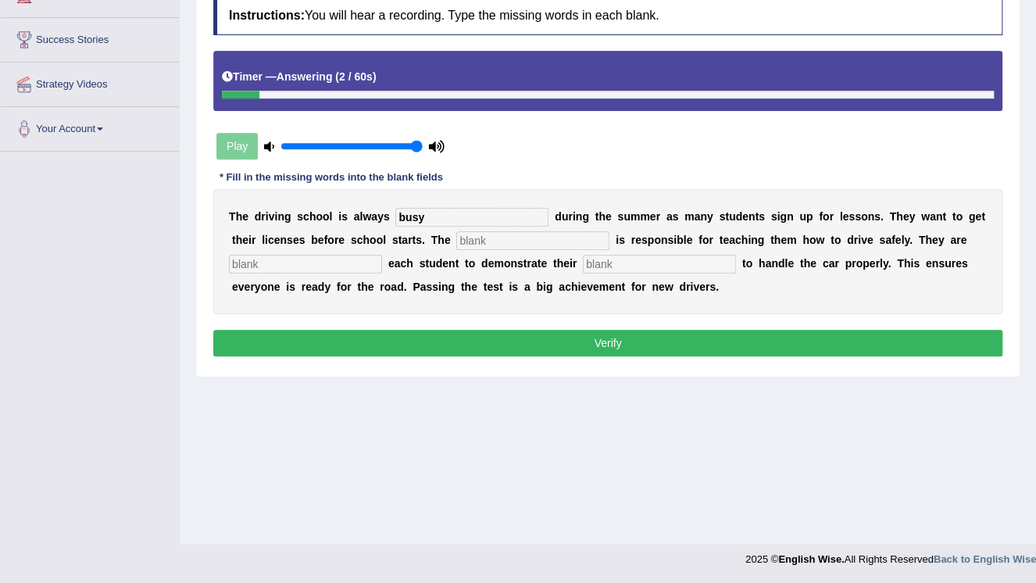
type input "busy"
click at [498, 238] on input "text" at bounding box center [532, 240] width 153 height 19
type input "instructor"
click at [297, 262] on input "text" at bounding box center [305, 264] width 153 height 19
click at [244, 263] on input "rwquirment" at bounding box center [305, 264] width 153 height 19
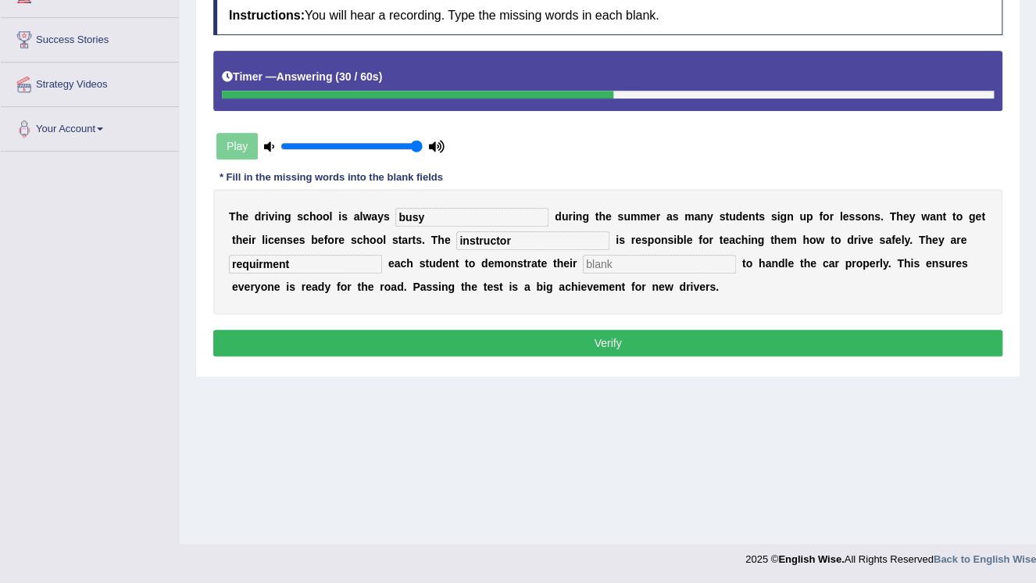
type input "requirment"
click at [583, 260] on input "text" at bounding box center [659, 264] width 153 height 19
type input "ability"
click at [581, 333] on button "Verify" at bounding box center [607, 343] width 789 height 27
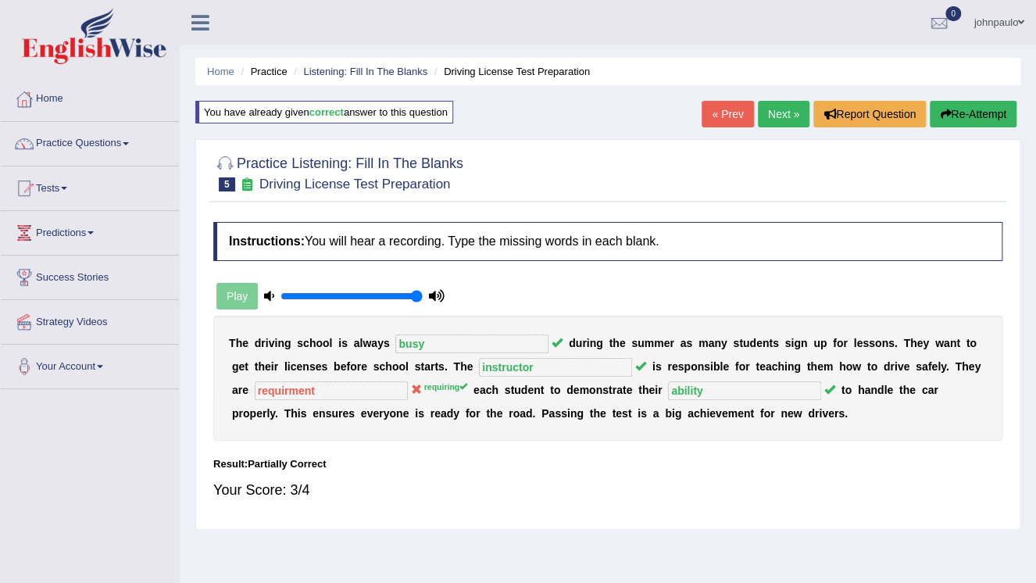
click at [783, 110] on link "Next »" at bounding box center [784, 114] width 52 height 27
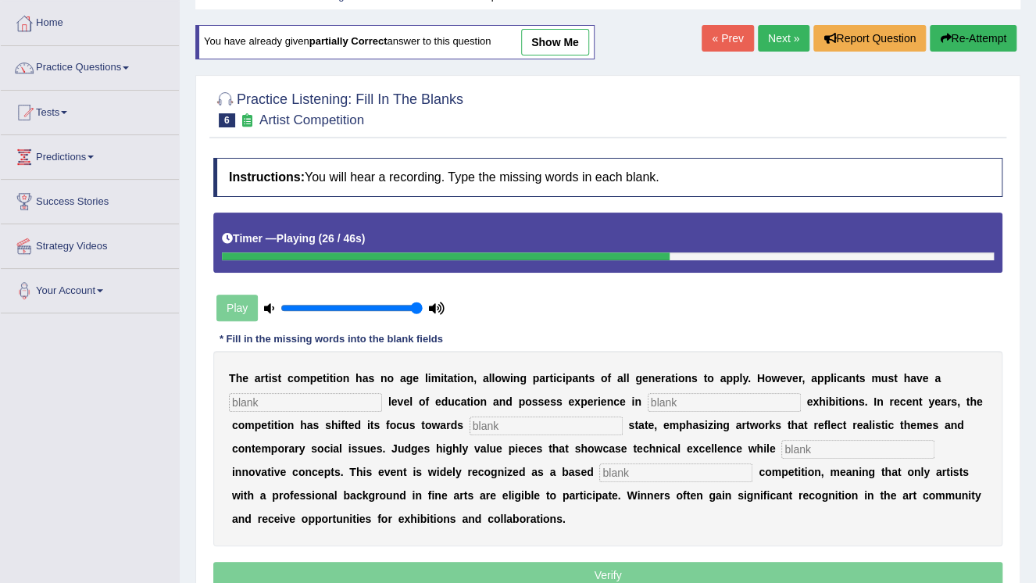
scroll to position [50, 0]
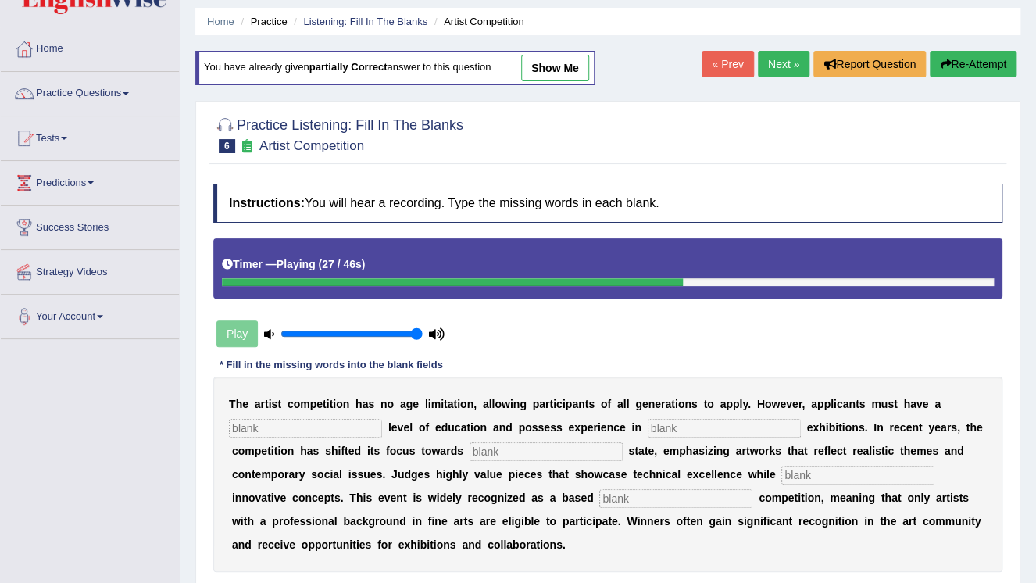
click at [972, 66] on button "Re-Attempt" at bounding box center [972, 64] width 87 height 27
click at [288, 421] on input "text" at bounding box center [305, 428] width 153 height 19
type input "graduate"
click at [647, 425] on input "text" at bounding box center [723, 428] width 153 height 19
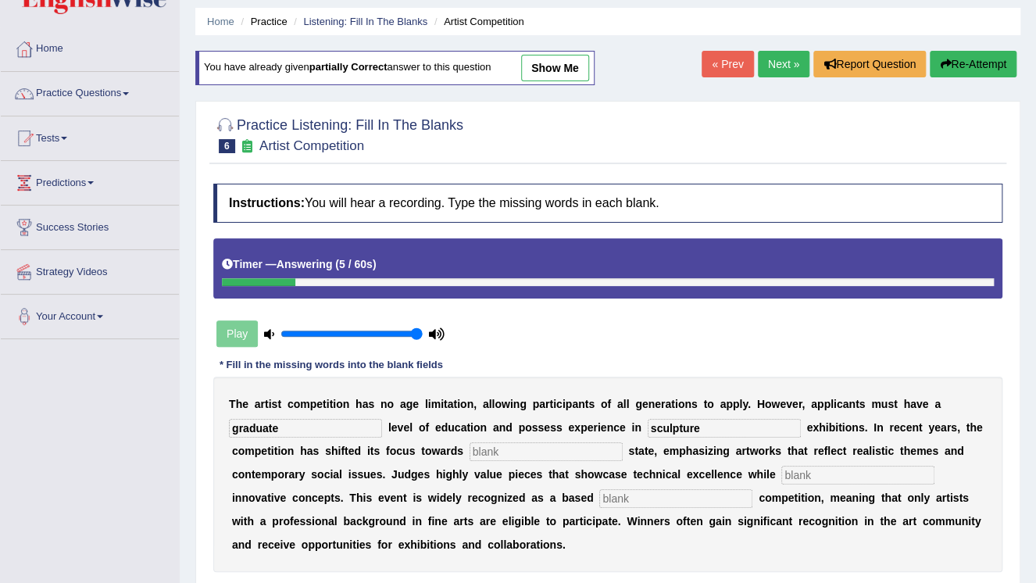
type input "sculpture"
click at [469, 450] on input "text" at bounding box center [545, 451] width 153 height 19
type input "real"
click at [781, 475] on input "text" at bounding box center [857, 474] width 153 height 19
type input "corporate"
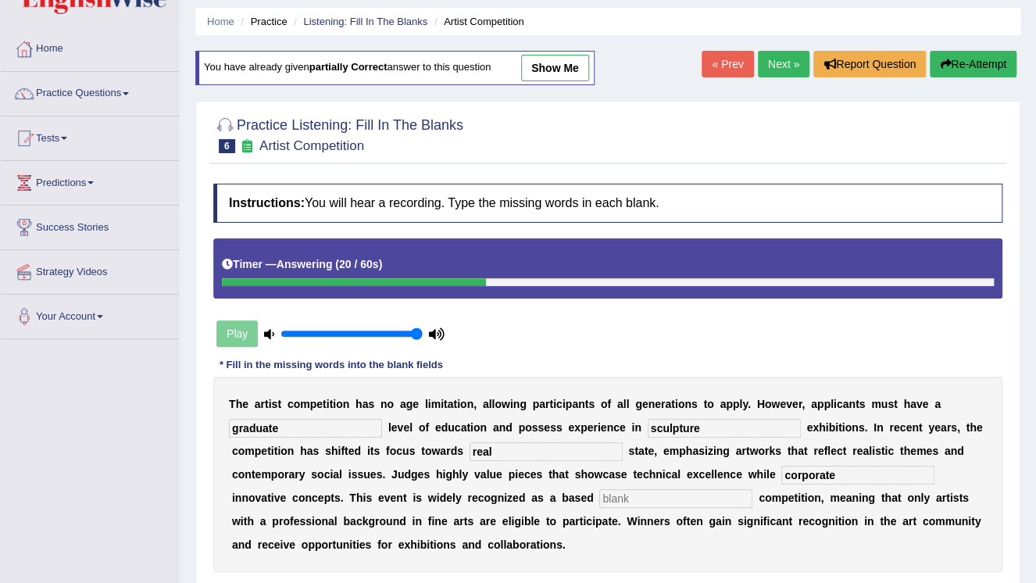
click at [599, 501] on input "text" at bounding box center [675, 498] width 153 height 19
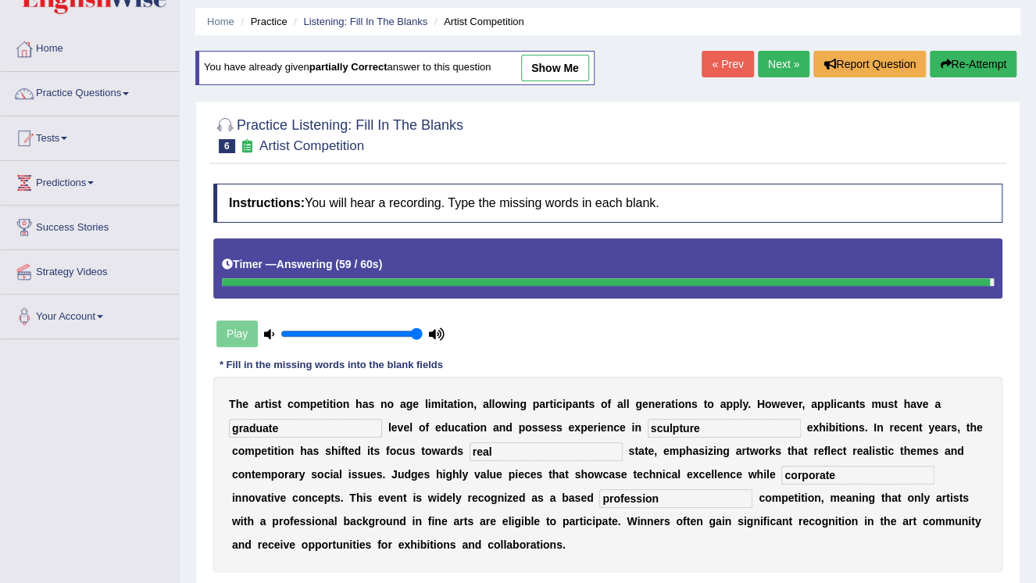
type input "profession"
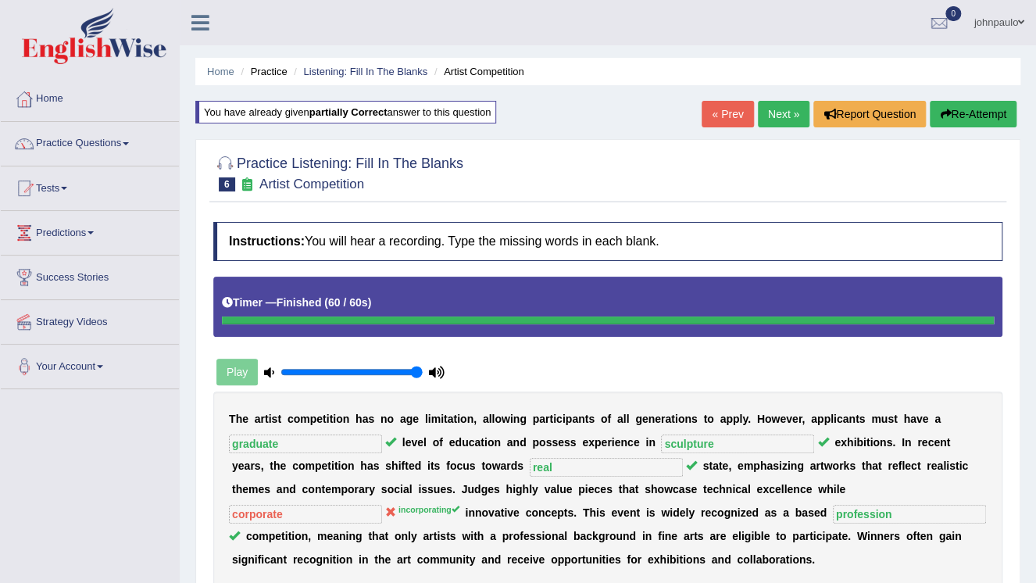
click at [781, 114] on link "Next »" at bounding box center [784, 114] width 52 height 27
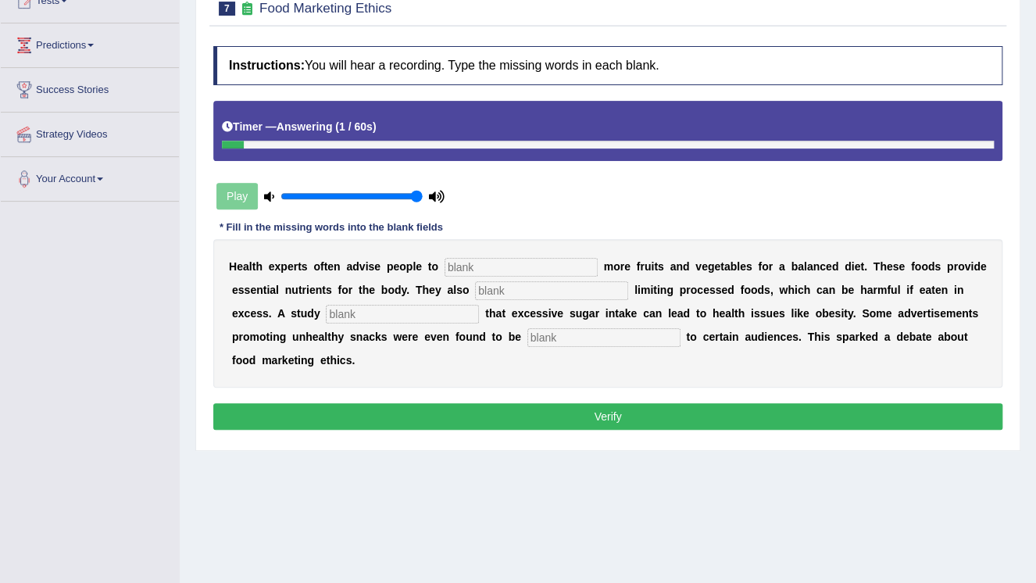
click at [493, 269] on input "text" at bounding box center [520, 267] width 153 height 19
type input "consumed"
click at [475, 289] on input "text" at bounding box center [551, 290] width 153 height 19
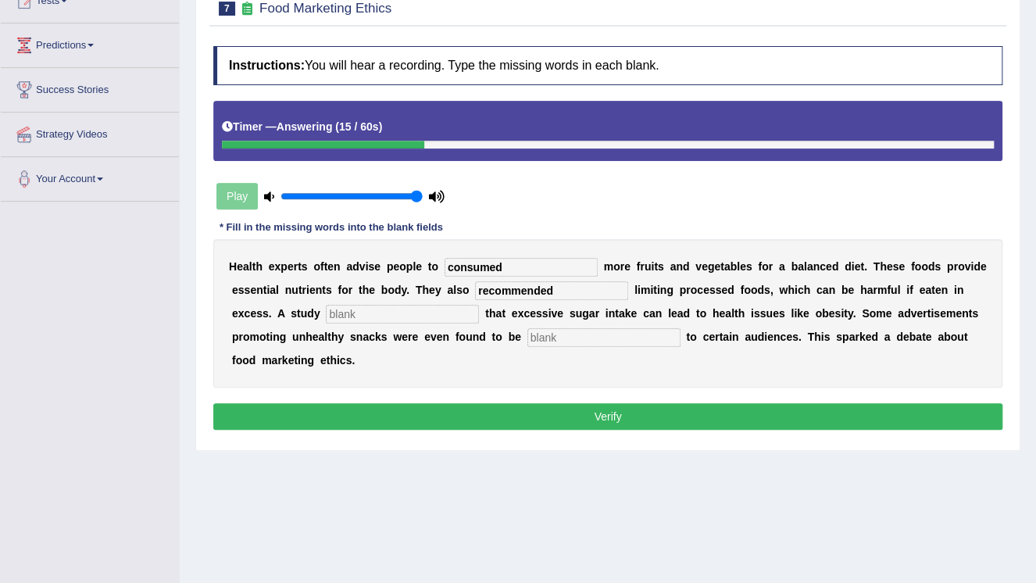
type input "recommended"
click at [326, 316] on input "text" at bounding box center [402, 314] width 153 height 19
type input "diagnosed"
click at [527, 337] on input "text" at bounding box center [603, 337] width 153 height 19
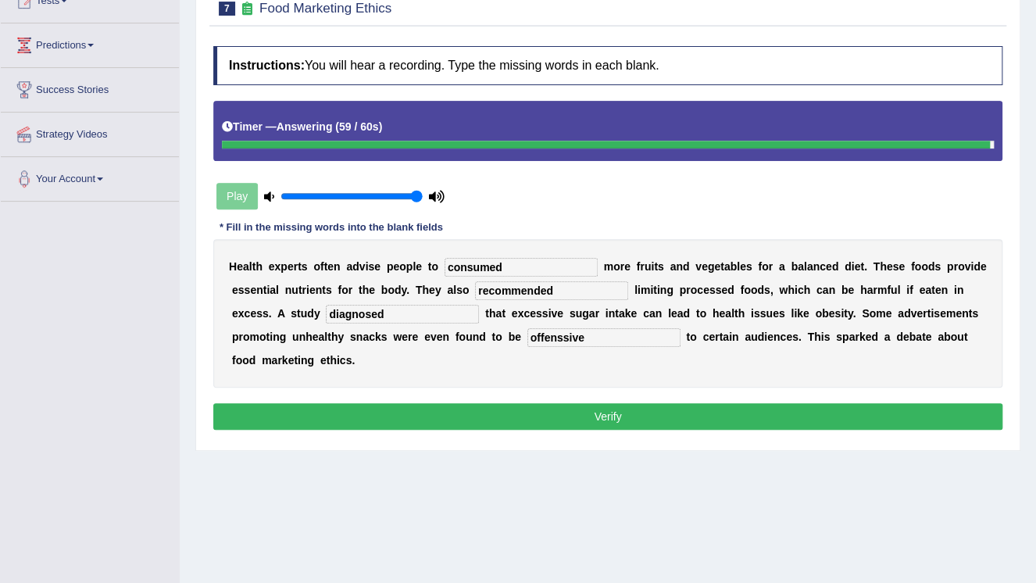
type input "offenssive"
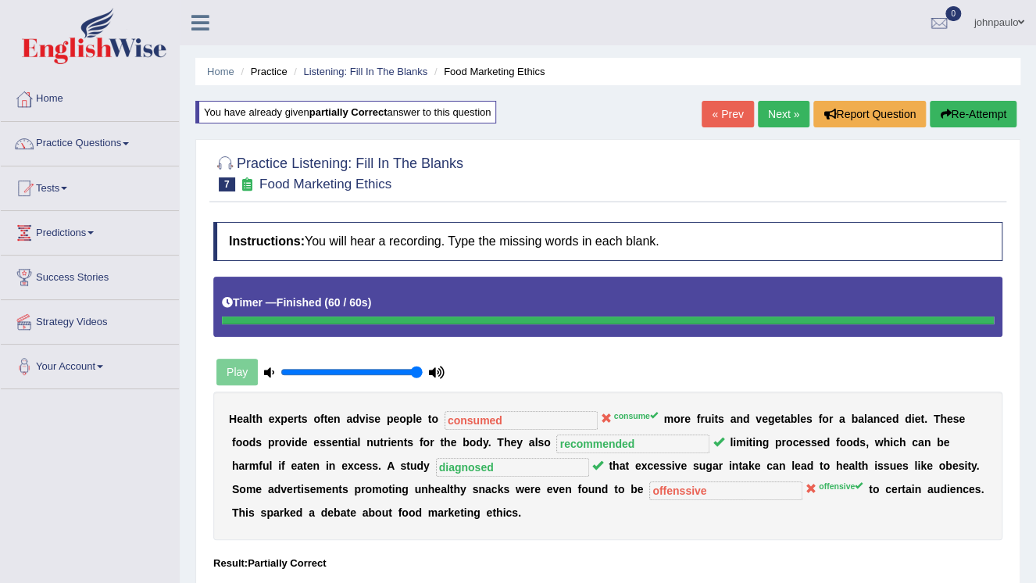
click at [971, 112] on button "Re-Attempt" at bounding box center [972, 114] width 87 height 27
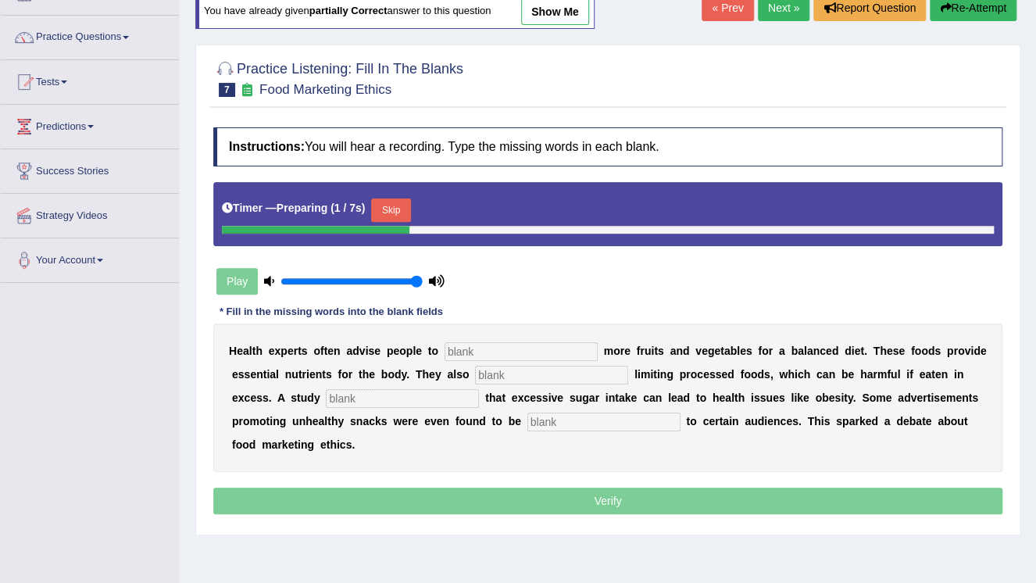
scroll to position [125, 0]
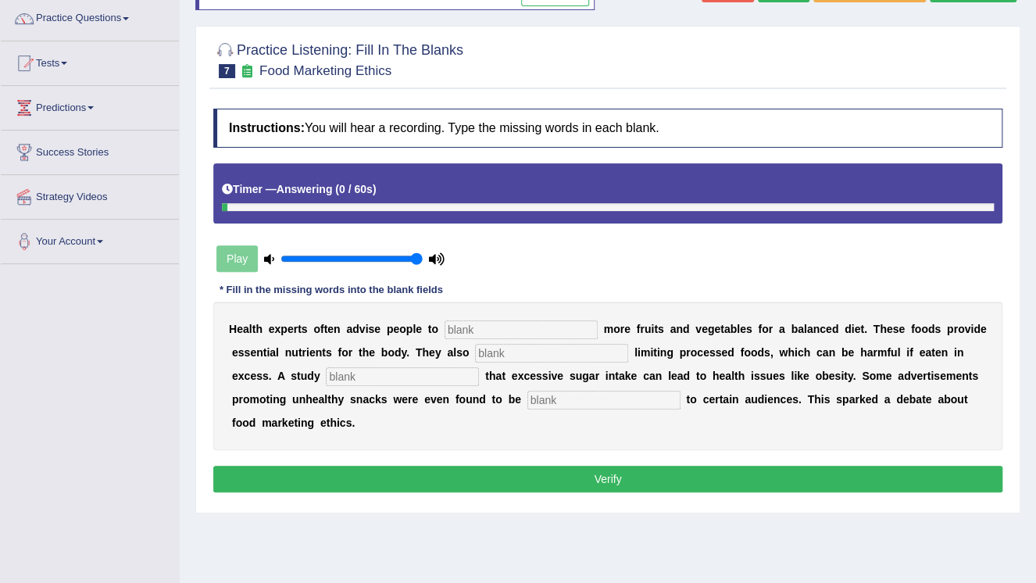
click at [472, 328] on input "text" at bounding box center [520, 329] width 153 height 19
type input "consume"
click at [475, 355] on input "text" at bounding box center [551, 353] width 153 height 19
type input "recommended"
click at [326, 375] on input "text" at bounding box center [402, 376] width 153 height 19
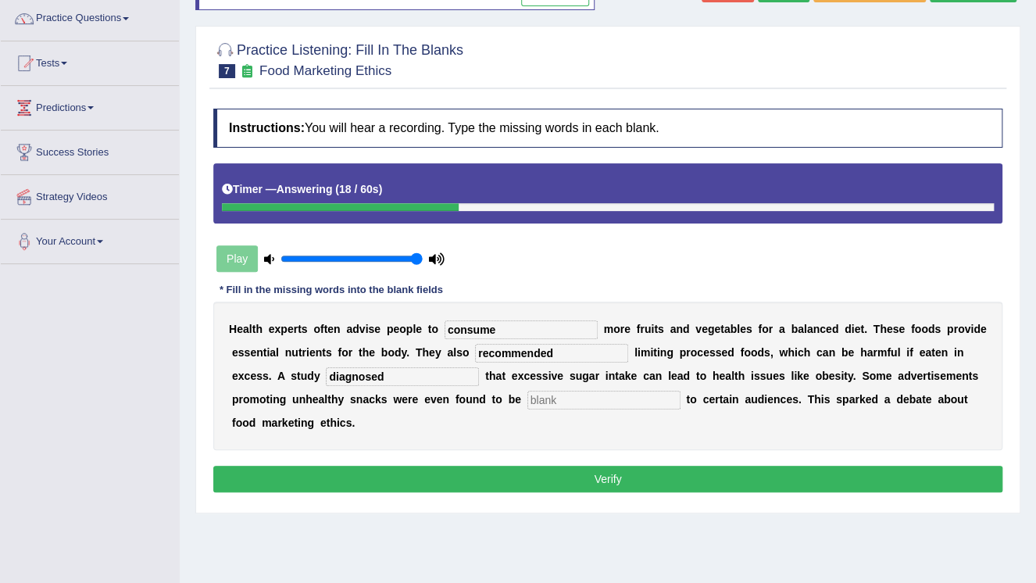
type input "diagnosed"
click at [527, 403] on input "text" at bounding box center [603, 400] width 153 height 19
type input "offensive"
click at [620, 465] on button "Verify" at bounding box center [607, 478] width 789 height 27
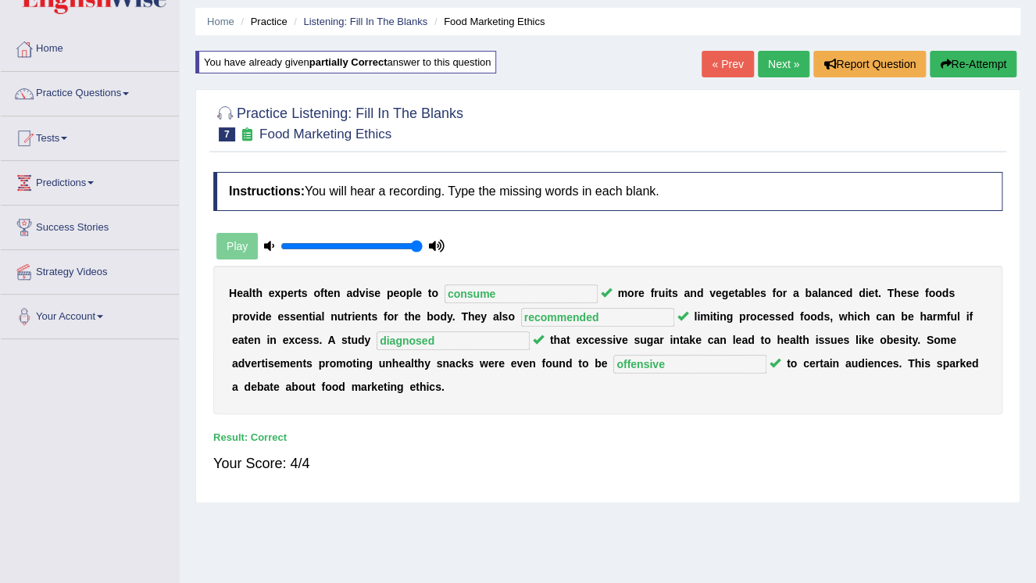
scroll to position [0, 0]
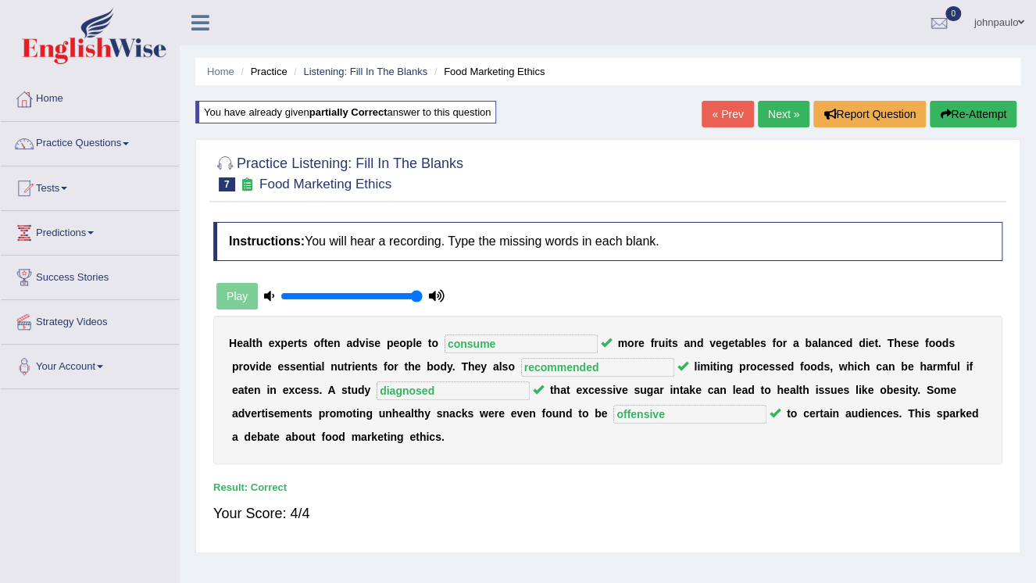
click at [778, 116] on link "Next »" at bounding box center [784, 114] width 52 height 27
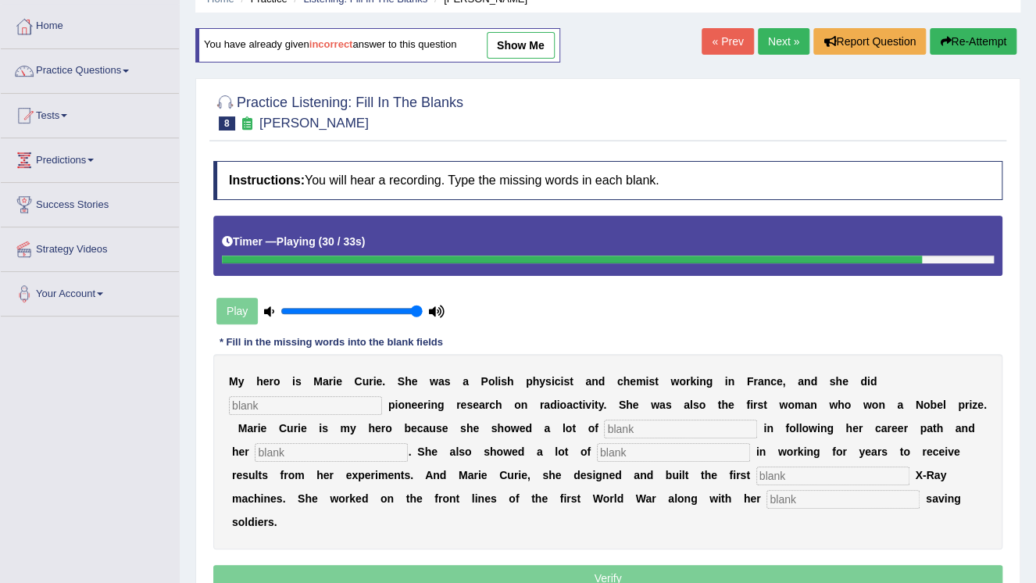
scroll to position [50, 0]
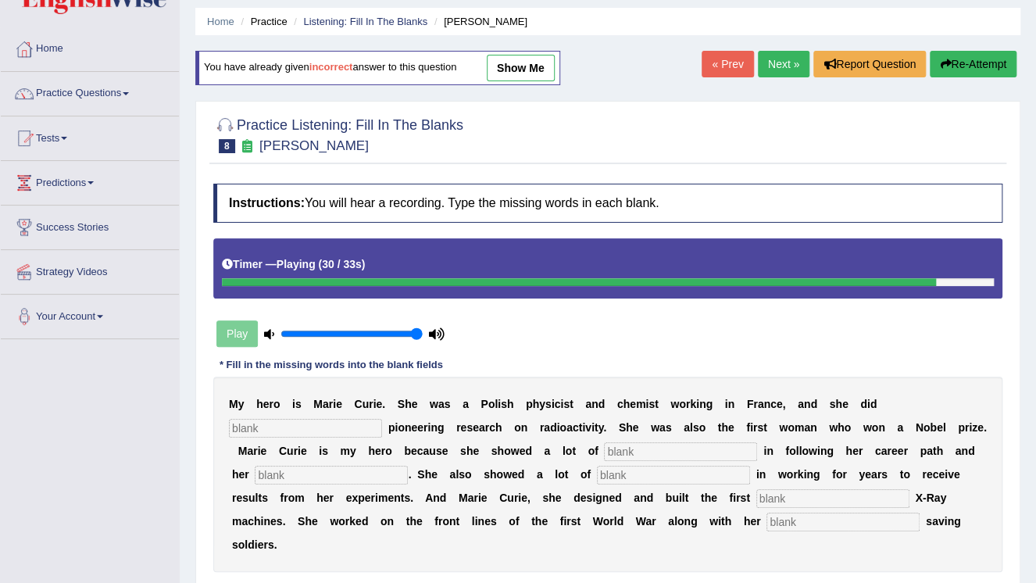
drag, startPoint x: 960, startPoint y: 55, endPoint x: 968, endPoint y: 81, distance: 26.9
click at [959, 56] on button "Re-Attempt" at bounding box center [972, 64] width 87 height 27
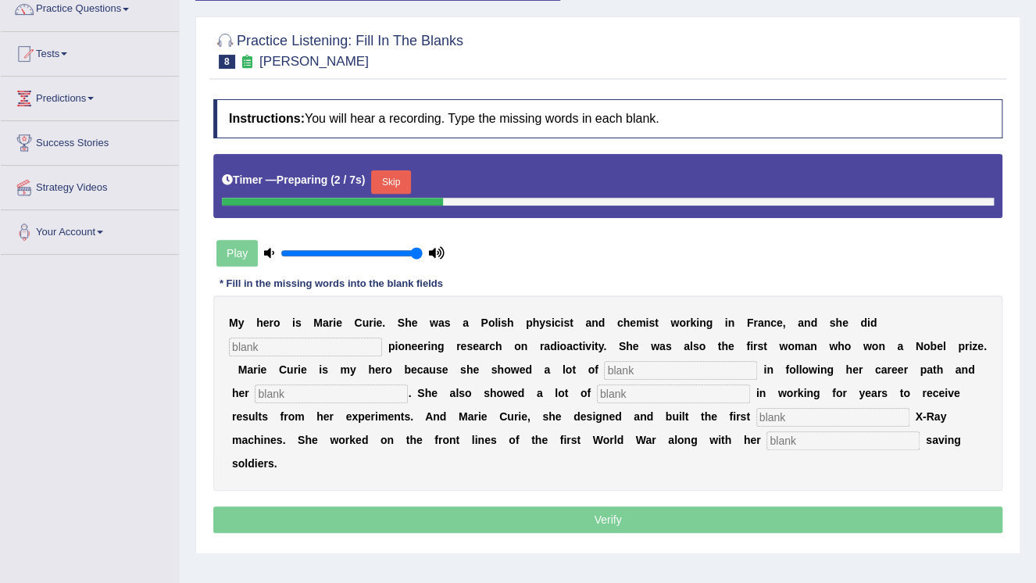
scroll to position [237, 0]
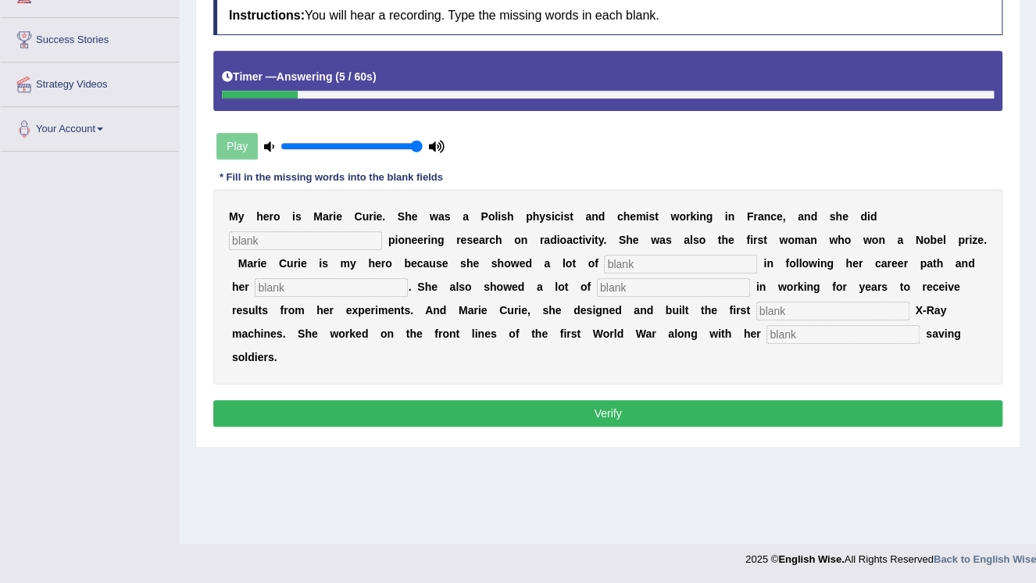
drag, startPoint x: 867, startPoint y: 212, endPoint x: 865, endPoint y: 222, distance: 9.7
click at [382, 231] on input "text" at bounding box center [305, 240] width 153 height 19
type input "conducted"
click at [604, 266] on input "text" at bounding box center [680, 264] width 153 height 19
type input "determanition"
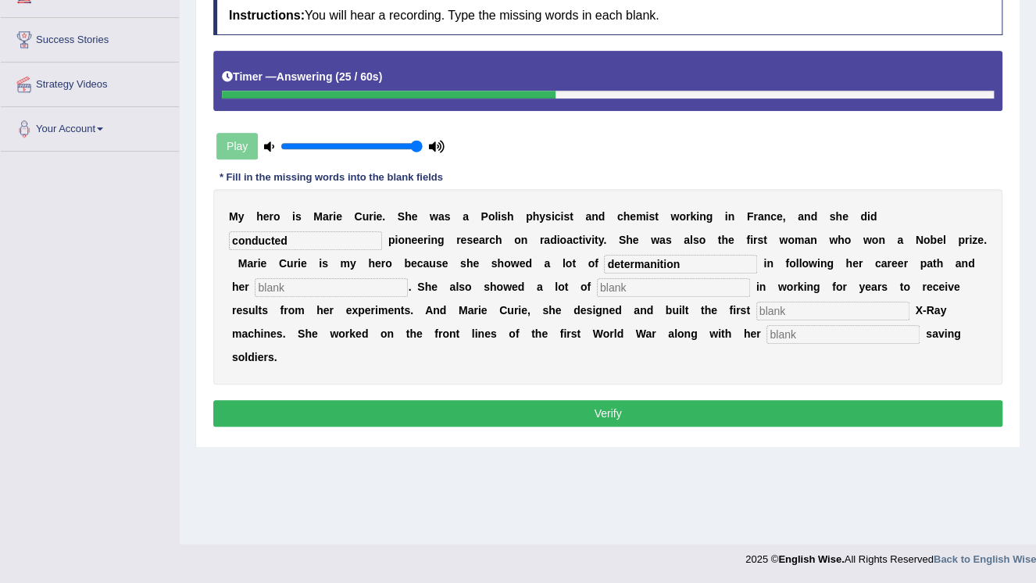
click at [408, 278] on input "text" at bounding box center [331, 287] width 153 height 19
type input "passion"
click at [597, 288] on input "text" at bounding box center [673, 287] width 153 height 19
drag, startPoint x: 447, startPoint y: 312, endPoint x: 455, endPoint y: 314, distance: 8.7
click at [756, 313] on input "text" at bounding box center [832, 310] width 153 height 19
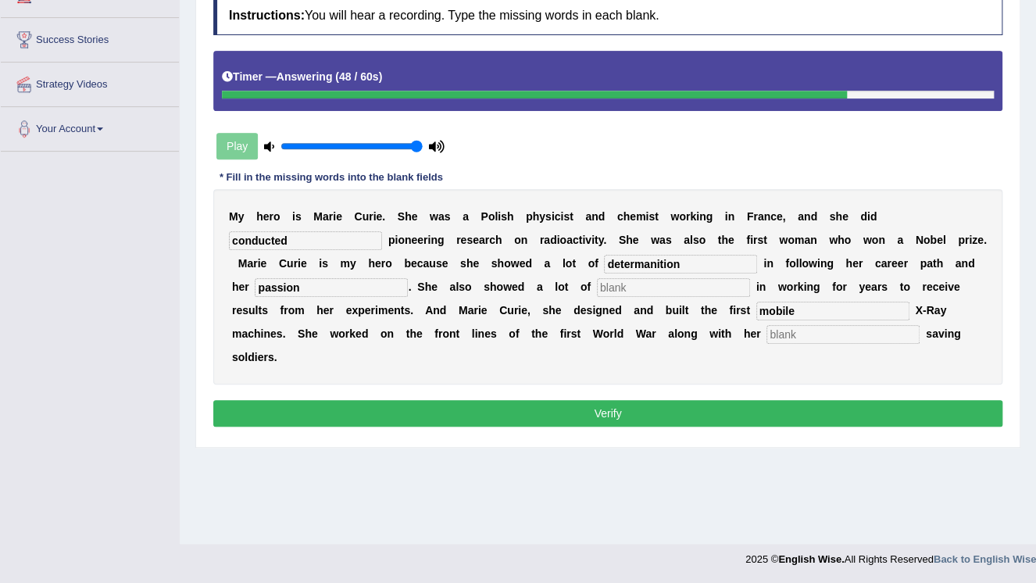
type input "mobile"
click at [766, 333] on input "text" at bounding box center [842, 334] width 153 height 19
type input "daugther"
drag, startPoint x: 383, startPoint y: 289, endPoint x: 403, endPoint y: 290, distance: 20.3
click at [597, 290] on input "text" at bounding box center [673, 287] width 153 height 19
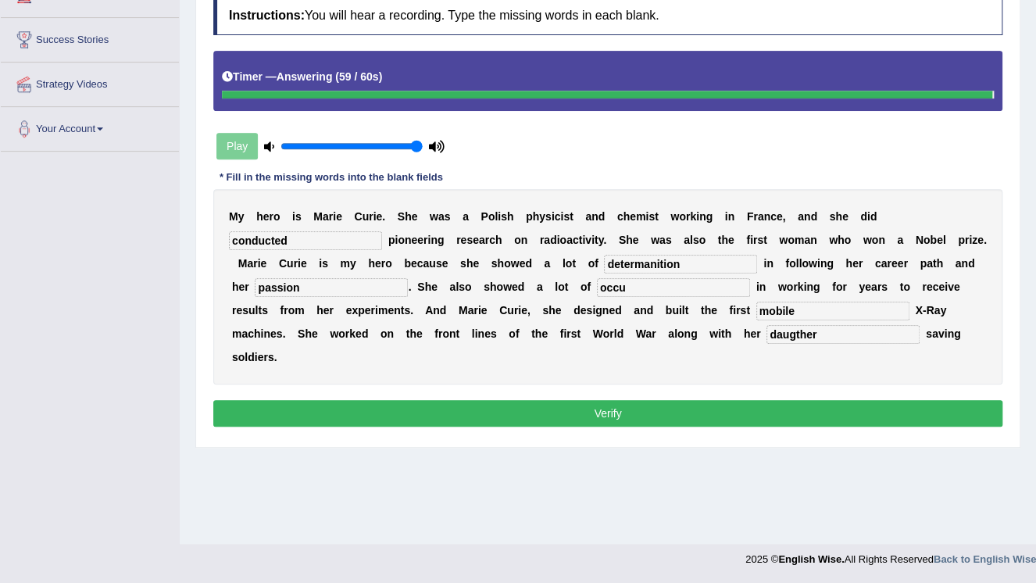
type input "occu"
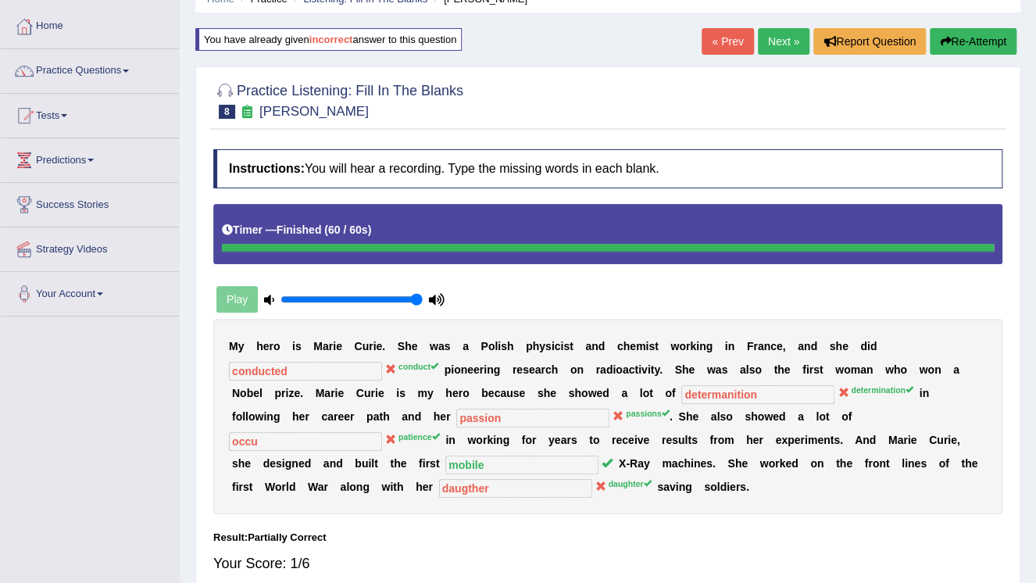
scroll to position [50, 0]
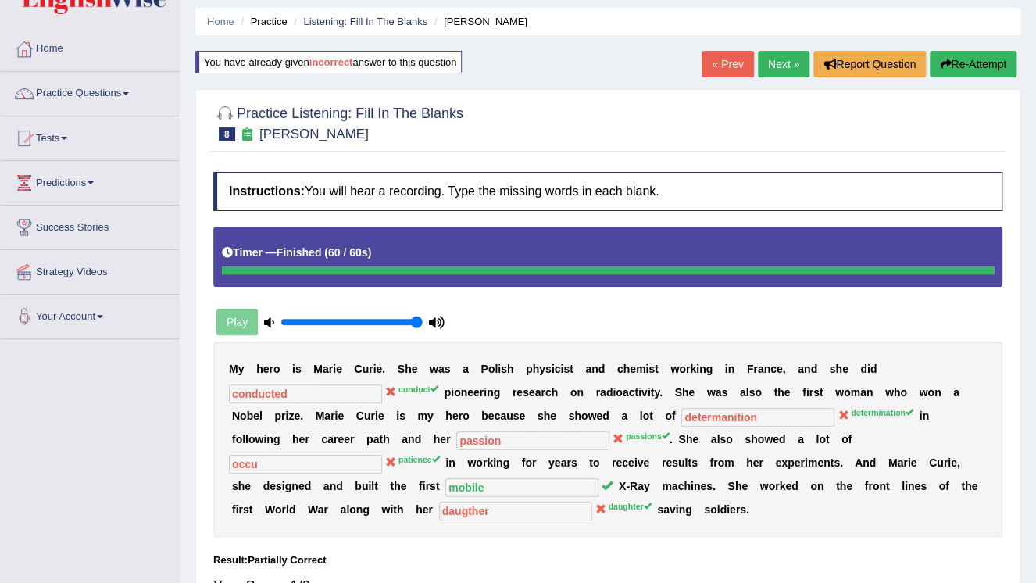
click at [987, 66] on button "Re-Attempt" at bounding box center [972, 64] width 87 height 27
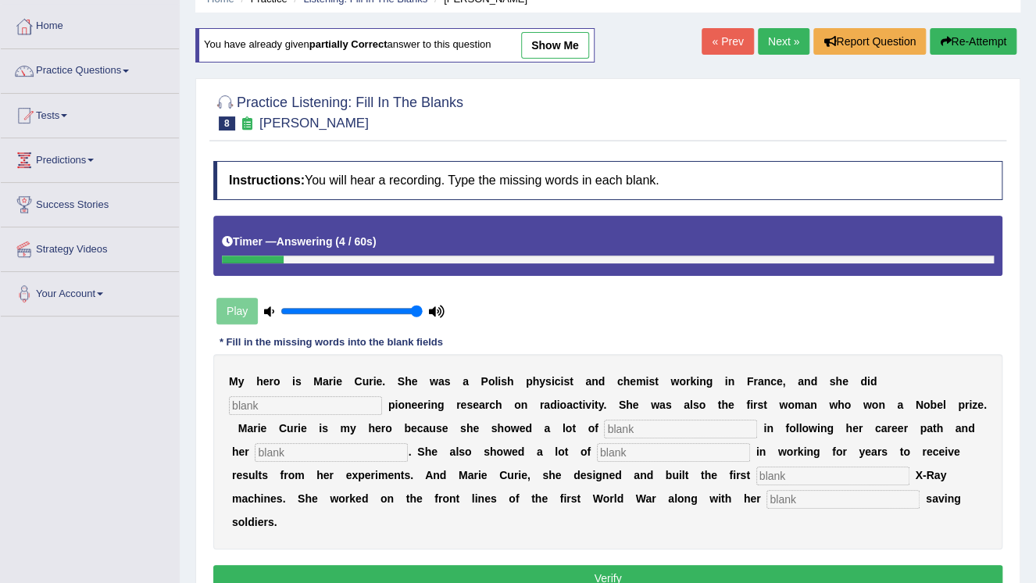
scroll to position [50, 0]
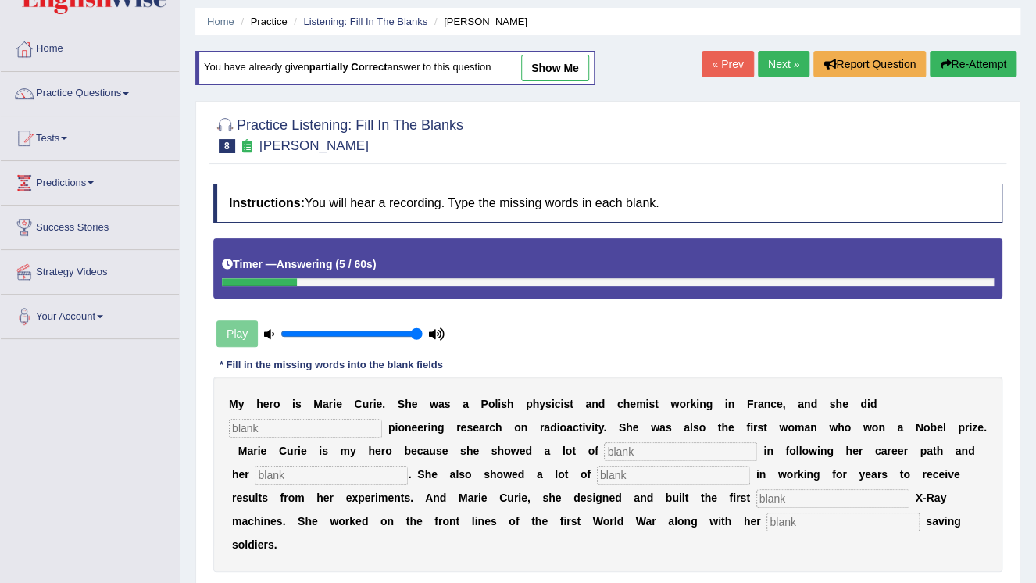
click at [724, 59] on link "« Prev" at bounding box center [727, 64] width 52 height 27
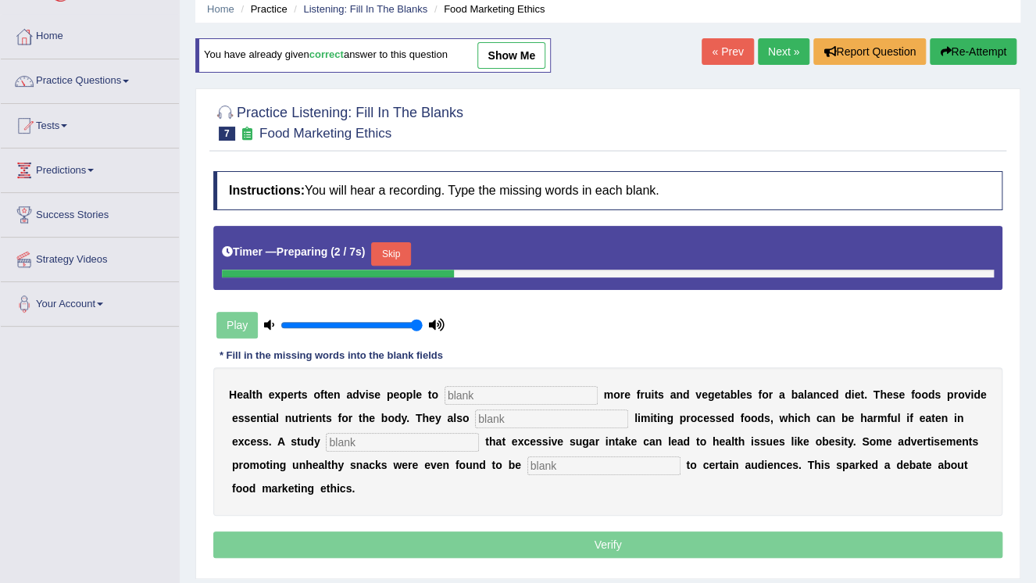
click at [533, 54] on link "show me" at bounding box center [511, 55] width 68 height 27
type input "consume"
type input "recommended"
type input "diagnosed"
type input "offensive"
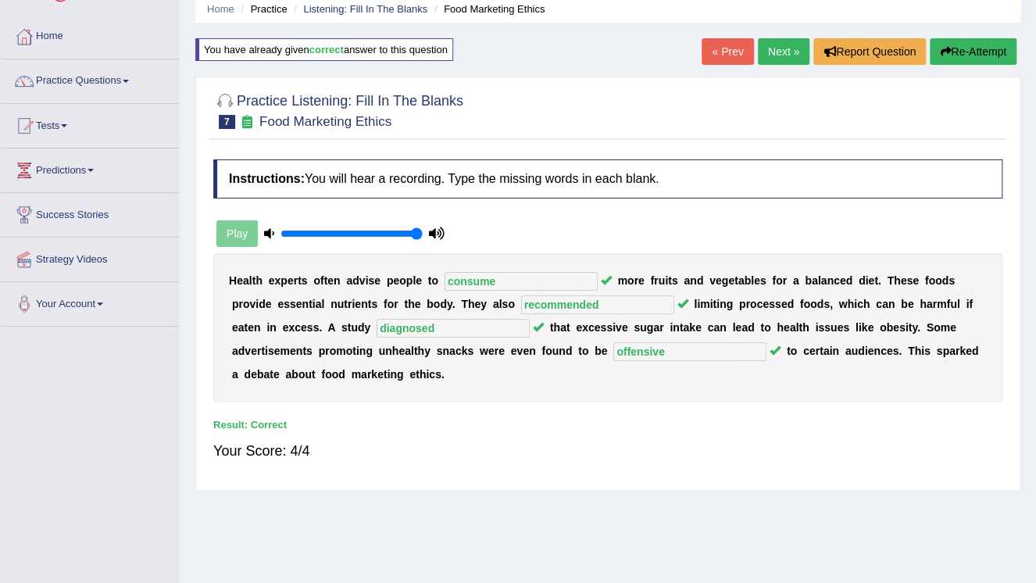
click at [728, 54] on link "« Prev" at bounding box center [727, 51] width 52 height 27
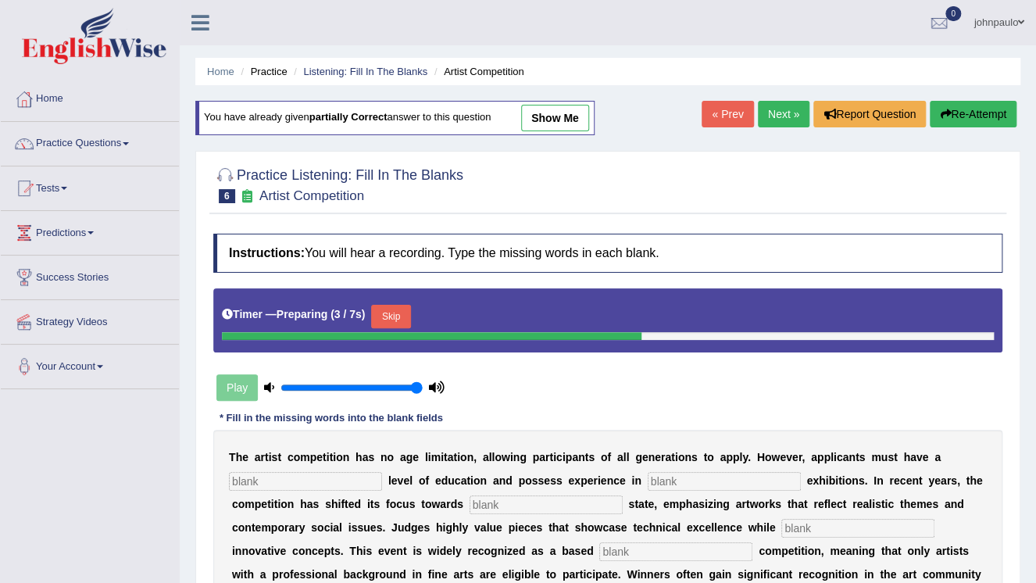
click at [547, 114] on link "show me" at bounding box center [555, 118] width 68 height 27
type input "graduate"
type input "sculpture"
type input "real"
type input "corporate"
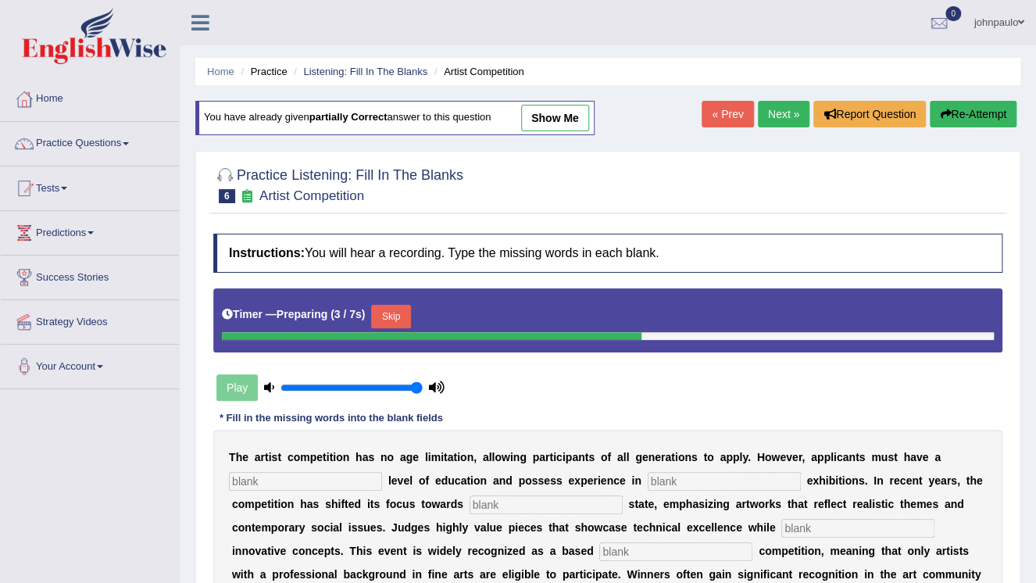
type input "profession"
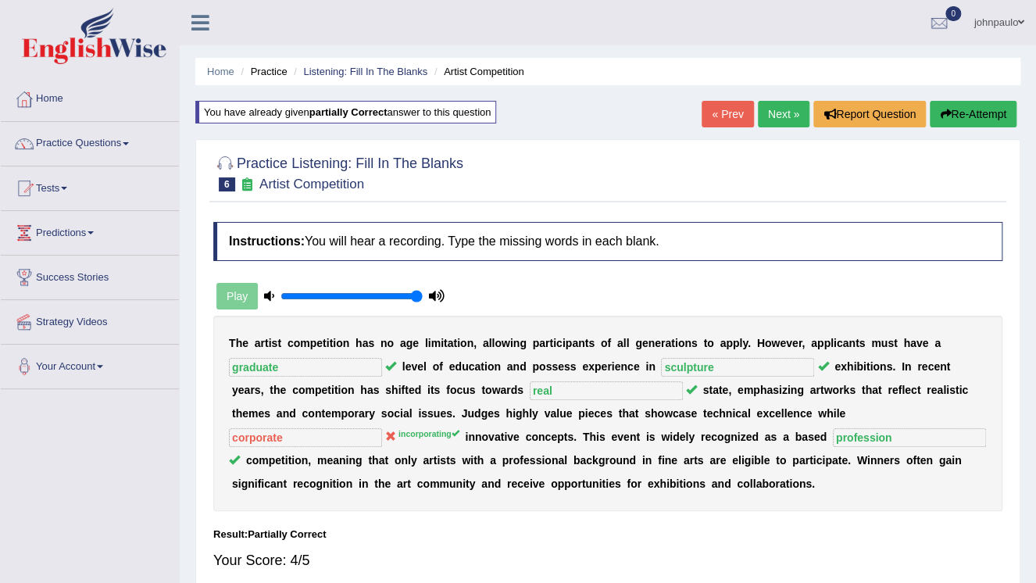
click at [740, 116] on link "« Prev" at bounding box center [727, 114] width 52 height 27
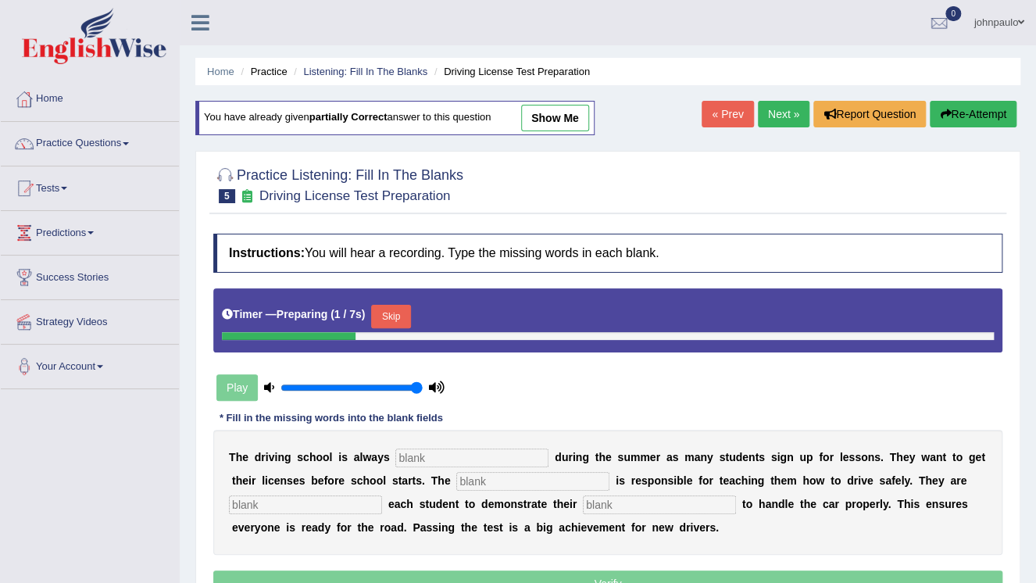
click at [551, 112] on link "show me" at bounding box center [555, 118] width 68 height 27
type input "busy"
type input "instructor"
type input "requirment"
type input "ability"
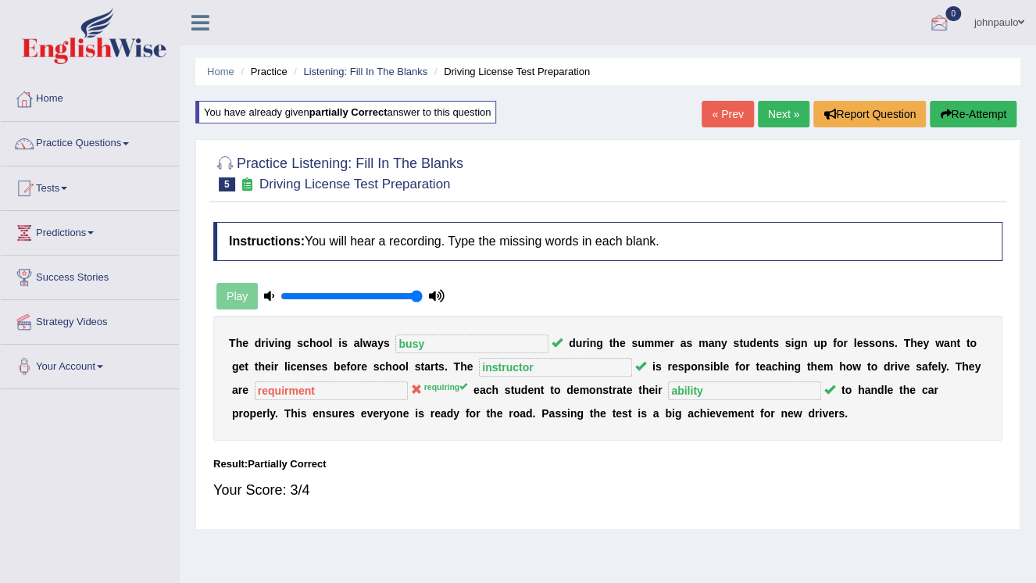
click at [934, 25] on div at bounding box center [938, 23] width 23 height 23
click at [860, 62] on strong "See All Alerts" at bounding box center [840, 65] width 70 height 12
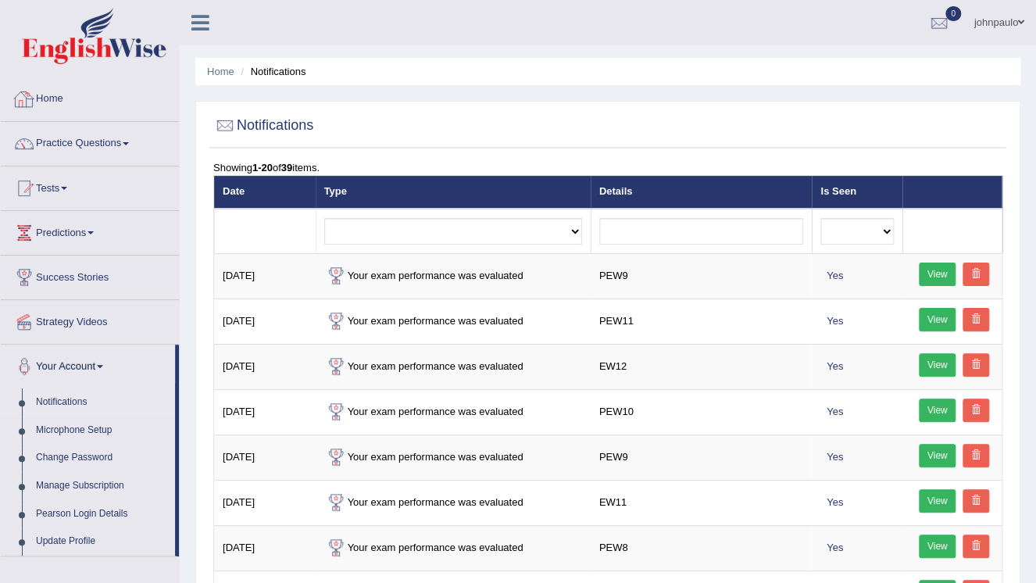
click at [62, 97] on link "Home" at bounding box center [90, 96] width 178 height 39
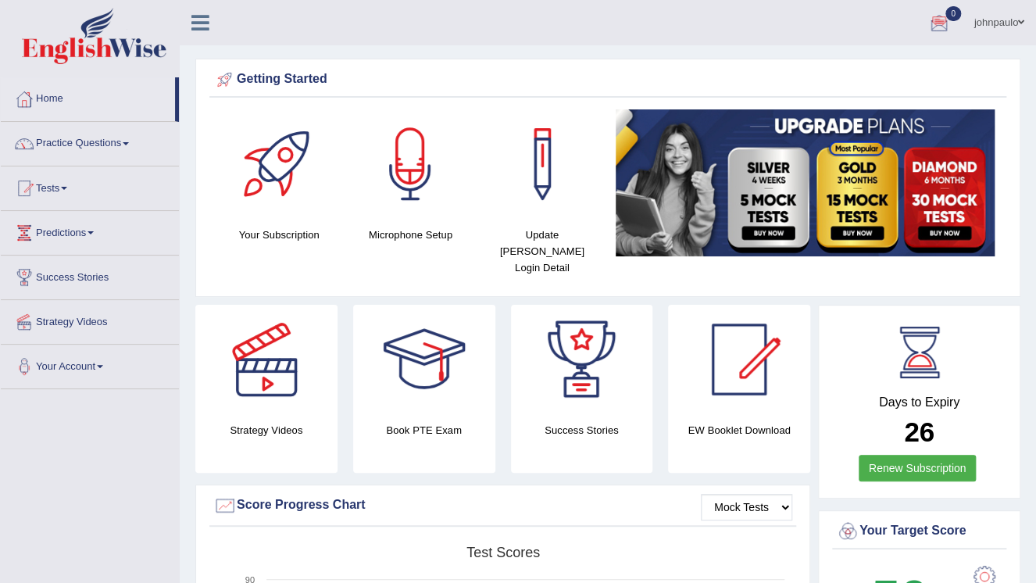
click at [937, 22] on div at bounding box center [938, 23] width 23 height 23
click at [132, 144] on link "Practice Questions" at bounding box center [90, 141] width 178 height 39
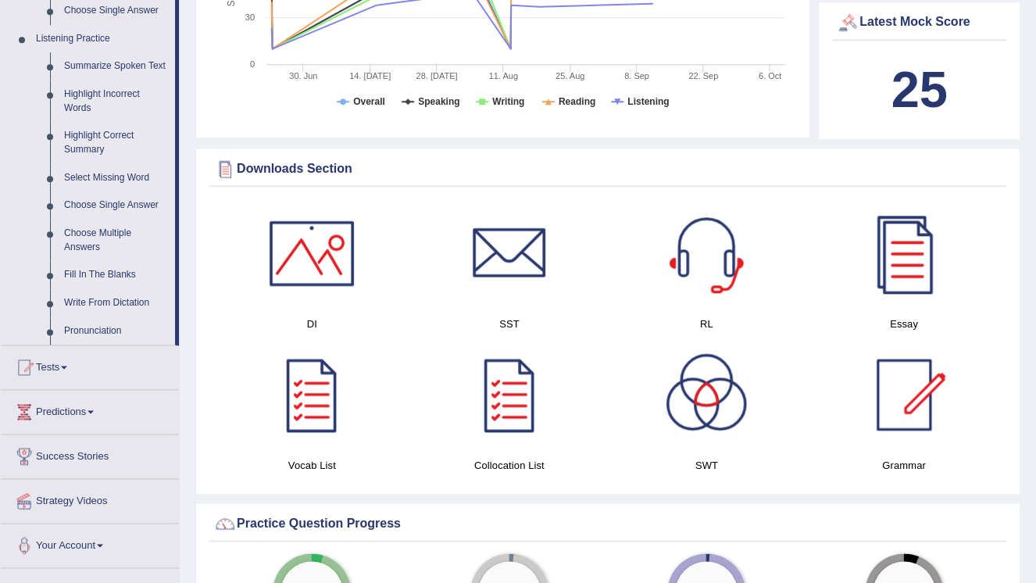
scroll to position [625, 0]
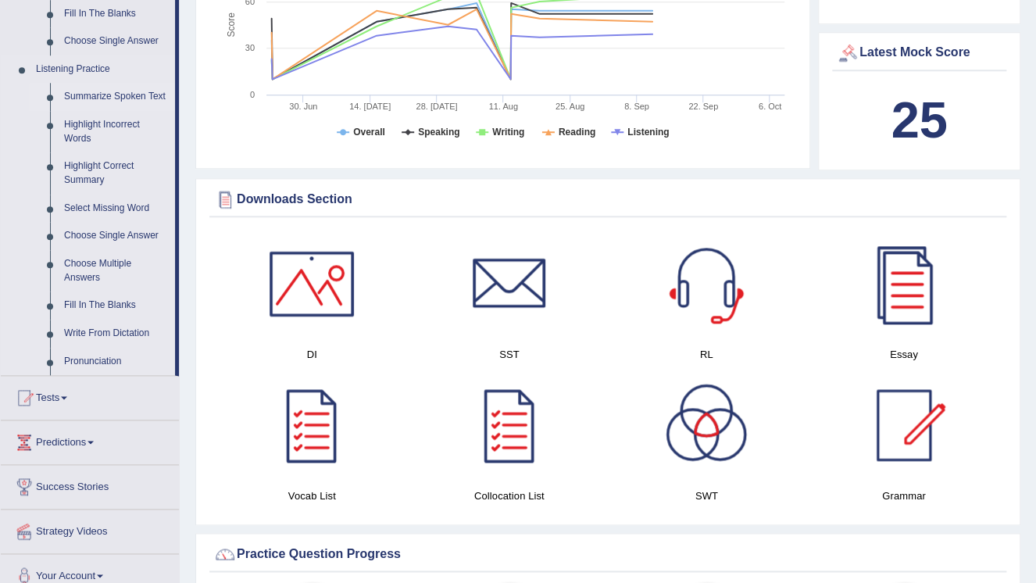
click at [137, 97] on link "Summarize Spoken Text" at bounding box center [116, 97] width 118 height 28
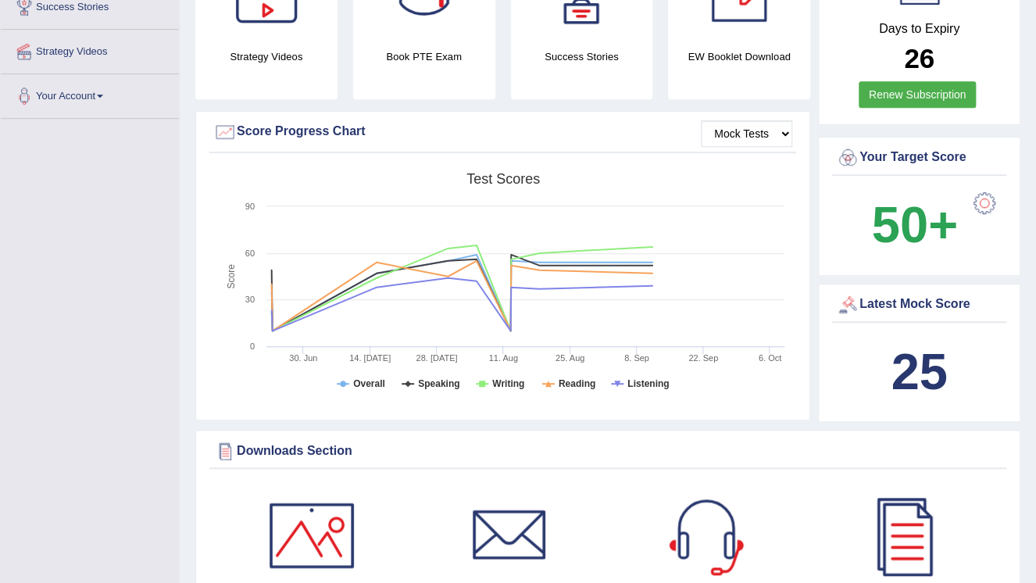
scroll to position [675, 0]
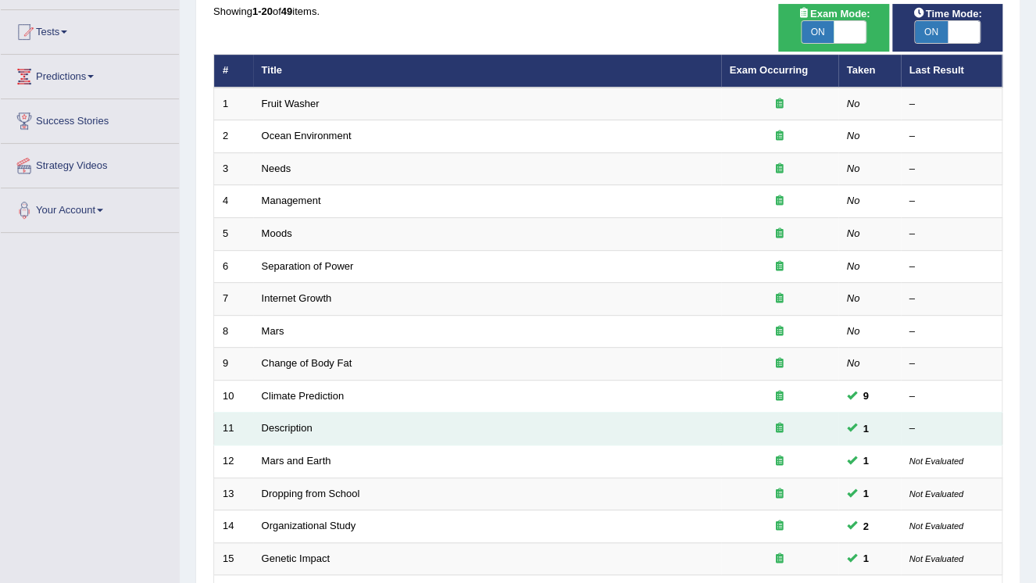
scroll to position [134, 0]
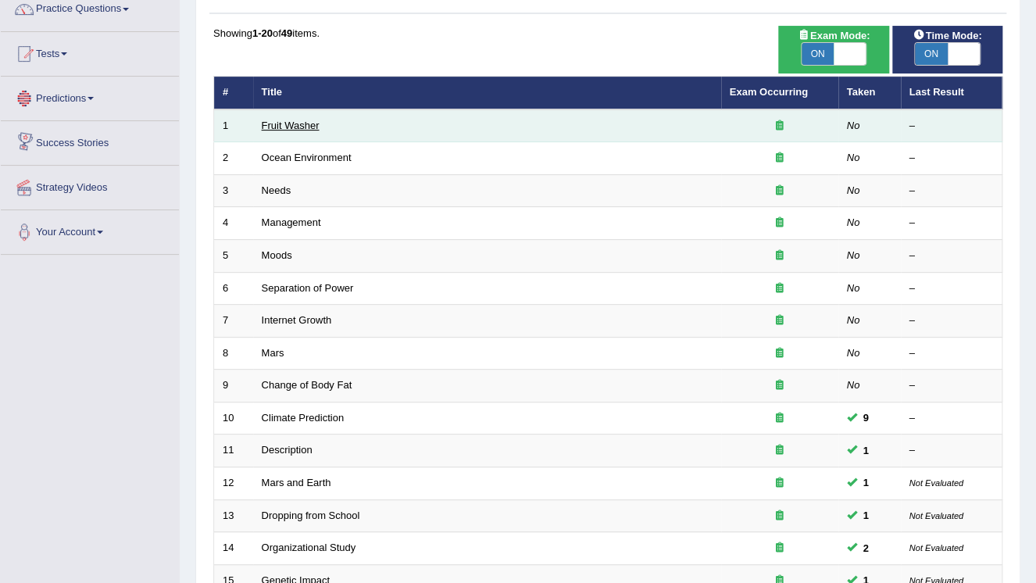
click at [293, 125] on link "Fruit Washer" at bounding box center [291, 125] width 58 height 12
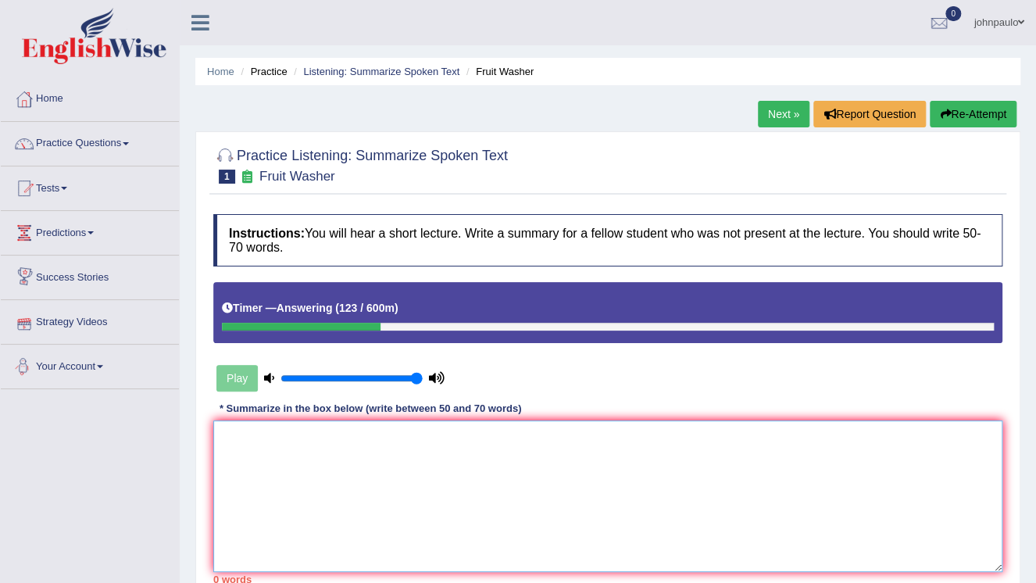
click at [289, 484] on textarea at bounding box center [607, 496] width 789 height 152
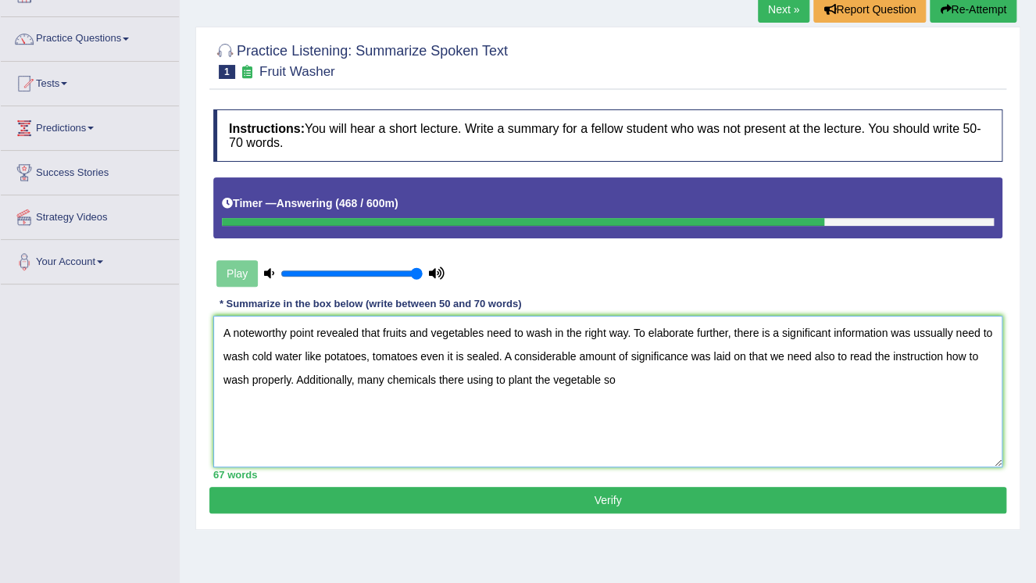
scroll to position [125, 0]
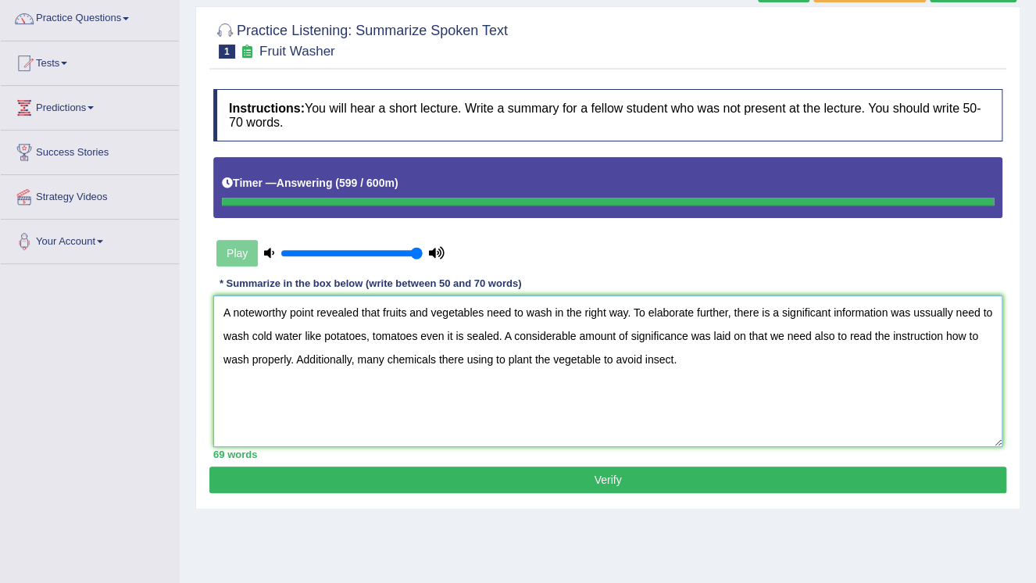
type textarea "A noteworthy point revealed that fruits and vegetables need to wash in the righ…"
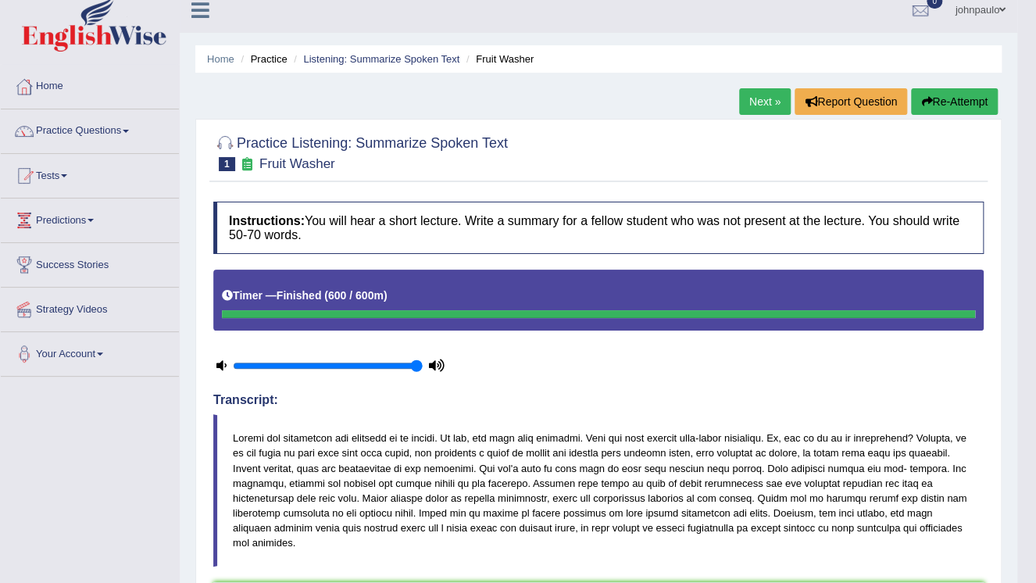
scroll to position [0, 0]
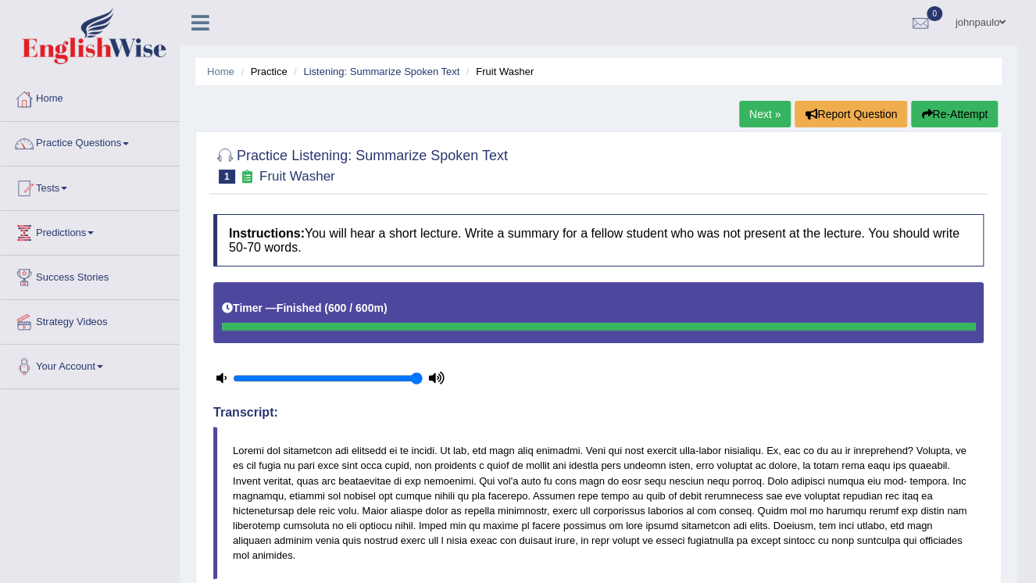
click at [1003, 21] on span at bounding box center [1002, 22] width 6 height 10
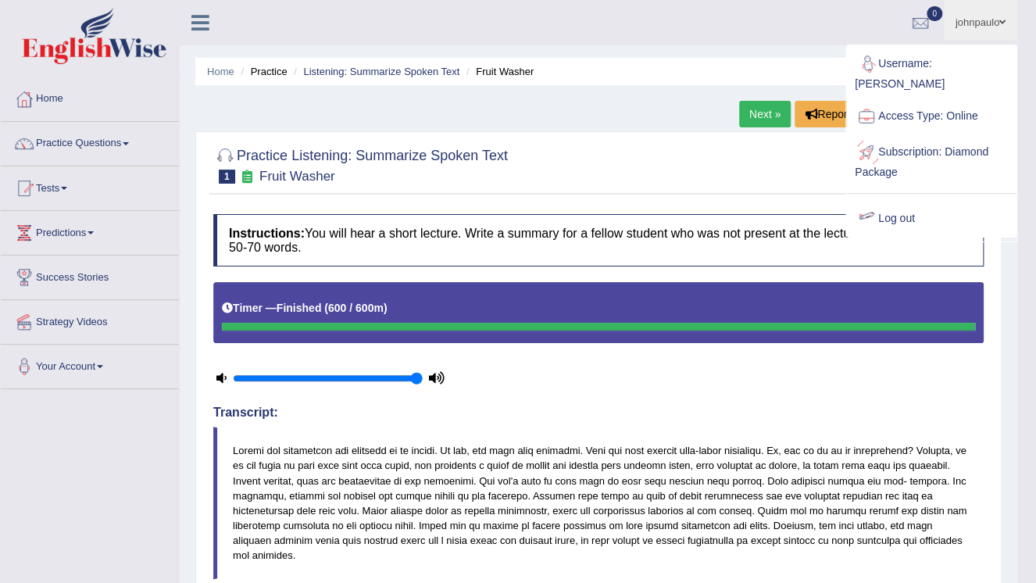
click at [902, 203] on link "Log out" at bounding box center [931, 219] width 169 height 36
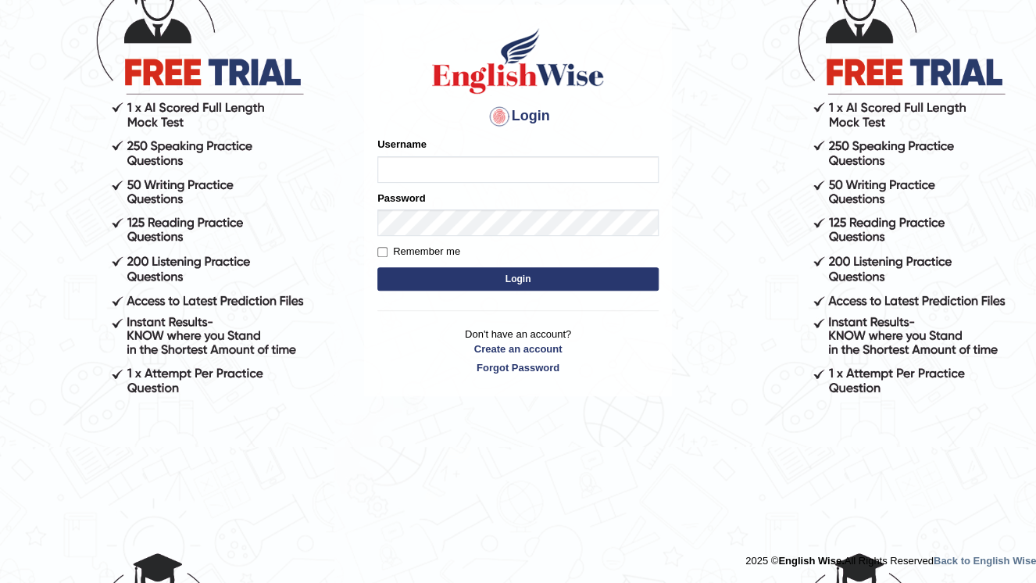
scroll to position [136, 0]
